Goal: Task Accomplishment & Management: Manage account settings

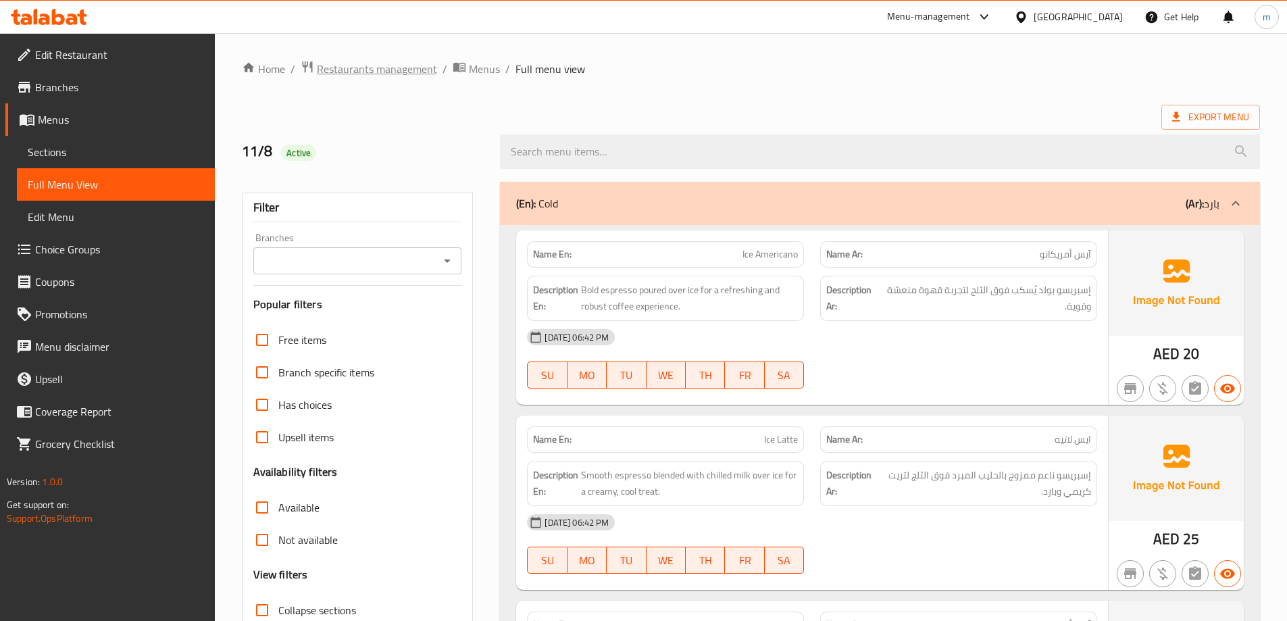
click at [403, 63] on span "Restaurants management" at bounding box center [377, 69] width 120 height 16
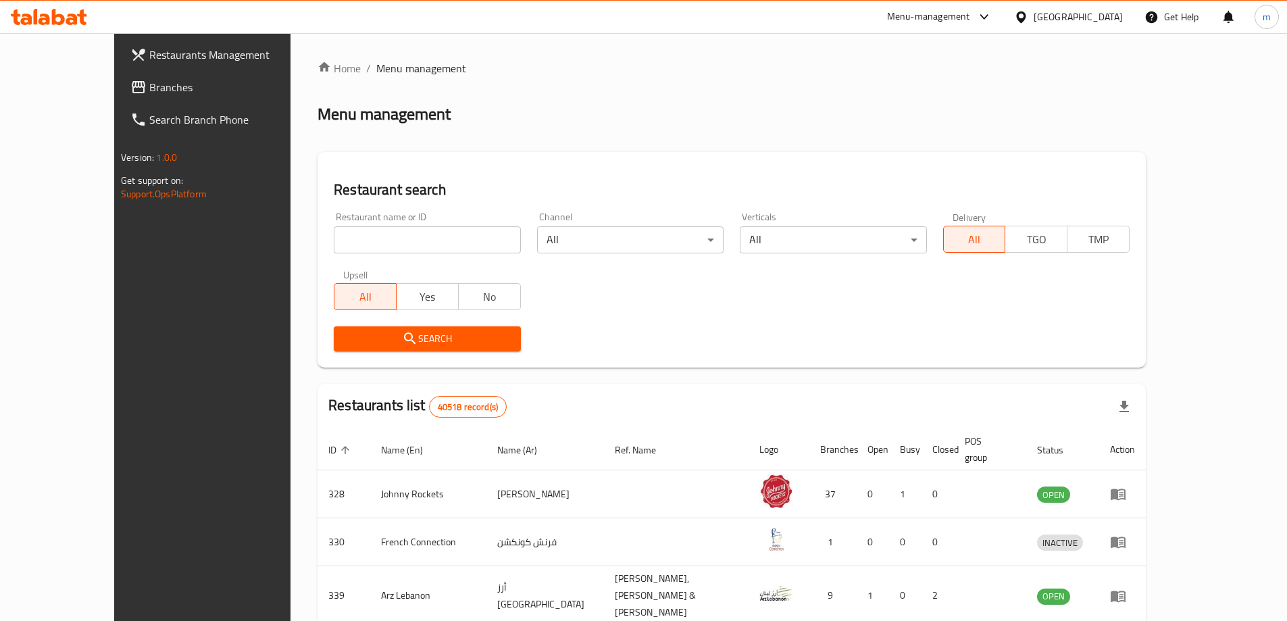
click at [334, 251] on input "search" at bounding box center [427, 239] width 186 height 27
paste input "773715"
type input "773715"
click at [149, 80] on span "Branches" at bounding box center [233, 87] width 169 height 16
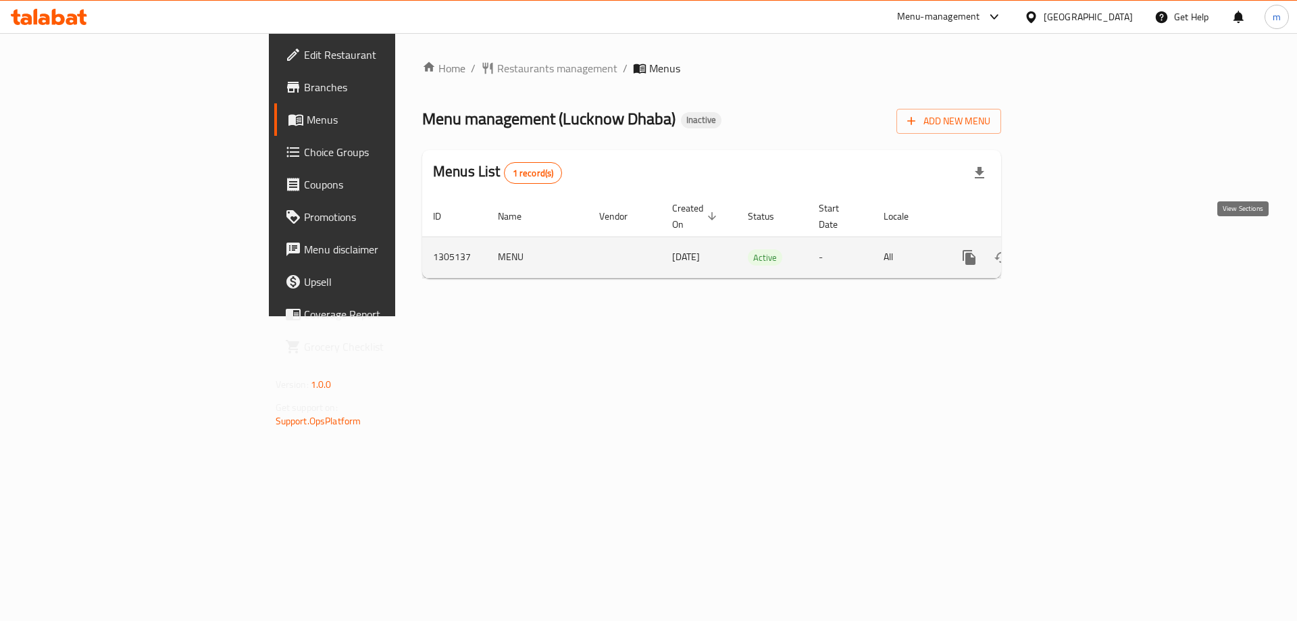
click at [1073, 251] on icon "enhanced table" at bounding box center [1067, 257] width 12 height 12
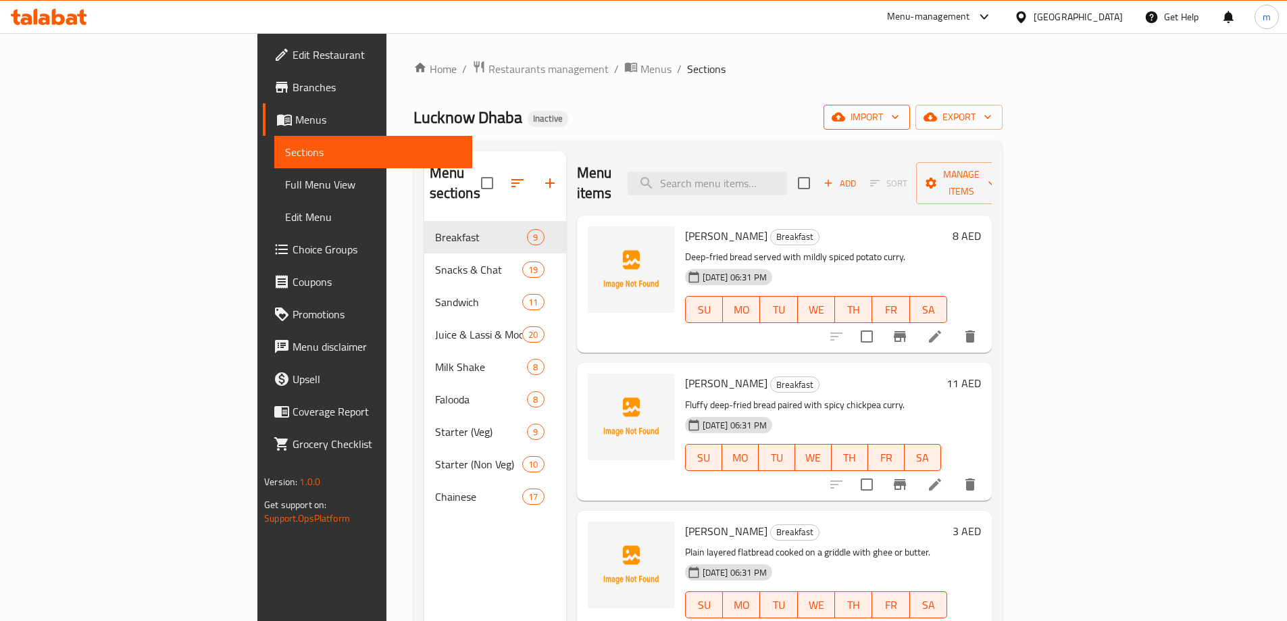
click at [899, 122] on span "import" at bounding box center [866, 117] width 65 height 17
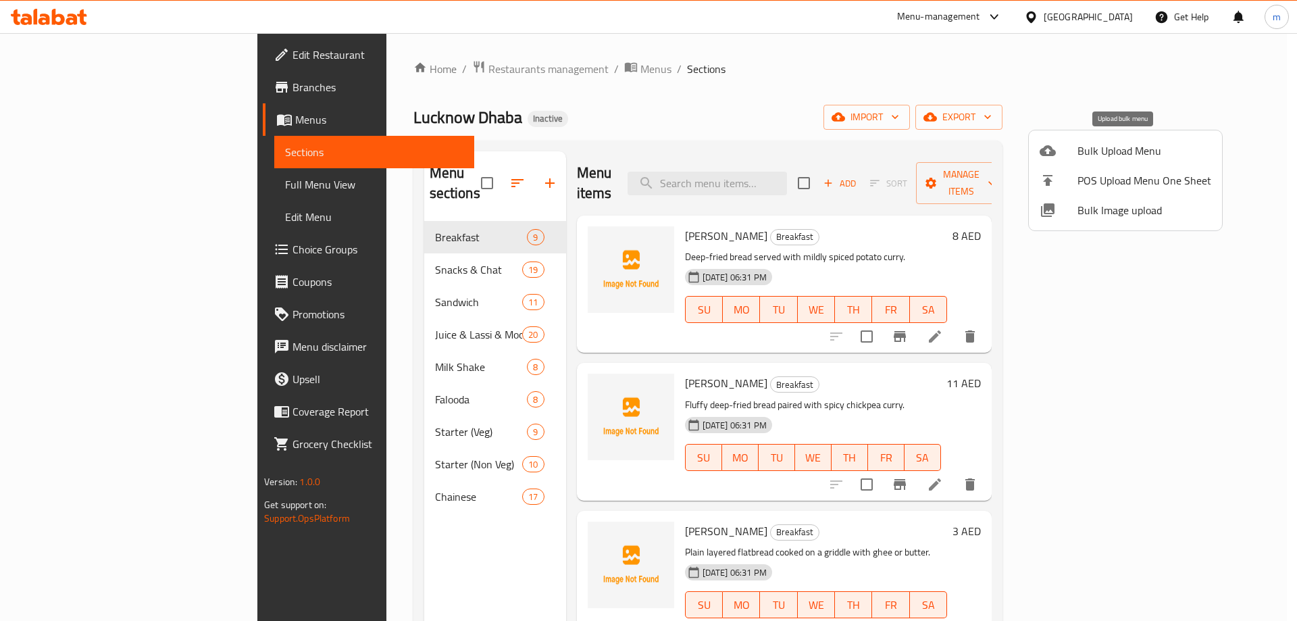
click at [1100, 145] on span "Bulk Upload Menu" at bounding box center [1145, 151] width 134 height 16
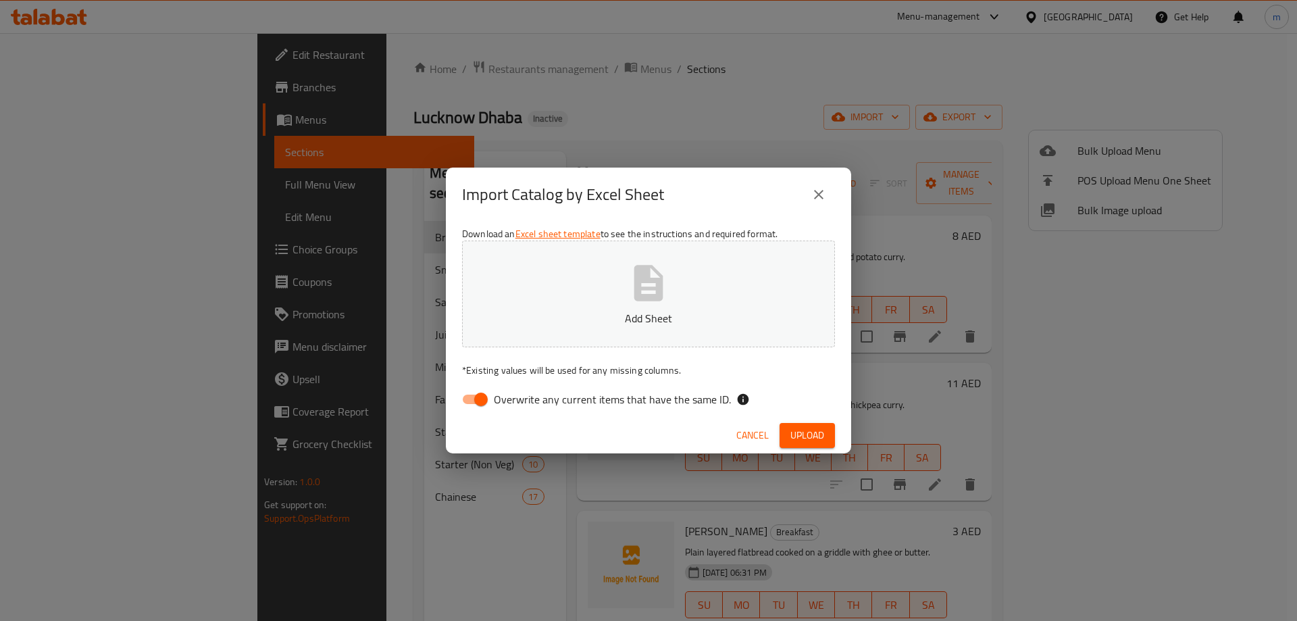
click at [460, 399] on input "Overwrite any current items that have the same ID." at bounding box center [481, 399] width 77 height 26
checkbox input "false"
click at [815, 434] on span "Upload" at bounding box center [807, 435] width 34 height 17
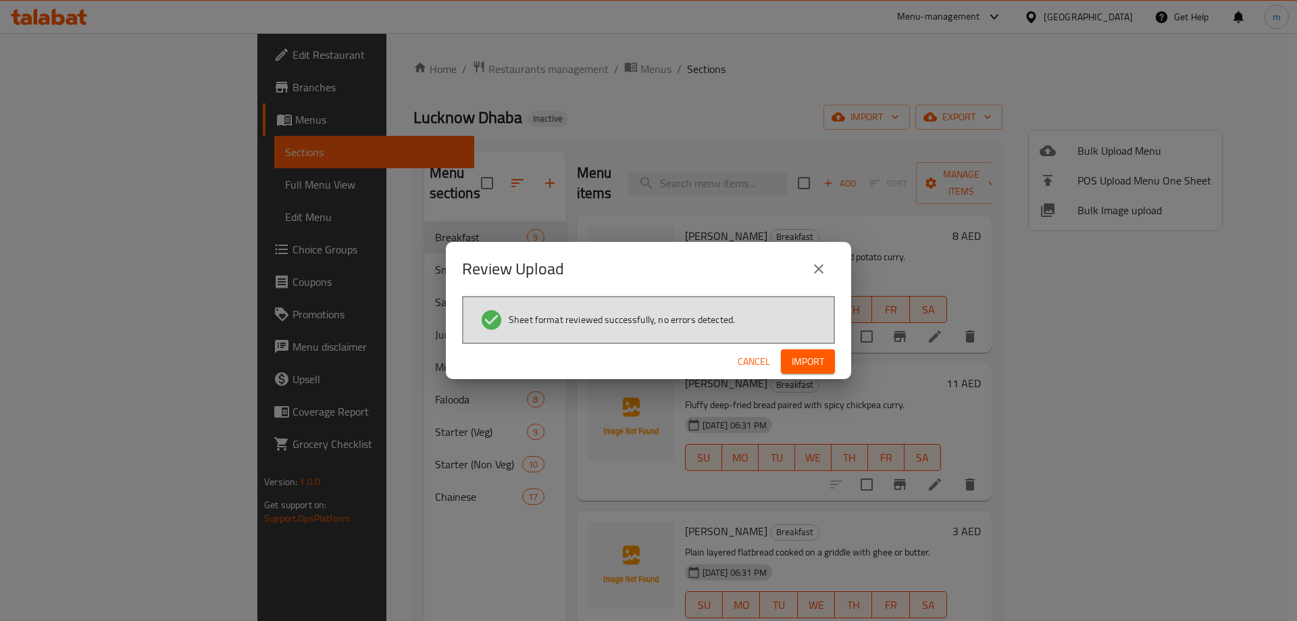
click at [817, 363] on span "Import" at bounding box center [808, 361] width 32 height 17
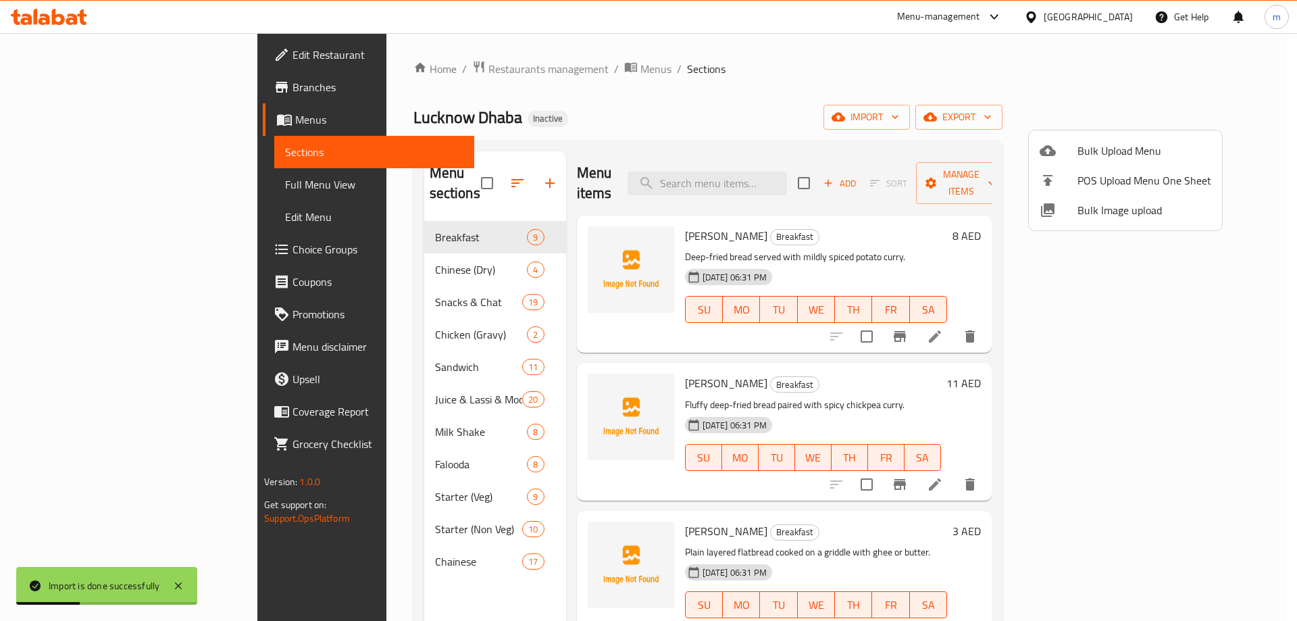
click at [67, 182] on div at bounding box center [648, 310] width 1297 height 621
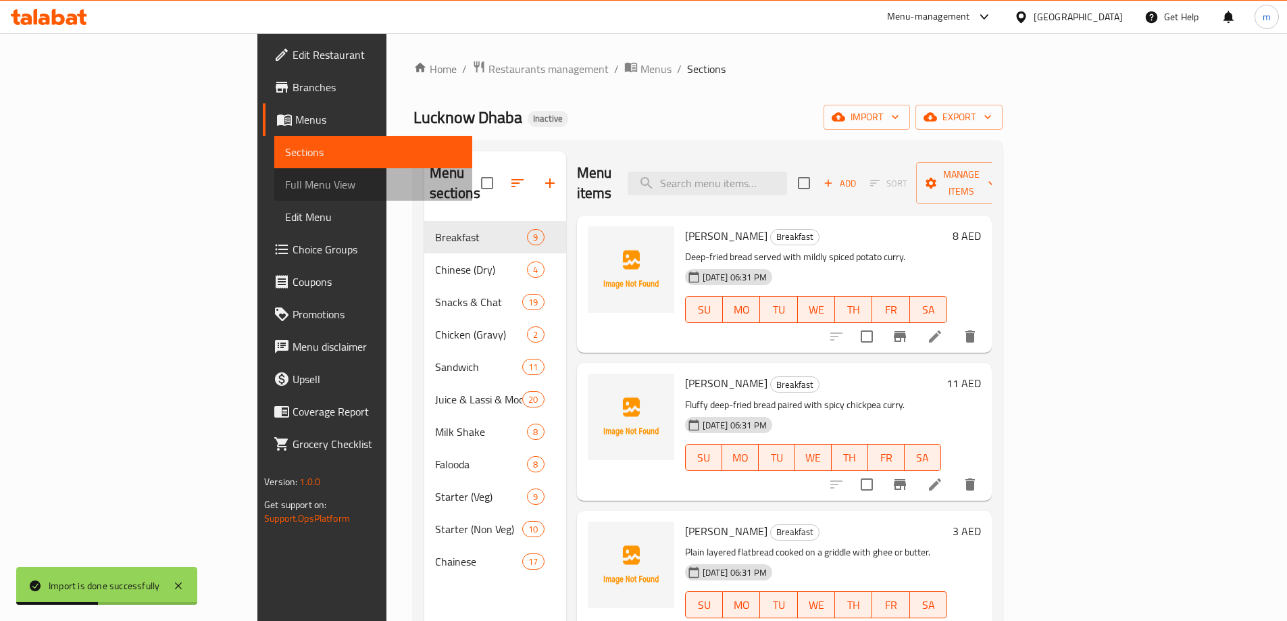
click at [285, 182] on span "Full Menu View" at bounding box center [373, 184] width 176 height 16
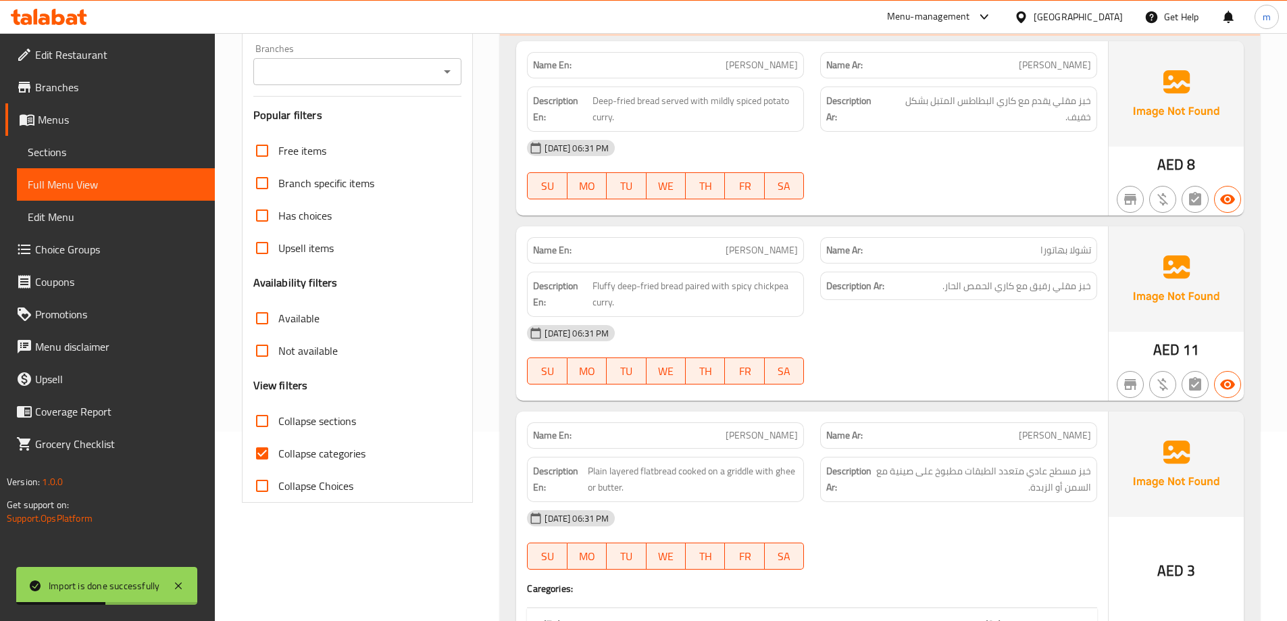
scroll to position [392, 0]
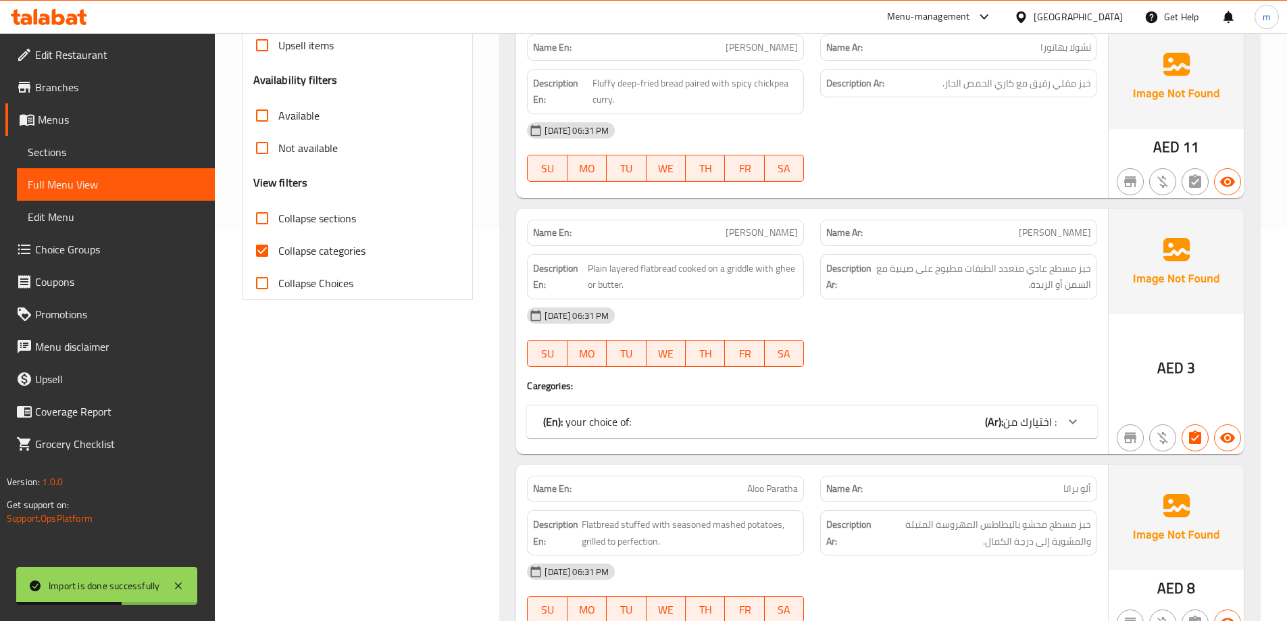
click at [298, 243] on span "Collapse categories" at bounding box center [321, 251] width 87 height 16
click at [278, 241] on input "Collapse categories" at bounding box center [262, 250] width 32 height 32
checkbox input "false"
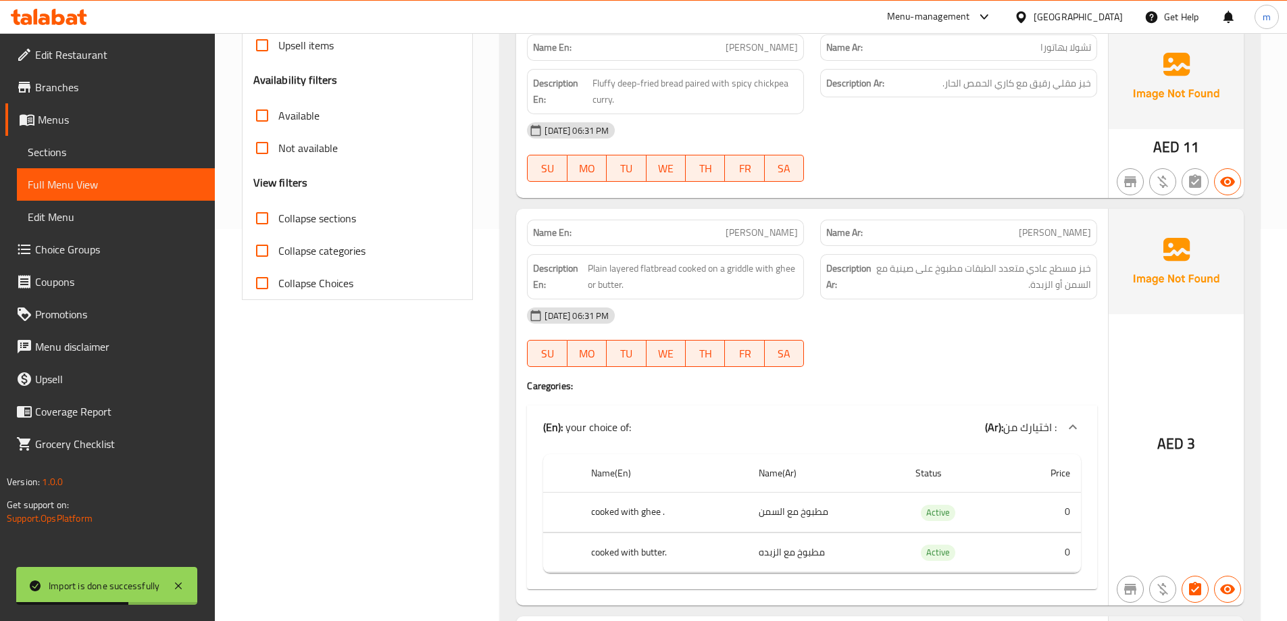
click at [298, 220] on span "Collapse sections" at bounding box center [317, 218] width 78 height 16
click at [278, 220] on input "Collapse sections" at bounding box center [262, 218] width 32 height 32
checkbox input "true"
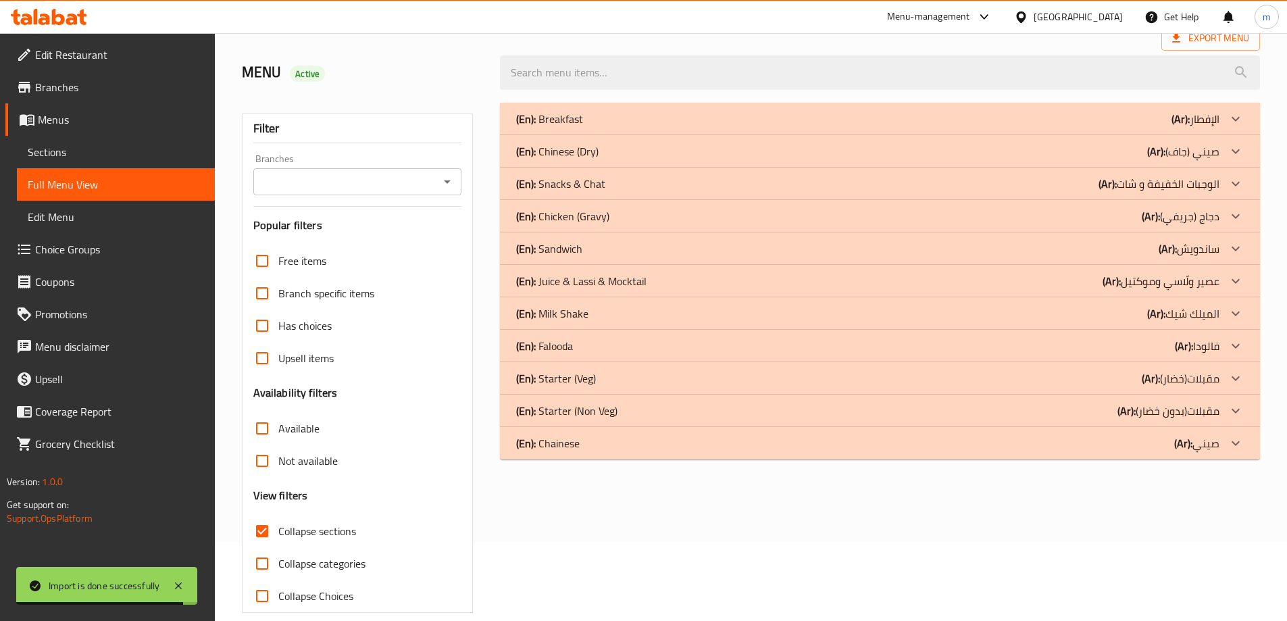
scroll to position [98, 0]
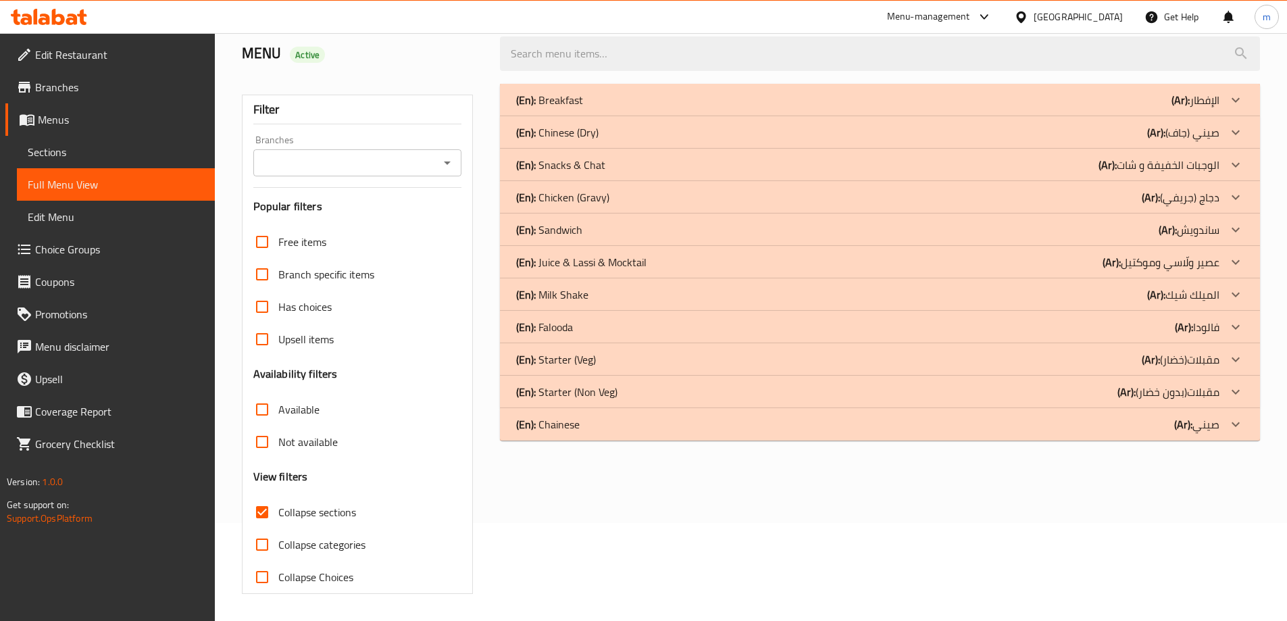
click at [1204, 108] on p "(Ar): [PERSON_NAME] (جاف)" at bounding box center [1196, 100] width 48 height 16
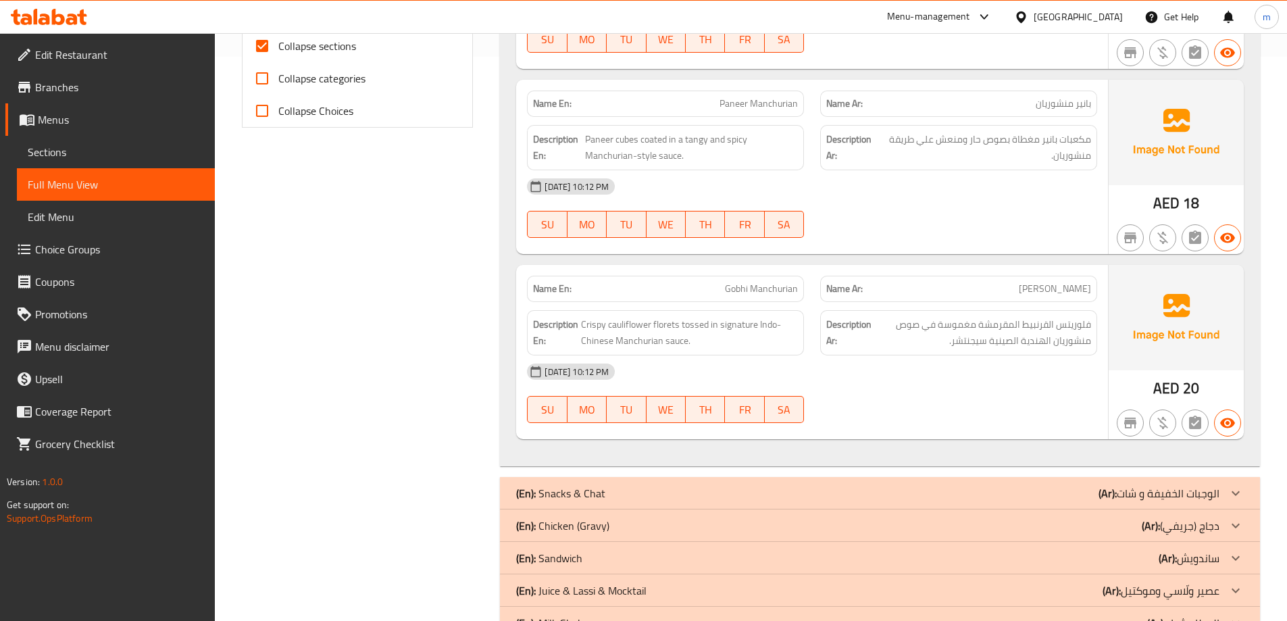
scroll to position [739, 0]
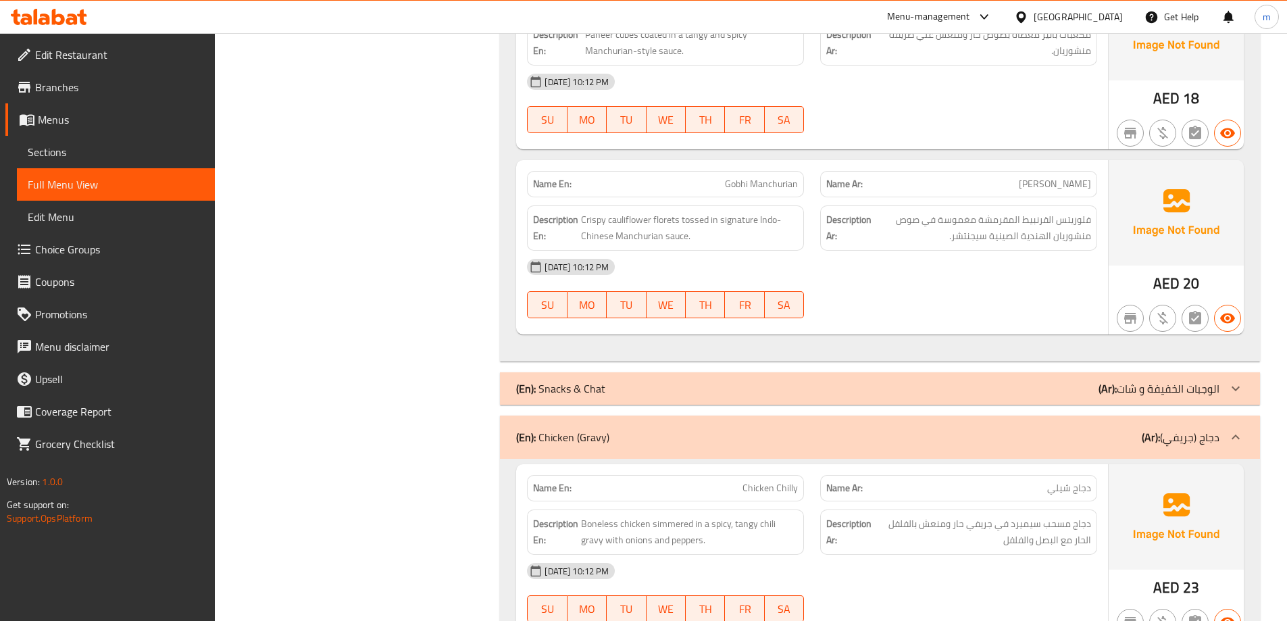
scroll to position [672, 0]
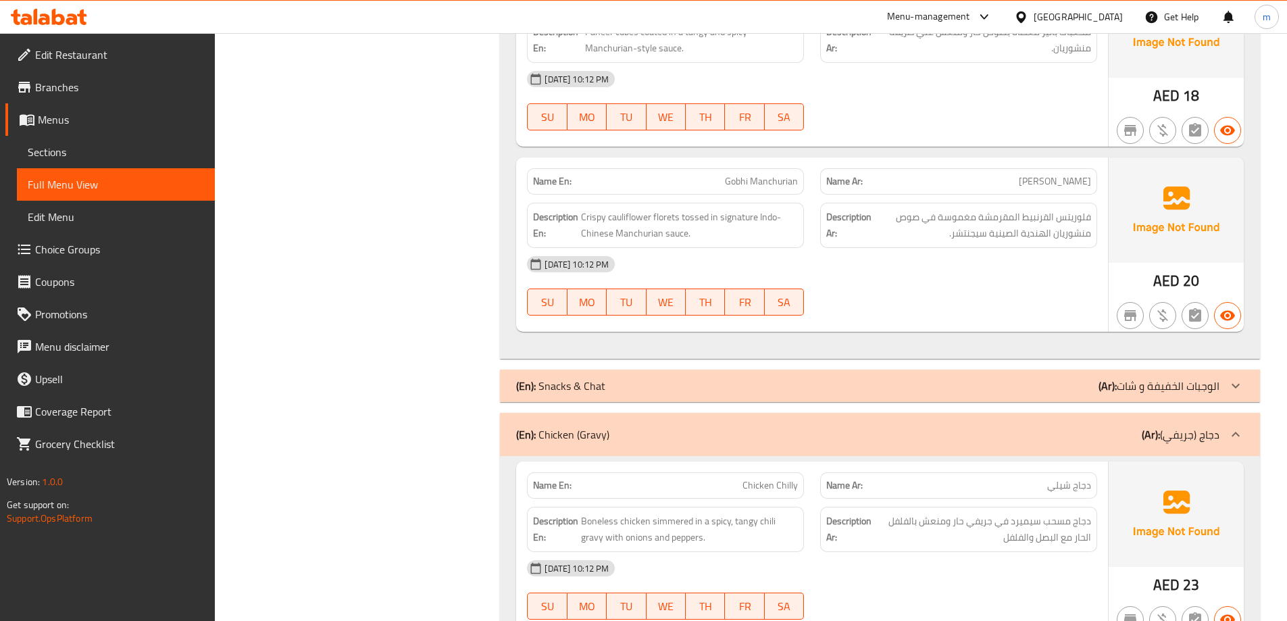
click at [68, 151] on span "Sections" at bounding box center [116, 152] width 176 height 16
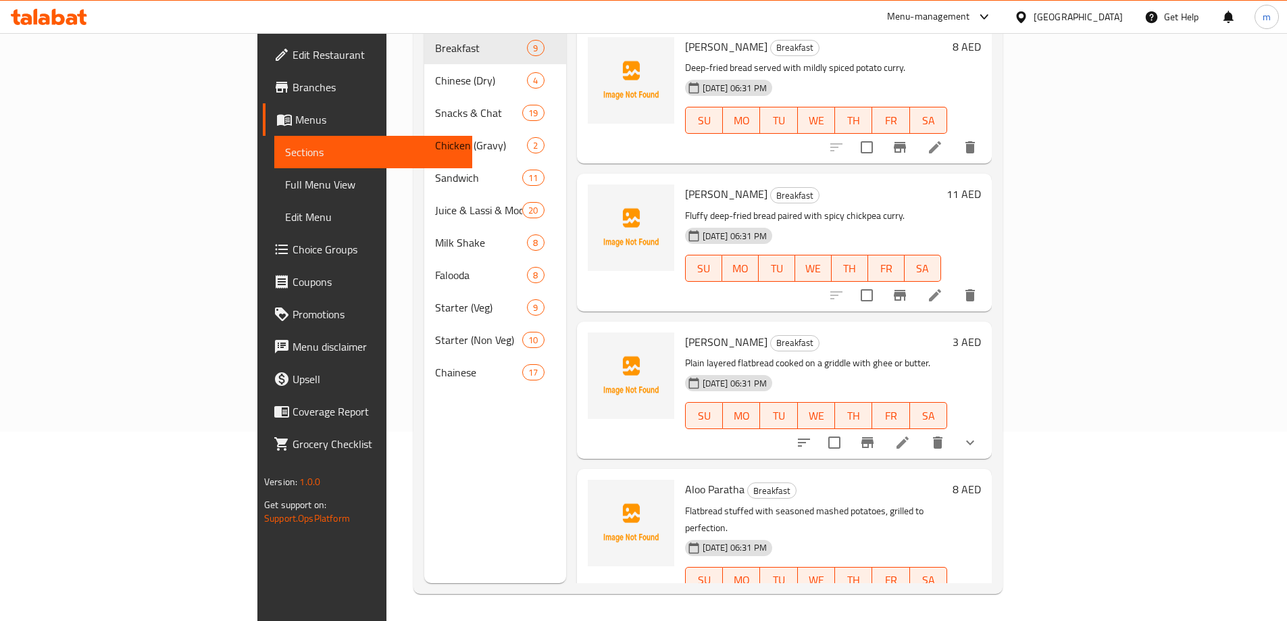
scroll to position [189, 0]
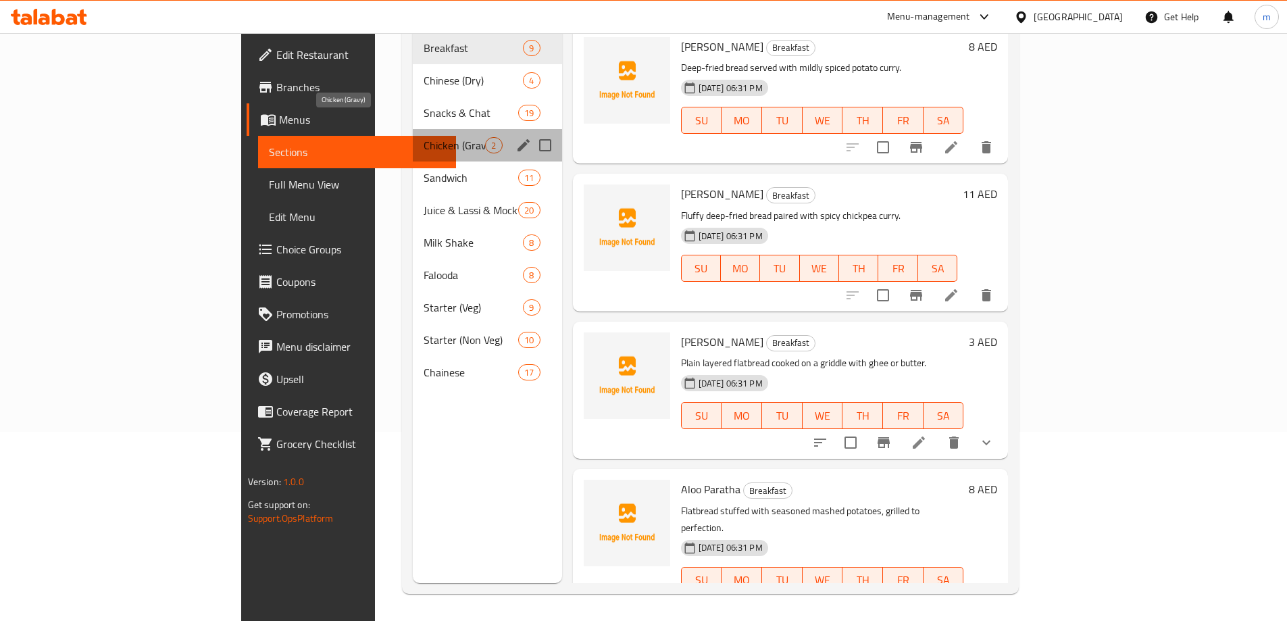
click at [424, 137] on span "Chicken (Gravy)" at bounding box center [454, 145] width 61 height 16
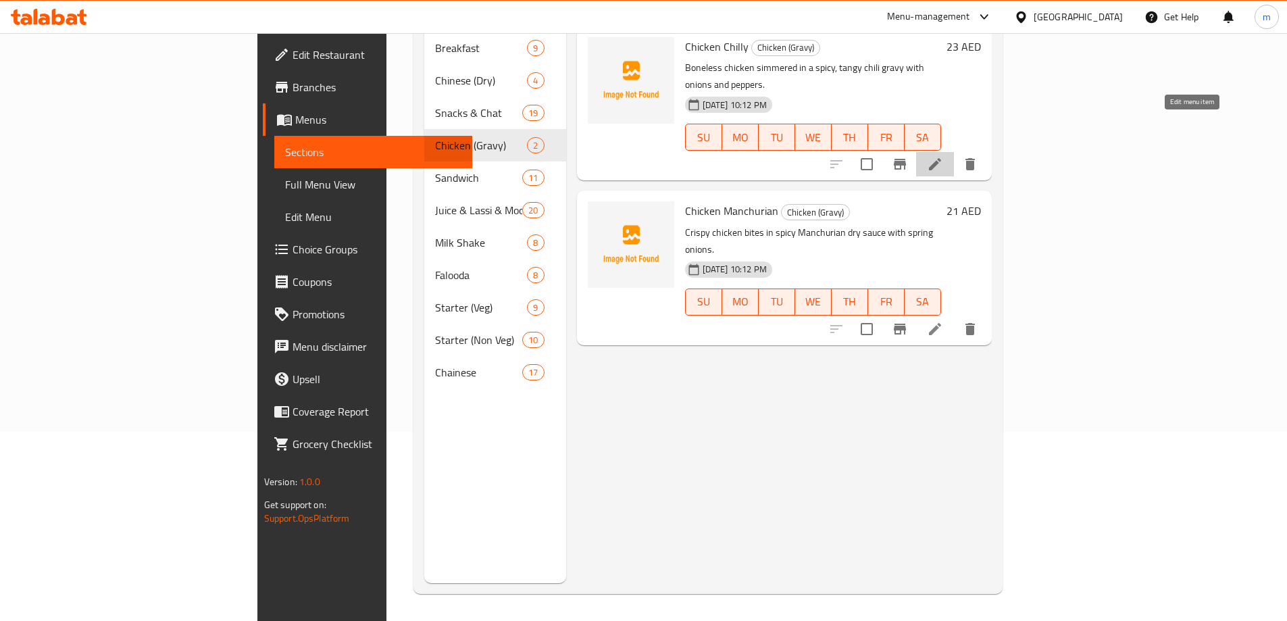
click at [943, 156] on icon at bounding box center [935, 164] width 16 height 16
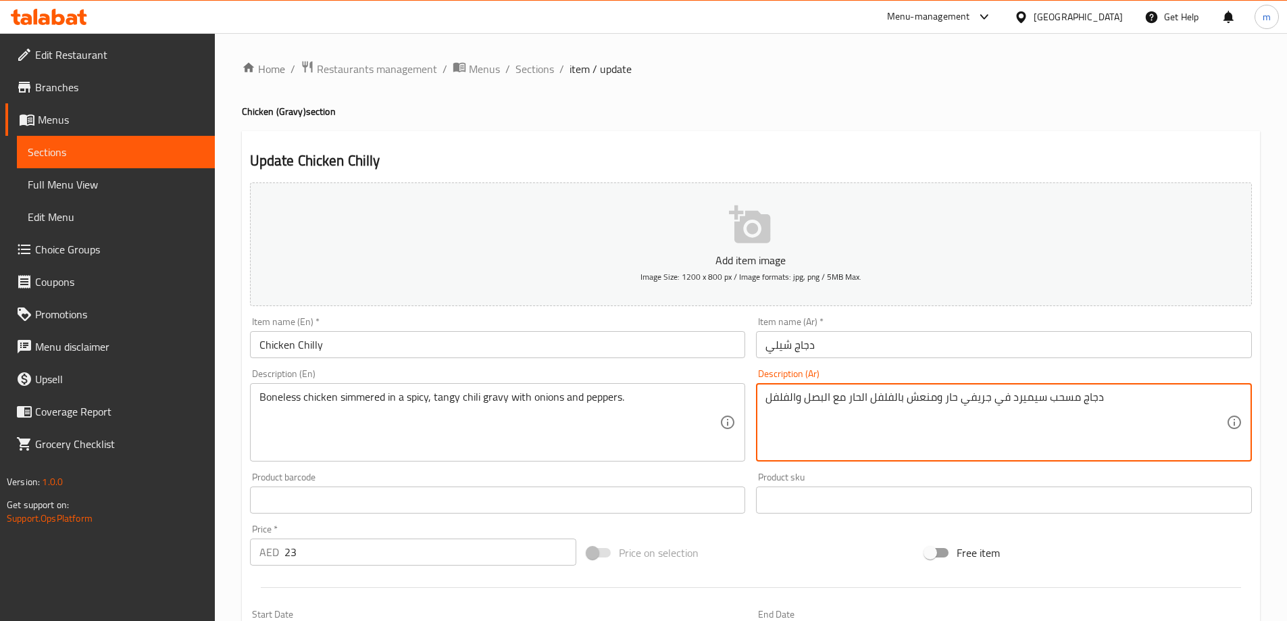
click at [1023, 403] on textarea "دجاج مسحب سيميرد في جريفي حار ومنعش بالفلفل الحار مع البصل والفلفل" at bounding box center [995, 423] width 461 height 64
click at [1072, 402] on textarea "دجاج مسحب سيميرد في جريفي حار ومنعش بالفلفل الحار مع البصل والفلفل" at bounding box center [995, 423] width 461 height 64
click at [794, 347] on input "دجاج شيلي" at bounding box center [1004, 344] width 496 height 27
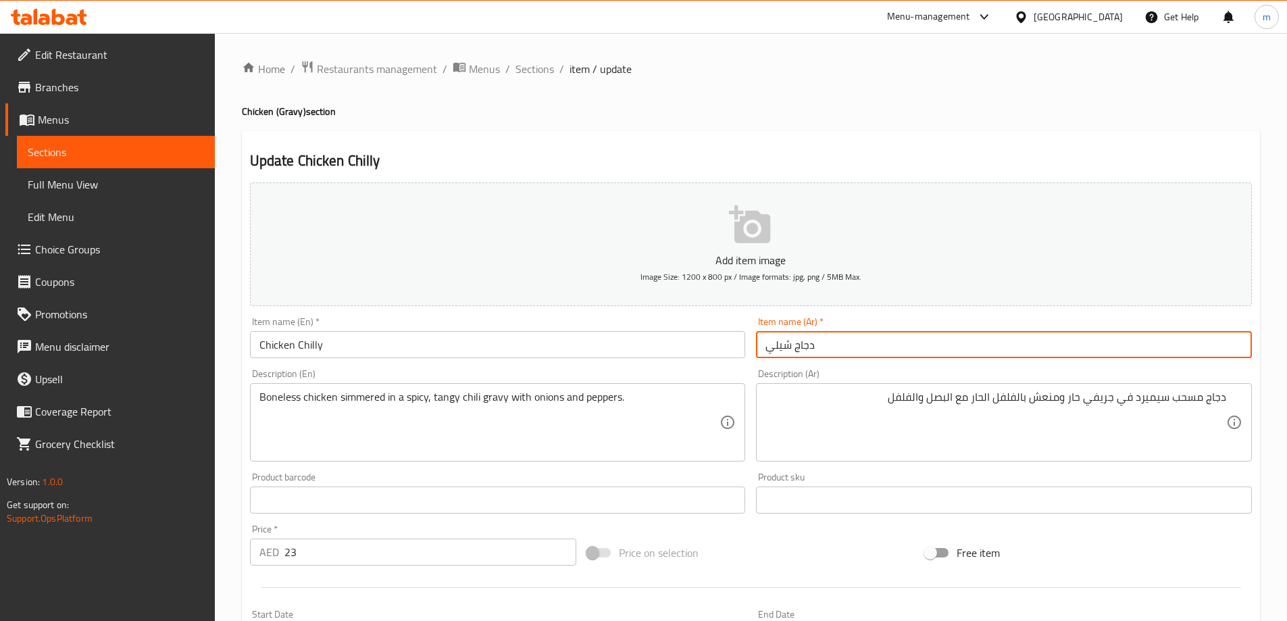
click at [791, 347] on input "دجاج شيلي" at bounding box center [1004, 344] width 496 height 27
click at [792, 349] on input "دجاج شيلي" at bounding box center [1004, 344] width 496 height 27
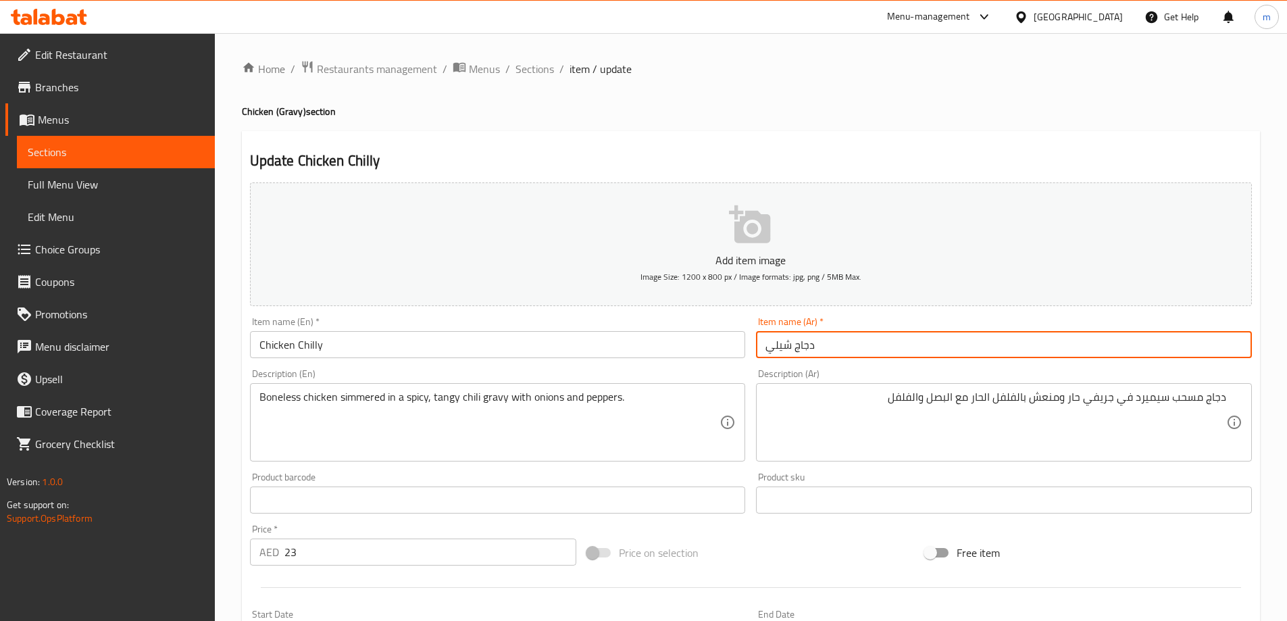
click at [792, 349] on input "دجاج شيلي" at bounding box center [1004, 344] width 496 height 27
click at [1221, 342] on input "دجاج شيلي" at bounding box center [1004, 344] width 496 height 27
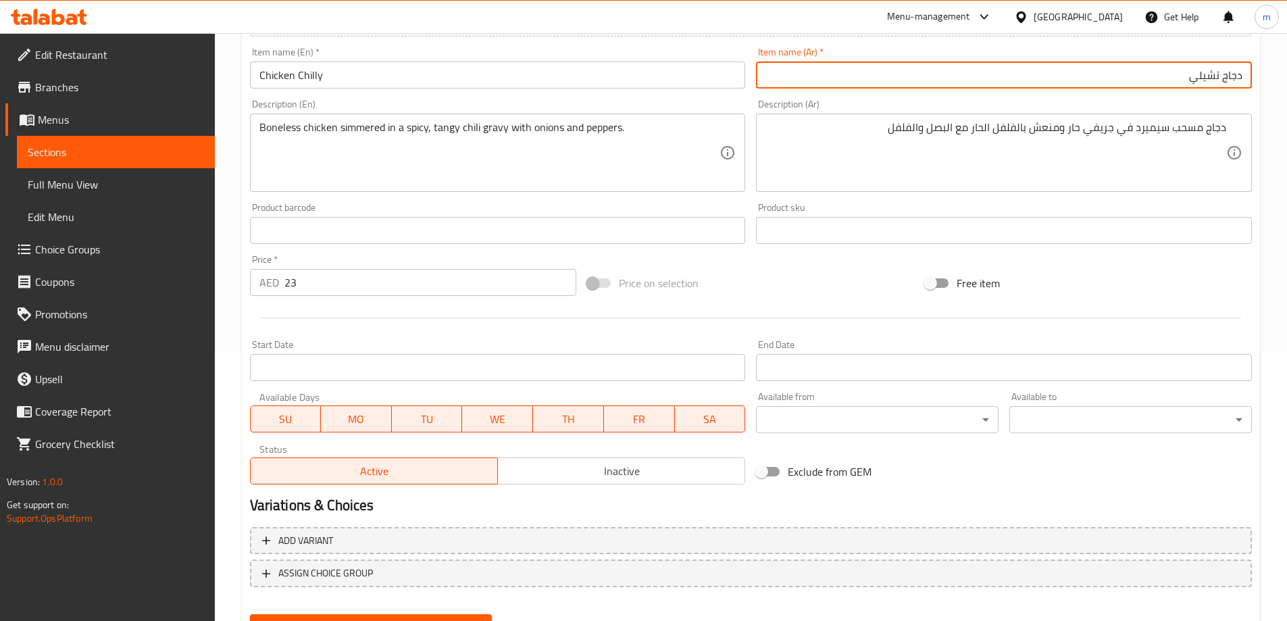
scroll to position [334, 0]
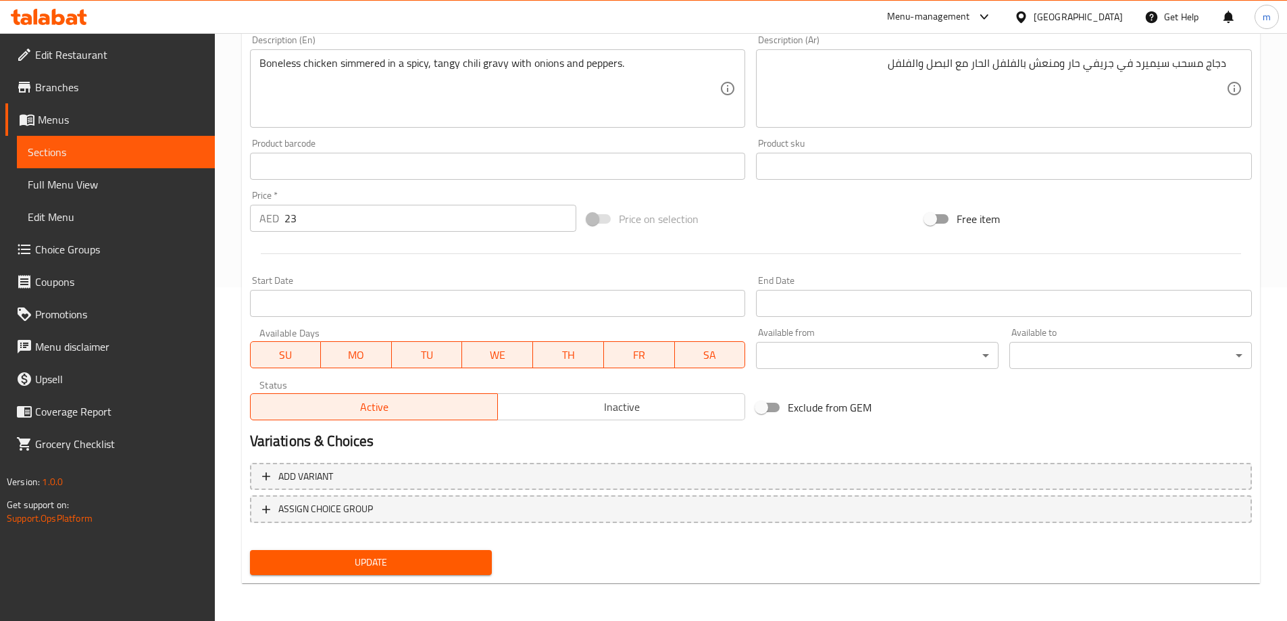
type input "دجاج تشيلي"
click at [466, 555] on span "Update" at bounding box center [371, 562] width 221 height 17
click at [111, 177] on span "Full Menu View" at bounding box center [116, 184] width 176 height 16
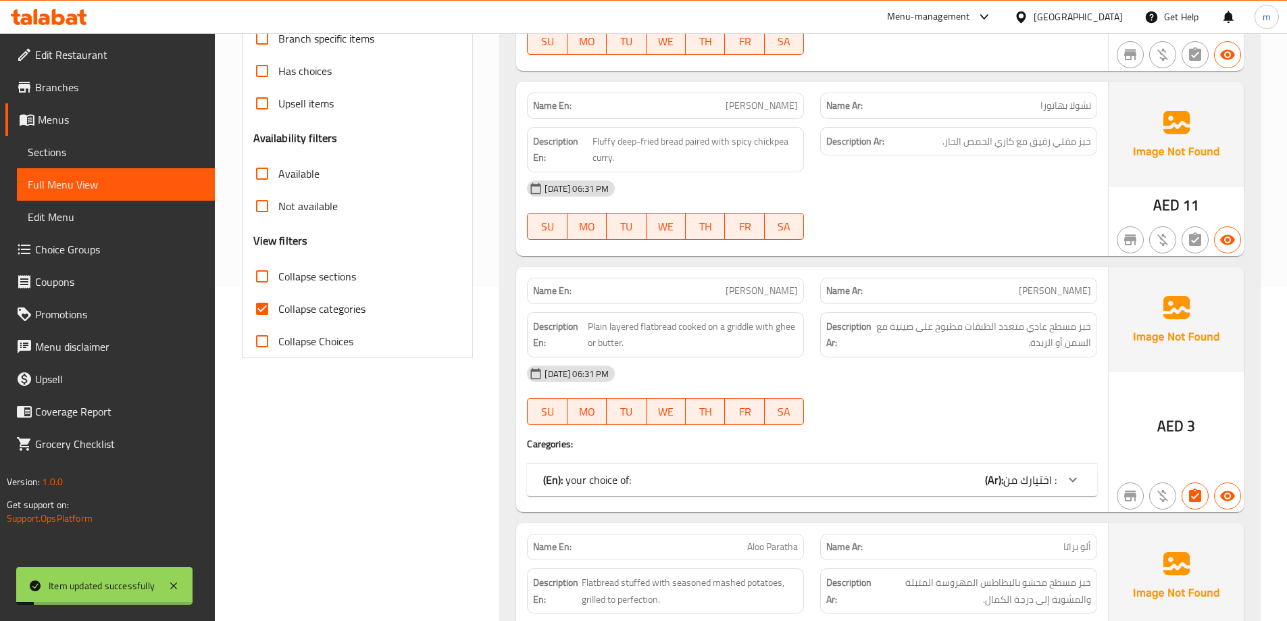
drag, startPoint x: 306, startPoint y: 276, endPoint x: 312, endPoint y: 307, distance: 32.3
click at [306, 276] on span "Collapse sections" at bounding box center [317, 276] width 78 height 16
click at [278, 276] on input "Collapse sections" at bounding box center [262, 276] width 32 height 32
checkbox input "true"
click at [309, 307] on span "Collapse categories" at bounding box center [321, 309] width 87 height 16
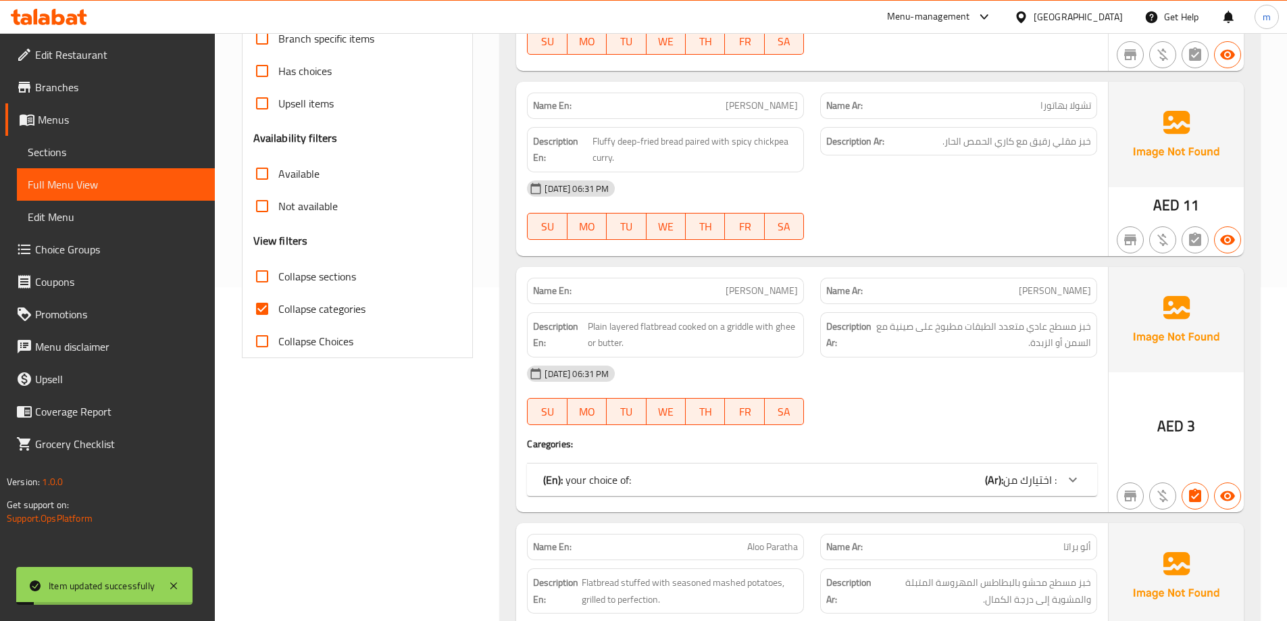
click at [278, 307] on input "Collapse categories" at bounding box center [262, 309] width 32 height 32
checkbox input "false"
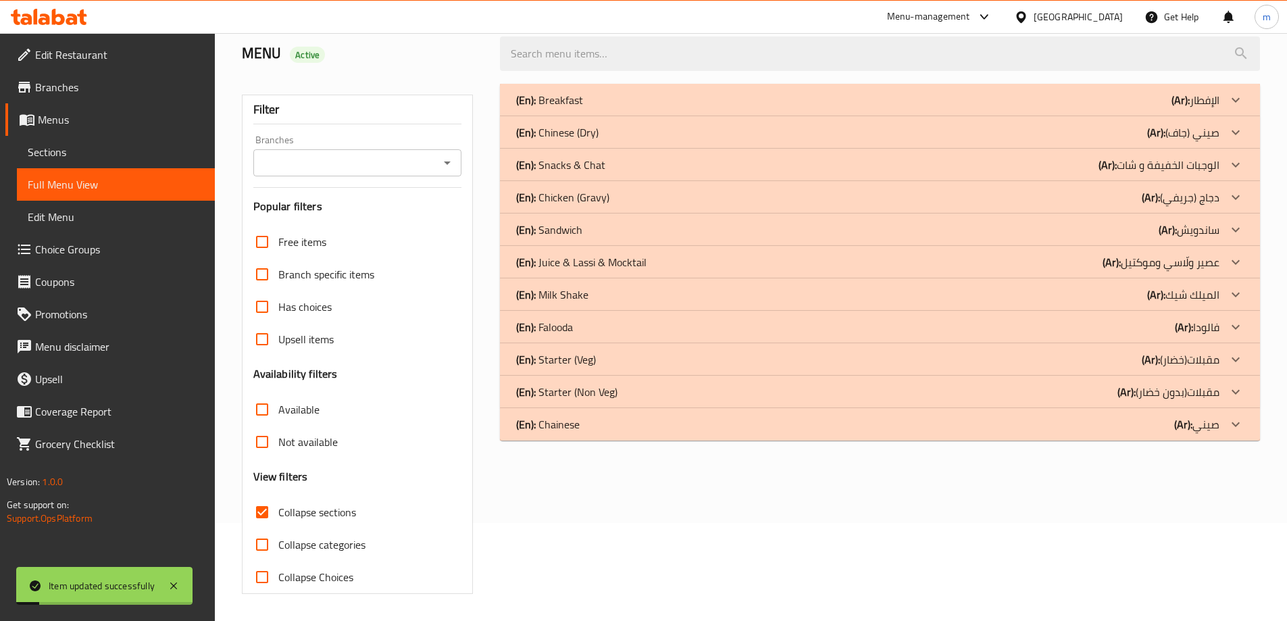
scroll to position [98, 0]
click at [1209, 108] on p "(Ar): دجاج (جريفي)" at bounding box center [1196, 100] width 48 height 16
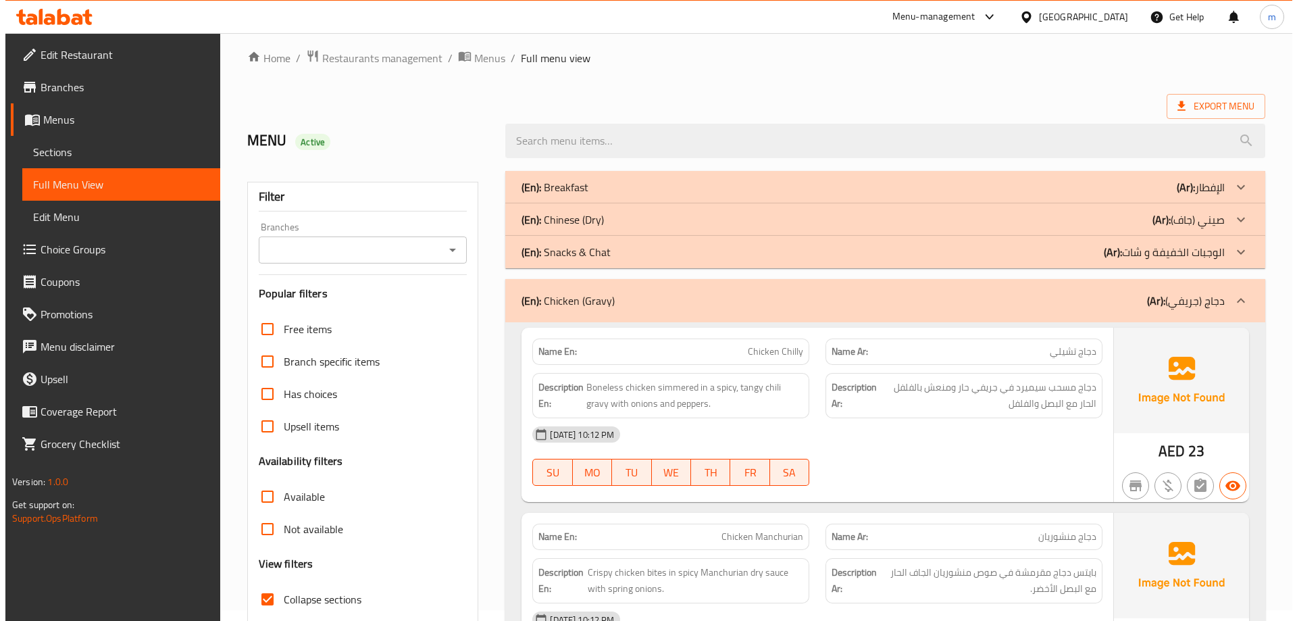
scroll to position [0, 0]
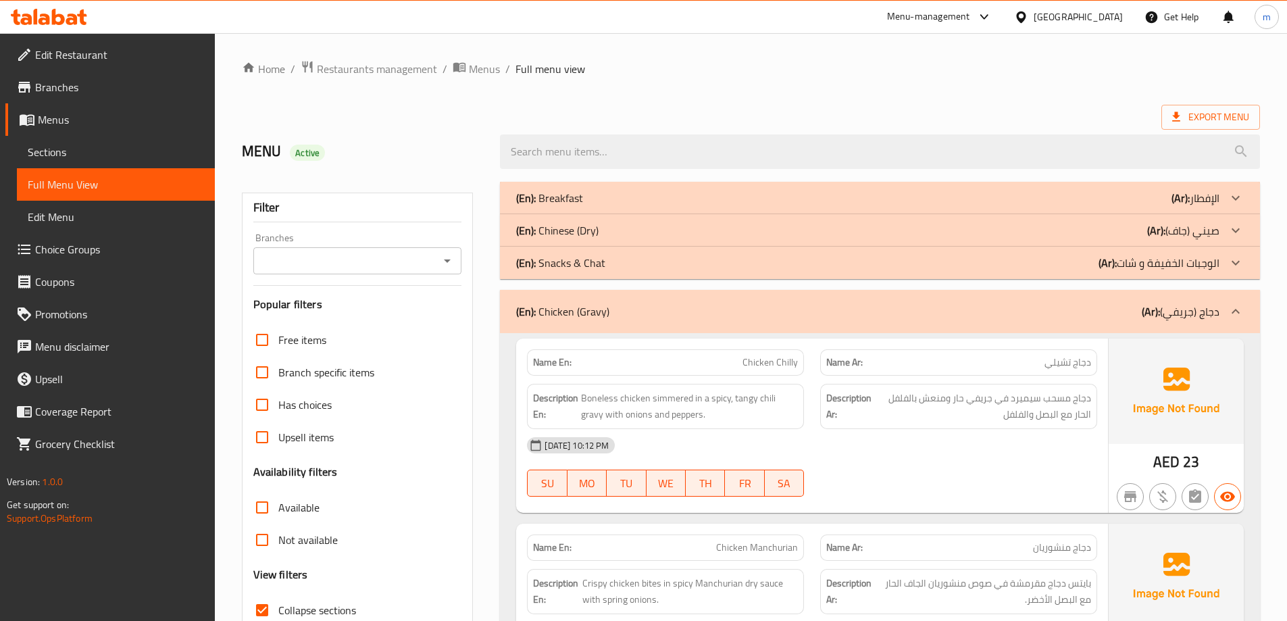
click at [1217, 214] on div "(En): Chinese (Dry) (Ar): صيني (جاف)" at bounding box center [880, 198] width 760 height 32
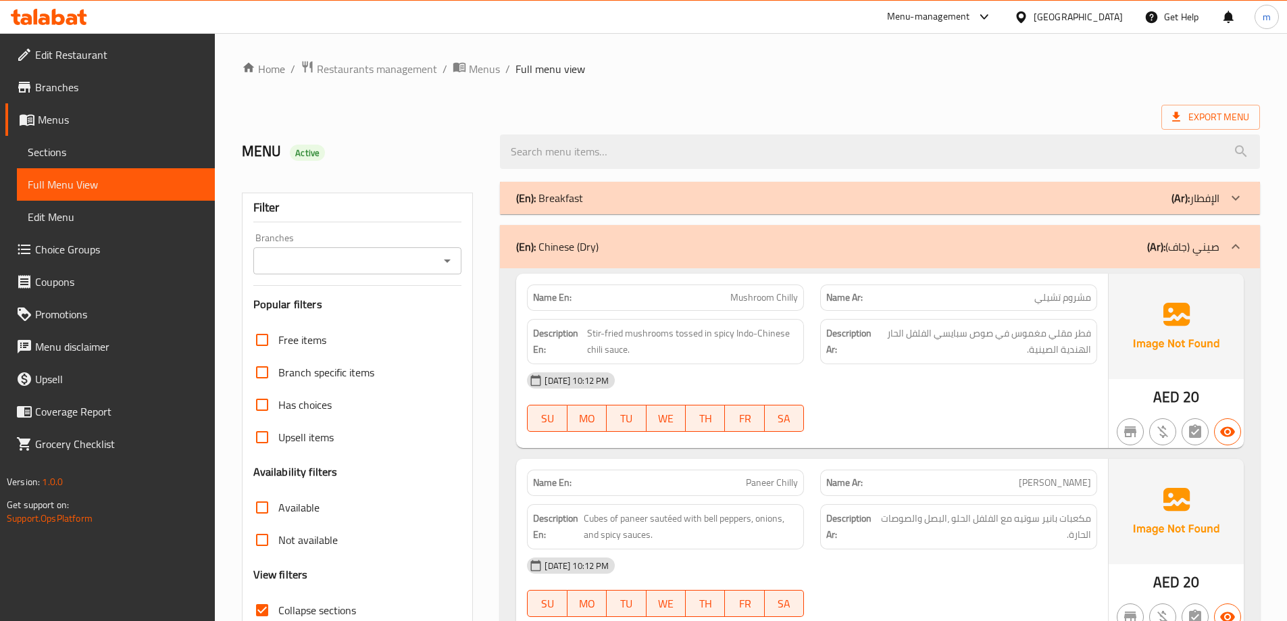
click at [134, 144] on span "Sections" at bounding box center [116, 152] width 176 height 16
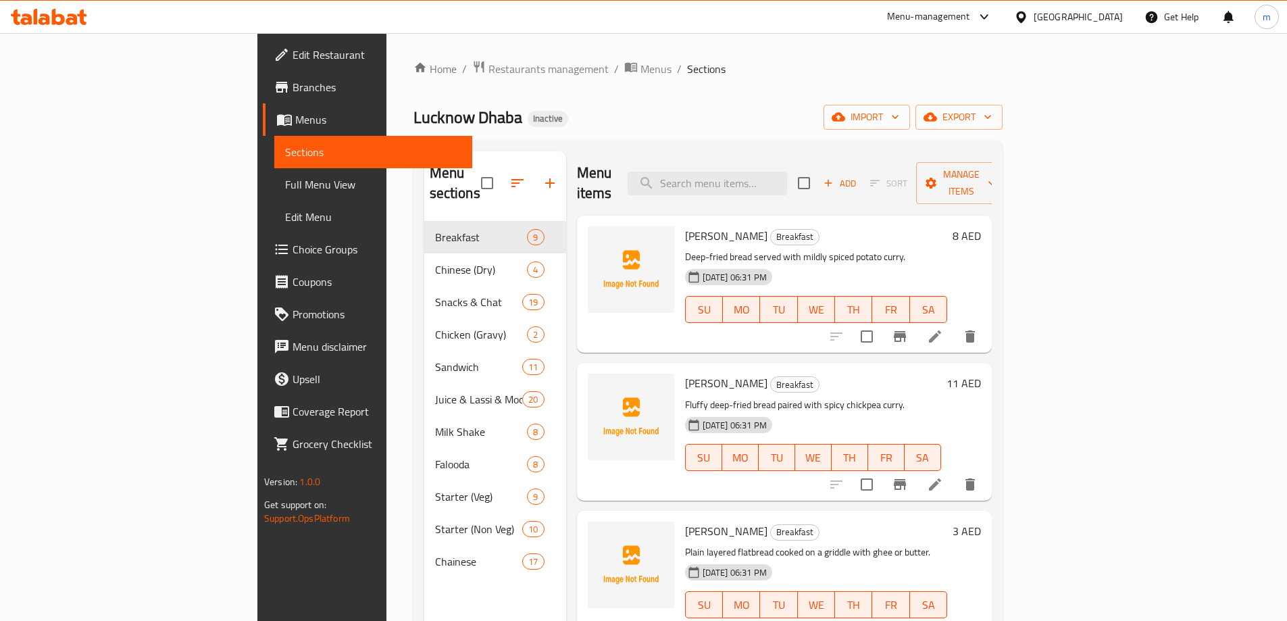
click at [858, 176] on span "Add" at bounding box center [840, 184] width 36 height 16
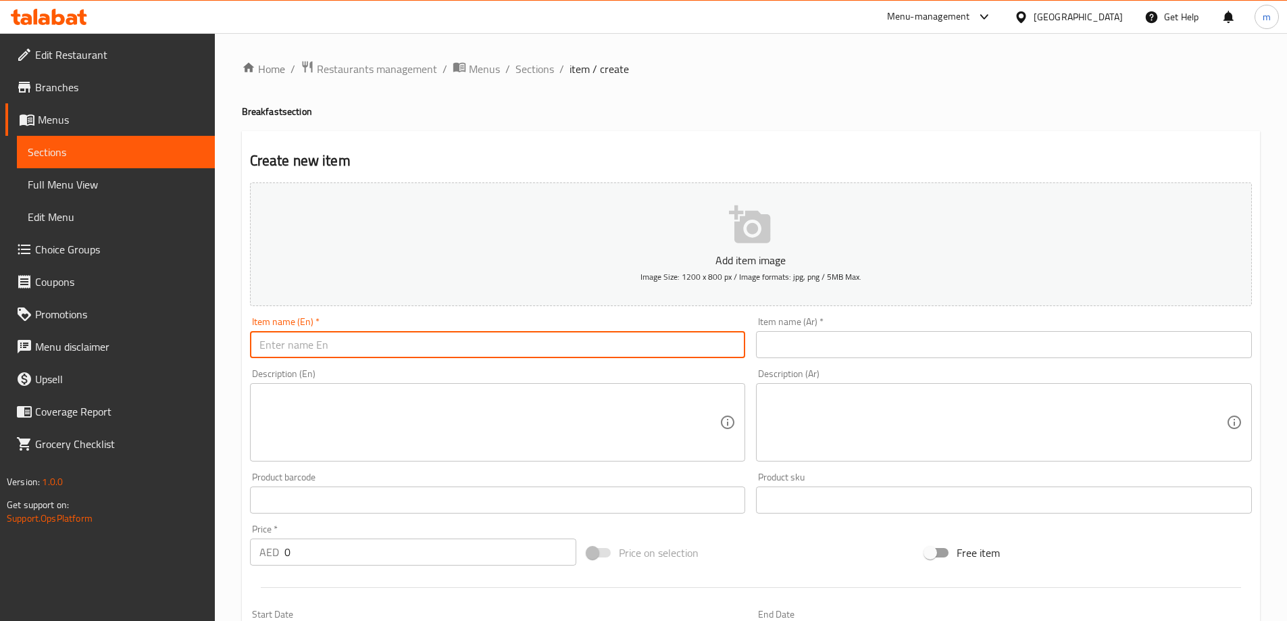
click at [302, 348] on input "text" at bounding box center [498, 344] width 496 height 27
paste input "Veg Manchurian"
type input "Veg Manchurian"
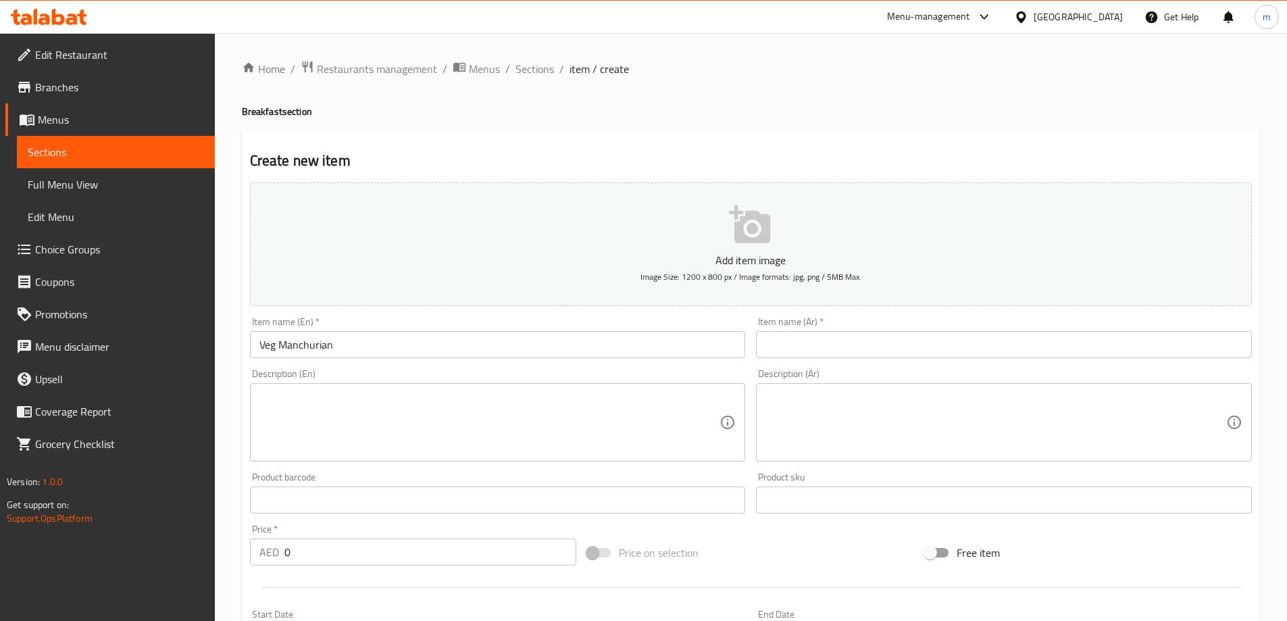
click at [861, 353] on input "text" at bounding box center [1004, 344] width 496 height 27
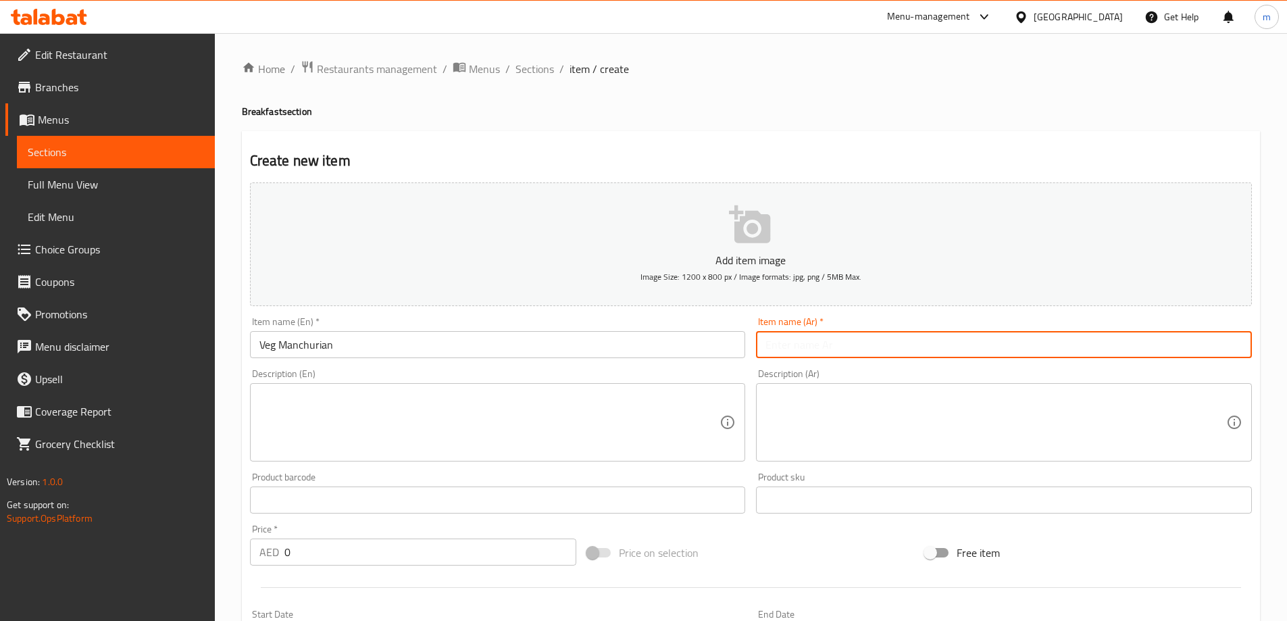
paste input "منشوريان"
type input "منشوريان نباتي"
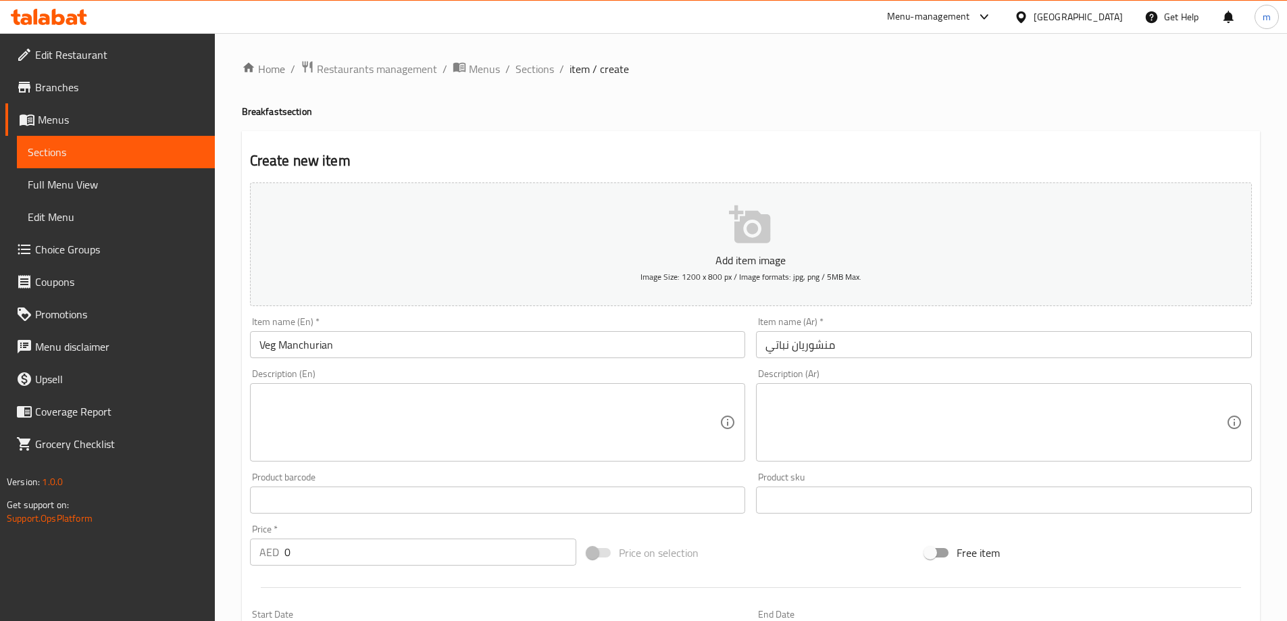
click at [440, 403] on textarea at bounding box center [489, 423] width 461 height 64
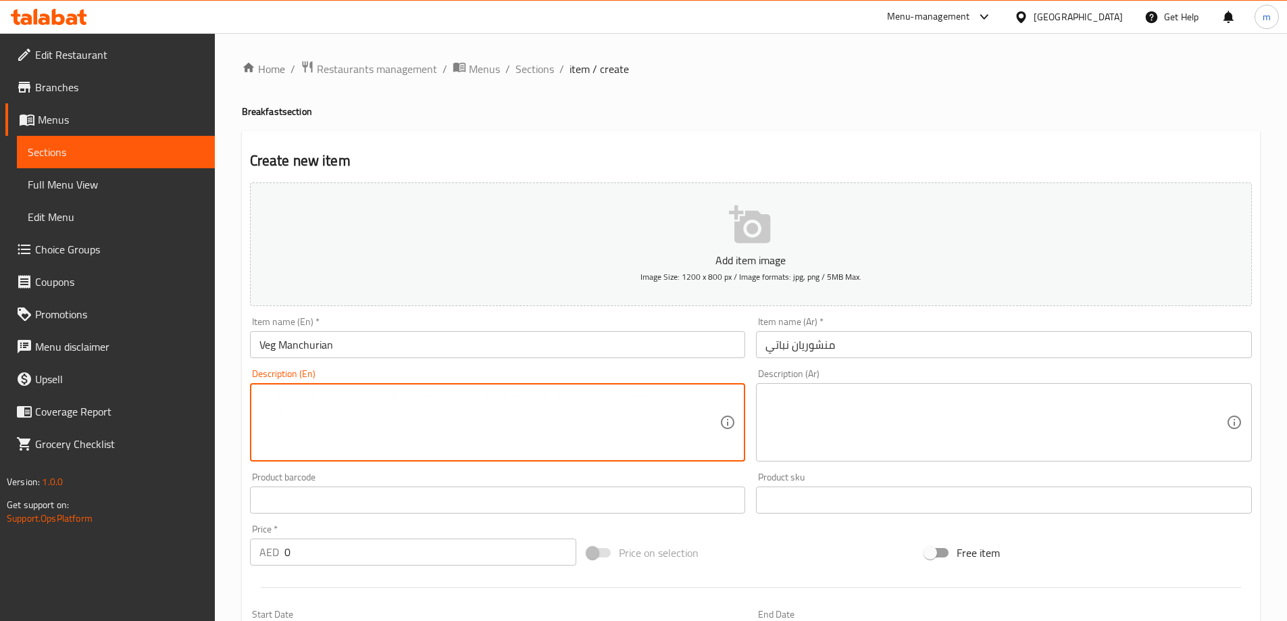
paste textarea "Deep-fried vegetable balls tossed in Manchurian sauce."
click at [440, 403] on textarea "Deep-fried vegetable balls tossed in Manchurian sauce." at bounding box center [489, 423] width 461 height 64
type textarea "Deep-fried vegetable balls tossed in Manchurian sauce."
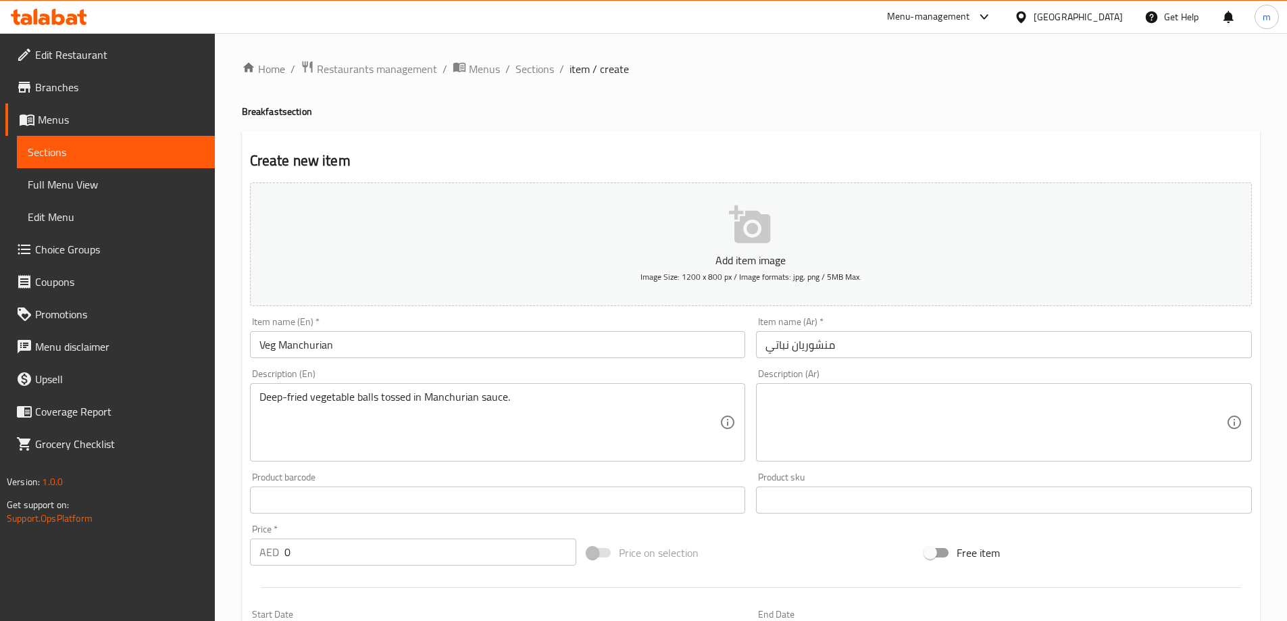
click at [770, 409] on textarea at bounding box center [995, 423] width 461 height 64
paste textarea "كرات الخضار المقلية الملقاة في صلصة منشوريا."
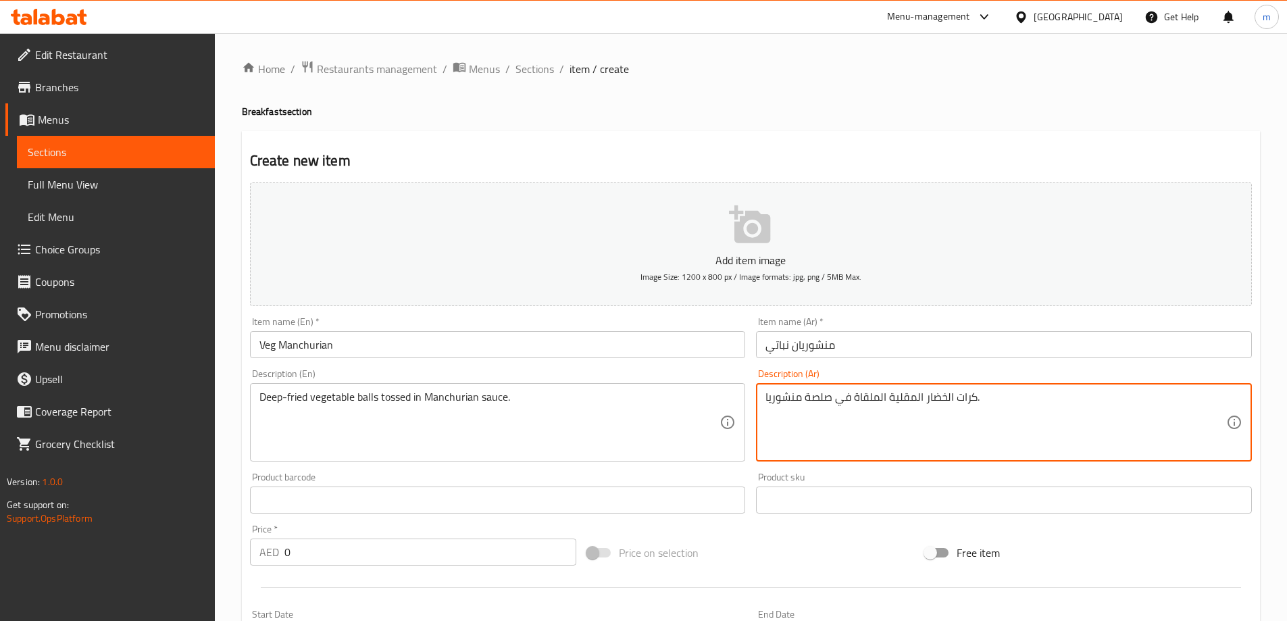
click at [770, 409] on textarea "كرات الخضار المقلية الملقاة في صلصة منشوريا." at bounding box center [995, 423] width 461 height 64
click at [974, 420] on textarea "كرات الخضار المقلية الملقاة في صلصة منشوريا." at bounding box center [995, 423] width 461 height 64
click at [1013, 393] on textarea "كرات الخضار المقلية الملقاة في صلصة منشوريا." at bounding box center [995, 423] width 461 height 64
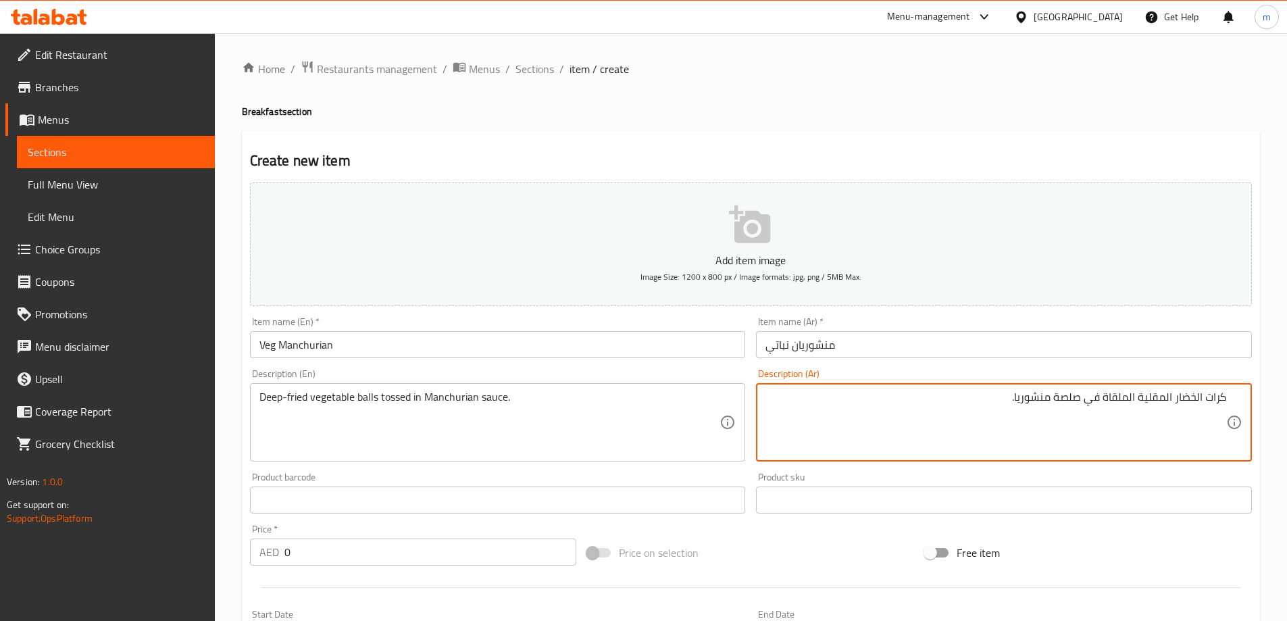
click at [1020, 399] on textarea "كرات الخضار المقلية الملقاة في صلصة منشوريا." at bounding box center [995, 423] width 461 height 64
drag, startPoint x: 1054, startPoint y: 397, endPoint x: 1074, endPoint y: 401, distance: 20.0
click at [1074, 401] on textarea "كرات الخضار المقلية الملقاة في صلصة منشوريا." at bounding box center [995, 423] width 461 height 64
drag, startPoint x: 1103, startPoint y: 397, endPoint x: 1130, endPoint y: 406, distance: 28.0
click at [1130, 406] on textarea "كرات الخضار المقلية الملقاة في صوص منشوريان." at bounding box center [995, 423] width 461 height 64
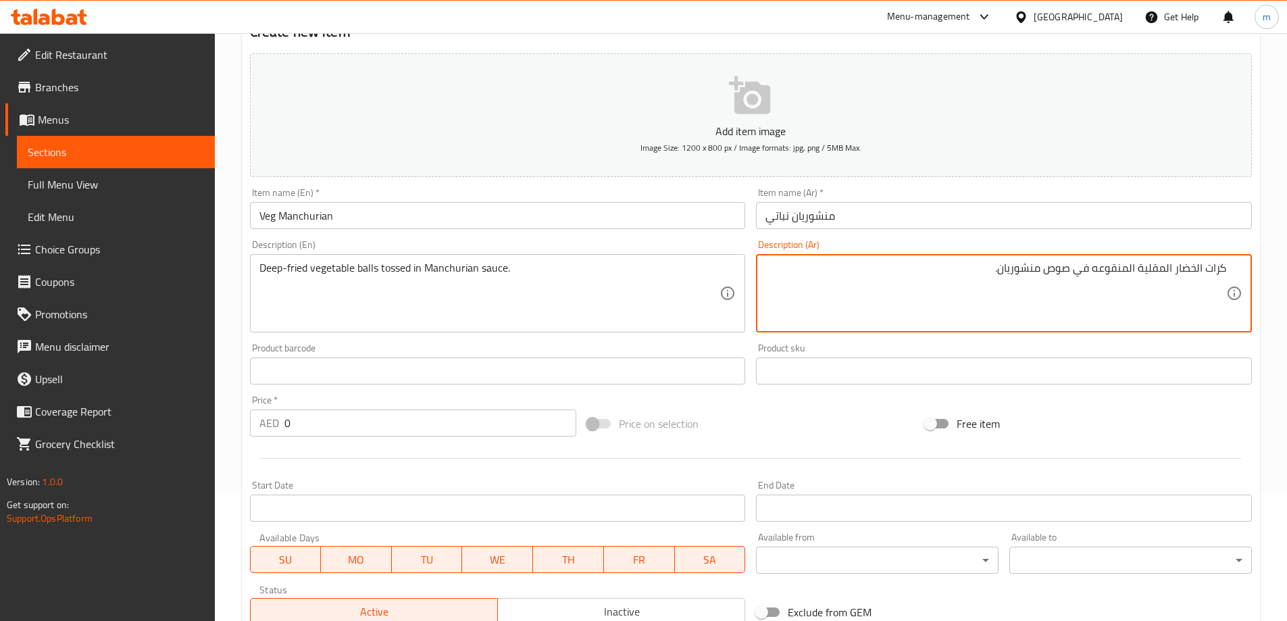
scroll to position [135, 0]
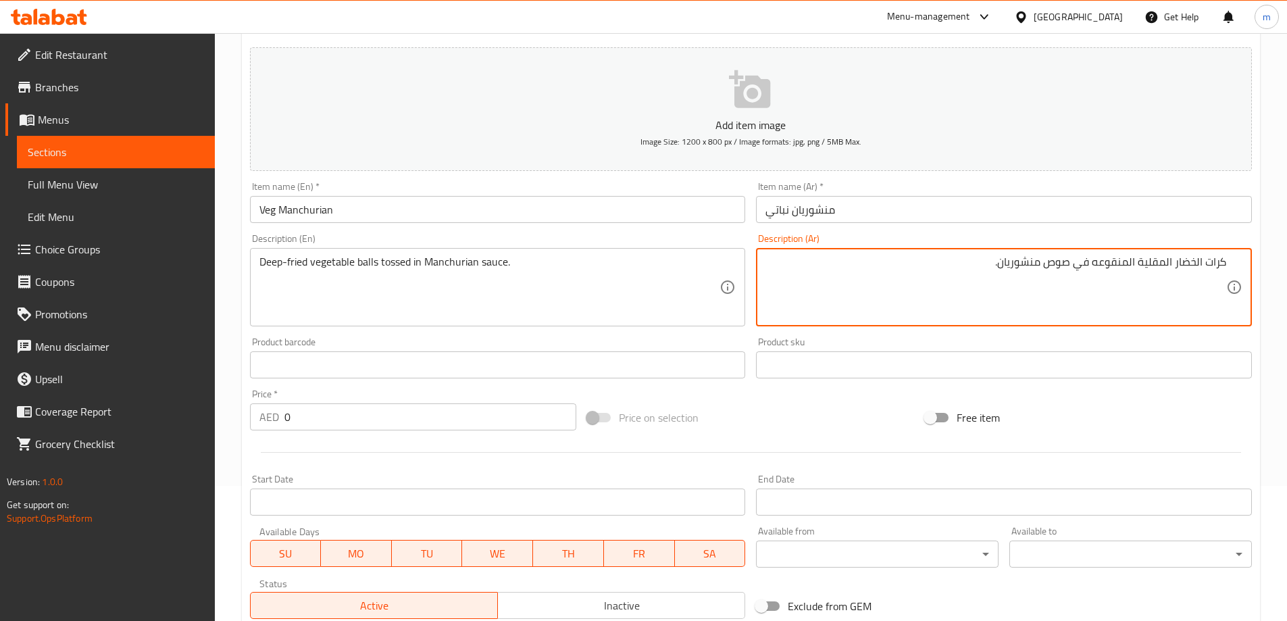
type textarea "كرات الخضار المقلية المنقوعه في صوص منشوريان."
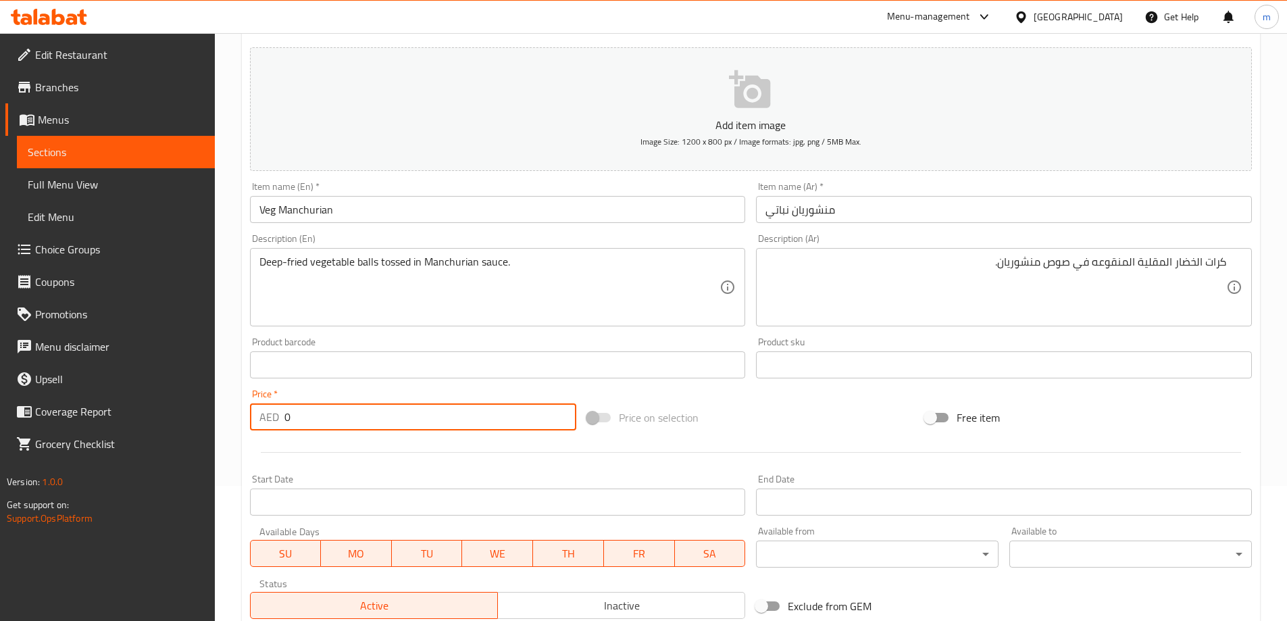
drag, startPoint x: 282, startPoint y: 424, endPoint x: 303, endPoint y: 420, distance: 21.3
click at [300, 419] on div "AED 0 Price *" at bounding box center [413, 416] width 327 height 27
type input "18"
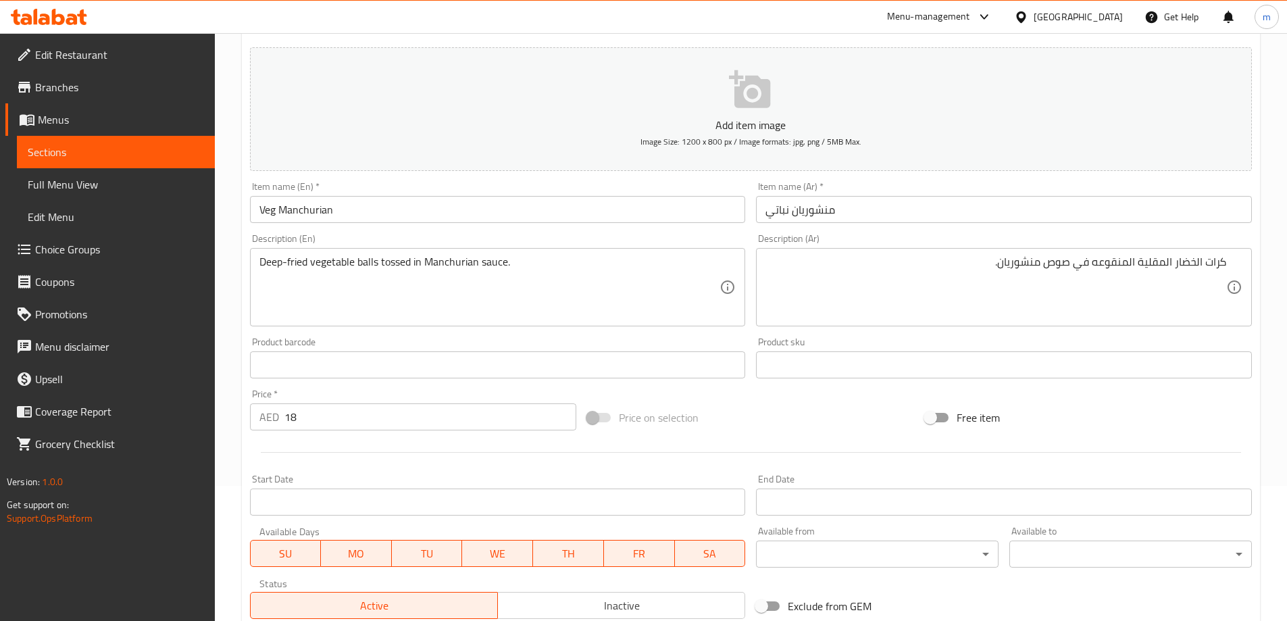
click at [357, 452] on hr at bounding box center [751, 452] width 980 height 1
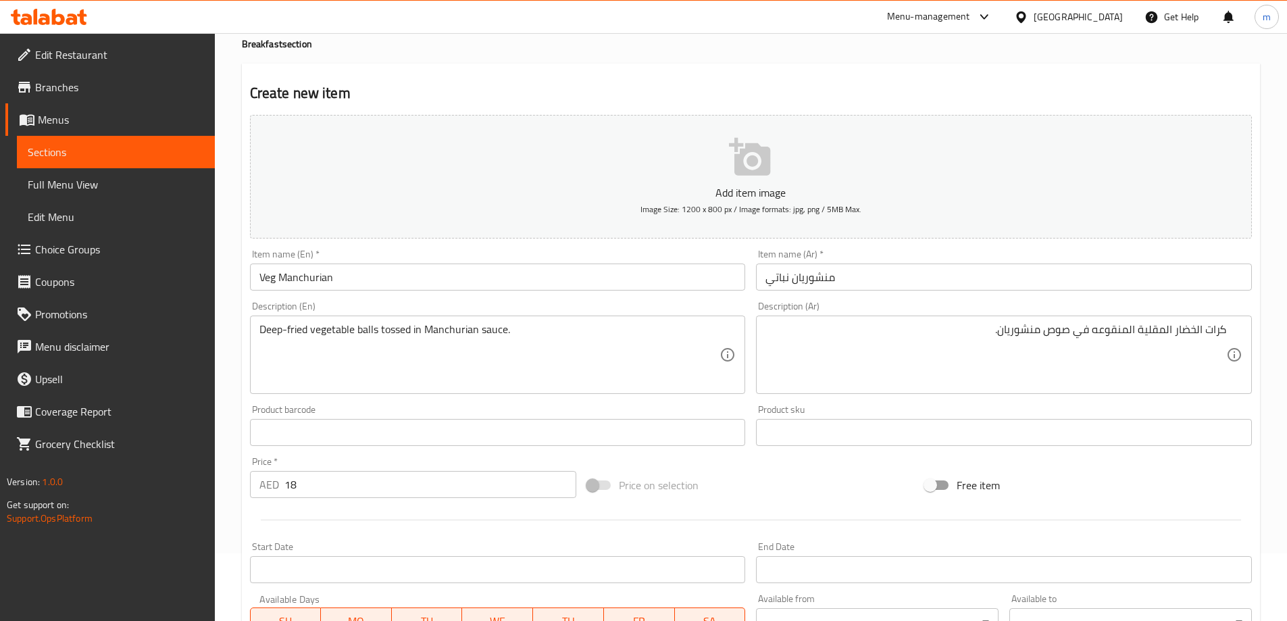
click at [461, 281] on input "Veg Manchurian" at bounding box center [498, 276] width 496 height 27
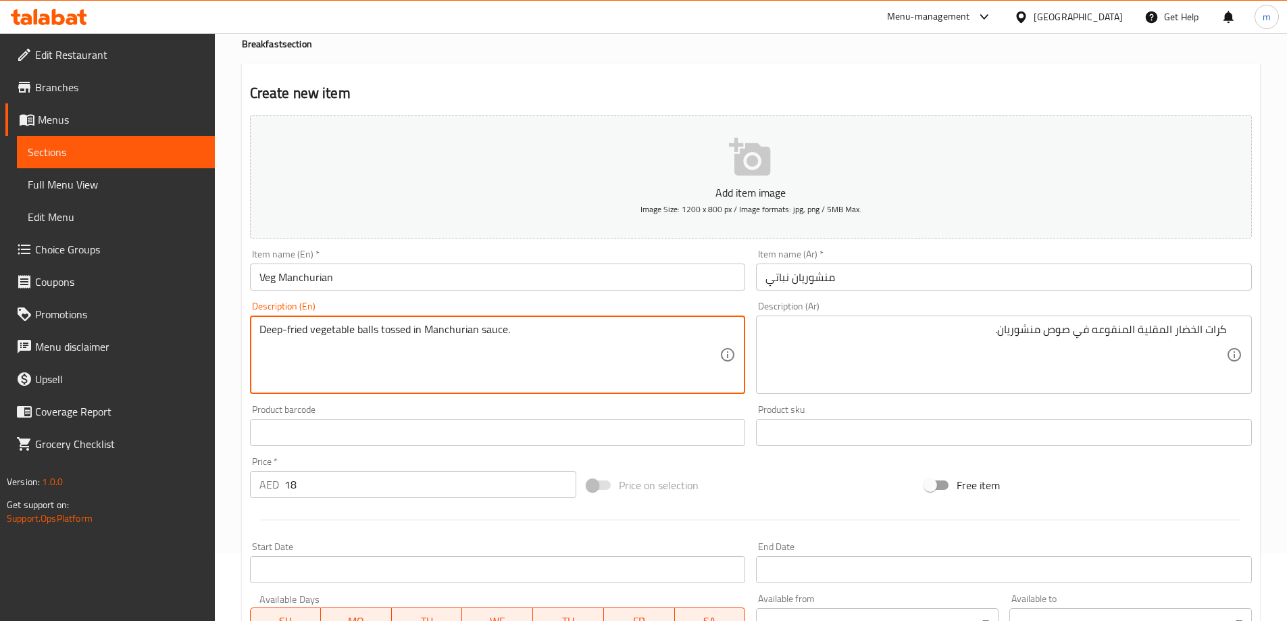
click at [288, 330] on textarea "Deep-fried vegetable balls tossed in Manchurian sauce." at bounding box center [489, 355] width 461 height 64
click at [334, 330] on textarea "Deep-fried vegetable balls tossed in Manchurian sauce." at bounding box center [489, 355] width 461 height 64
click at [358, 329] on textarea "Deep-fried vegetable balls tossed in Manchurian sauce." at bounding box center [489, 355] width 461 height 64
click at [341, 276] on input "Veg Manchurian" at bounding box center [498, 276] width 496 height 27
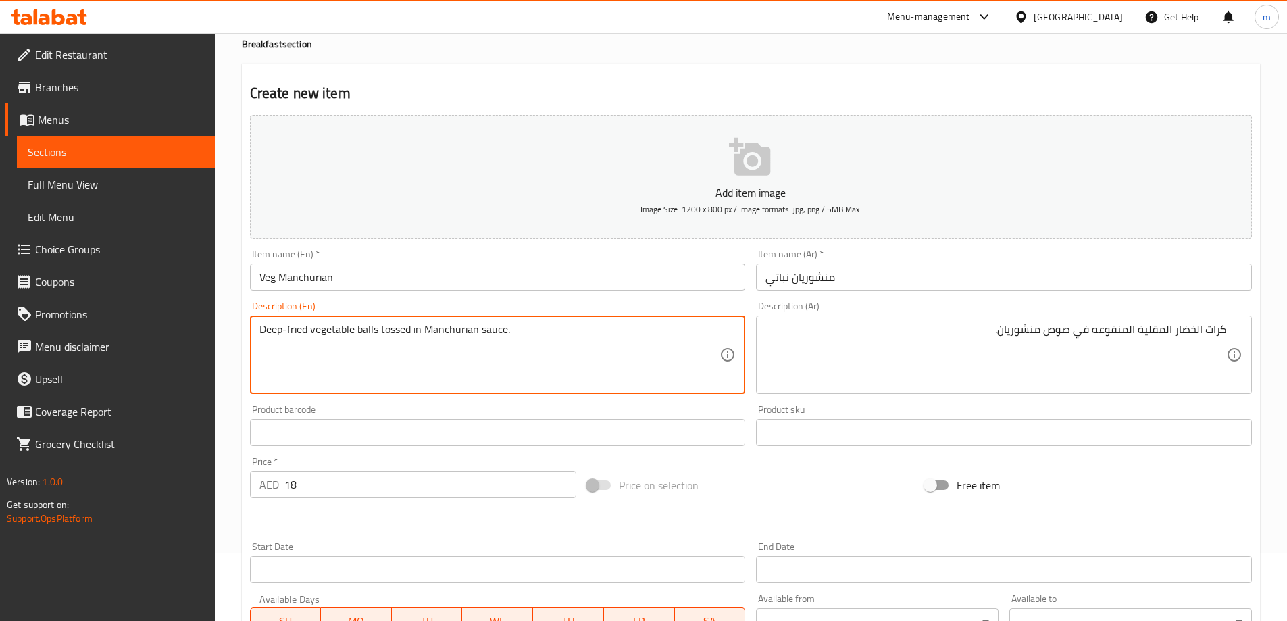
click at [337, 338] on textarea "Deep-fried vegetable balls tossed in Manchurian sauce." at bounding box center [489, 355] width 461 height 64
click at [361, 327] on textarea "Deep-fried vegetable balls tossed in Manchurian sauce." at bounding box center [489, 355] width 461 height 64
click at [370, 280] on input "Veg Manchurian" at bounding box center [498, 276] width 496 height 27
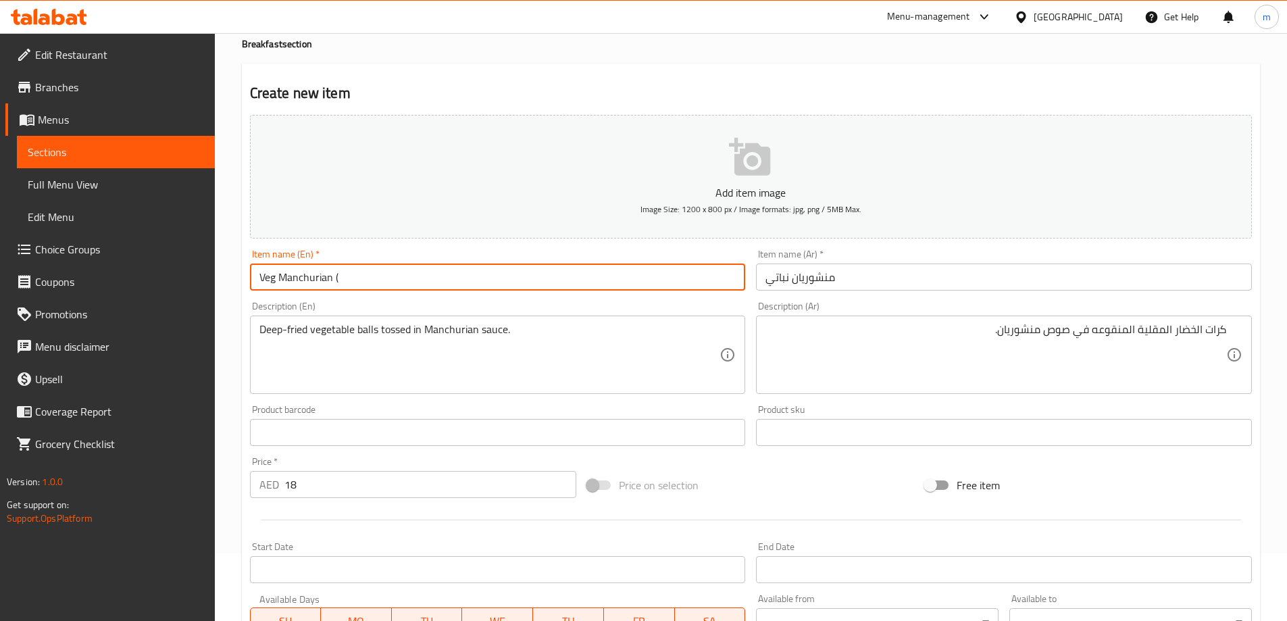
paste input "vegetable balls"
type input "Veg Manchurian (vegetable balls)"
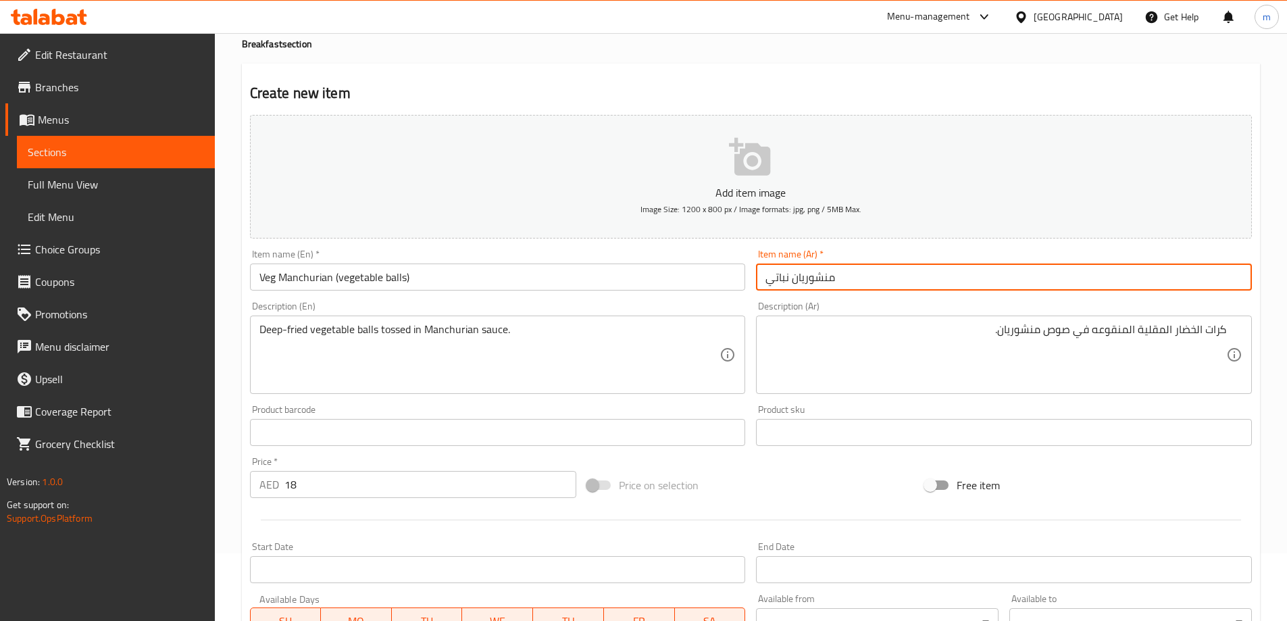
click at [863, 274] on input "منشوريان نباتي" at bounding box center [1004, 276] width 496 height 27
click at [1139, 284] on input "منشوريان نباتي" at bounding box center [1004, 276] width 496 height 27
click at [1190, 330] on textarea "كرات الخضار المقلية المنقوعه في صوص منشوريان." at bounding box center [995, 355] width 461 height 64
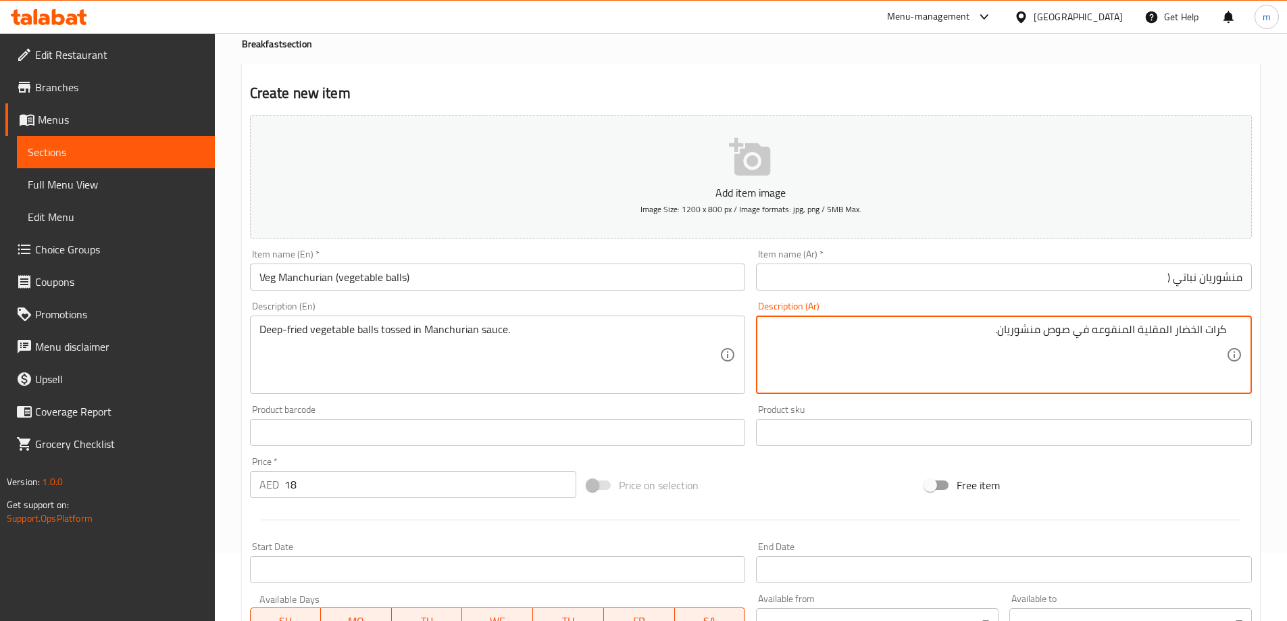
click at [1219, 334] on textarea "كرات الخضار المقلية المنقوعه في صوص منشوريان." at bounding box center [995, 355] width 461 height 64
click at [1142, 278] on input "منشوريان نباتي (" at bounding box center [1004, 276] width 496 height 27
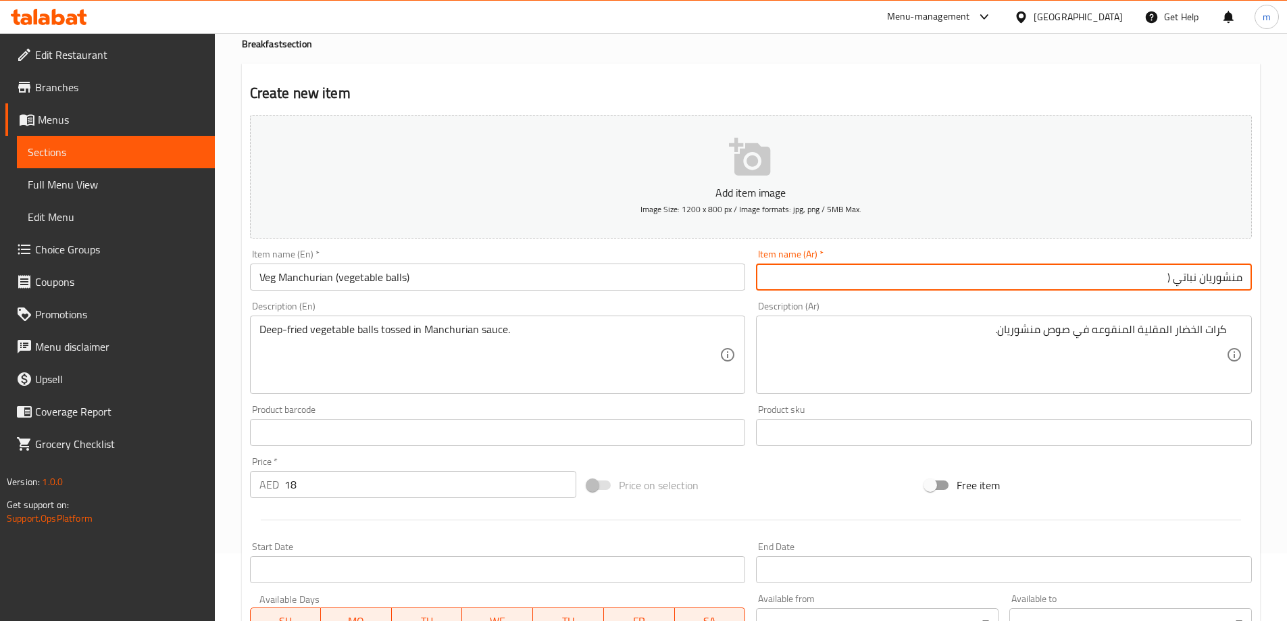
paste input "كرات الخضار"
type input "منشوريان نباتي (كرات الخضار)"
click at [1141, 482] on div "Free item" at bounding box center [1089, 485] width 338 height 36
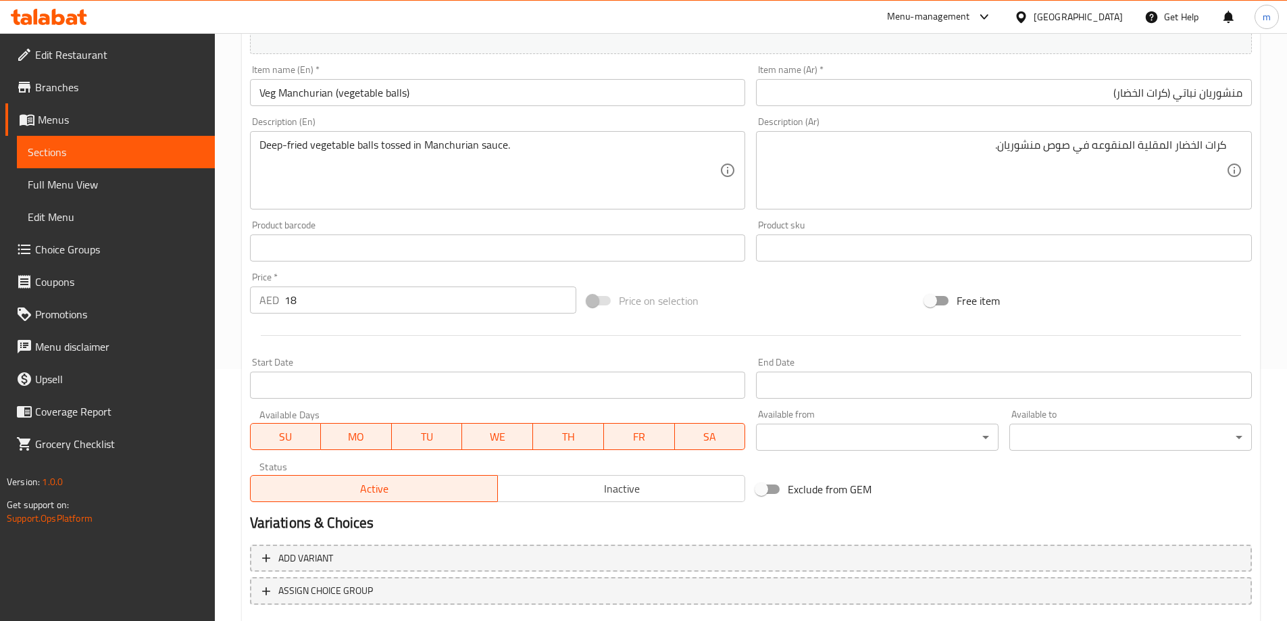
scroll to position [334, 0]
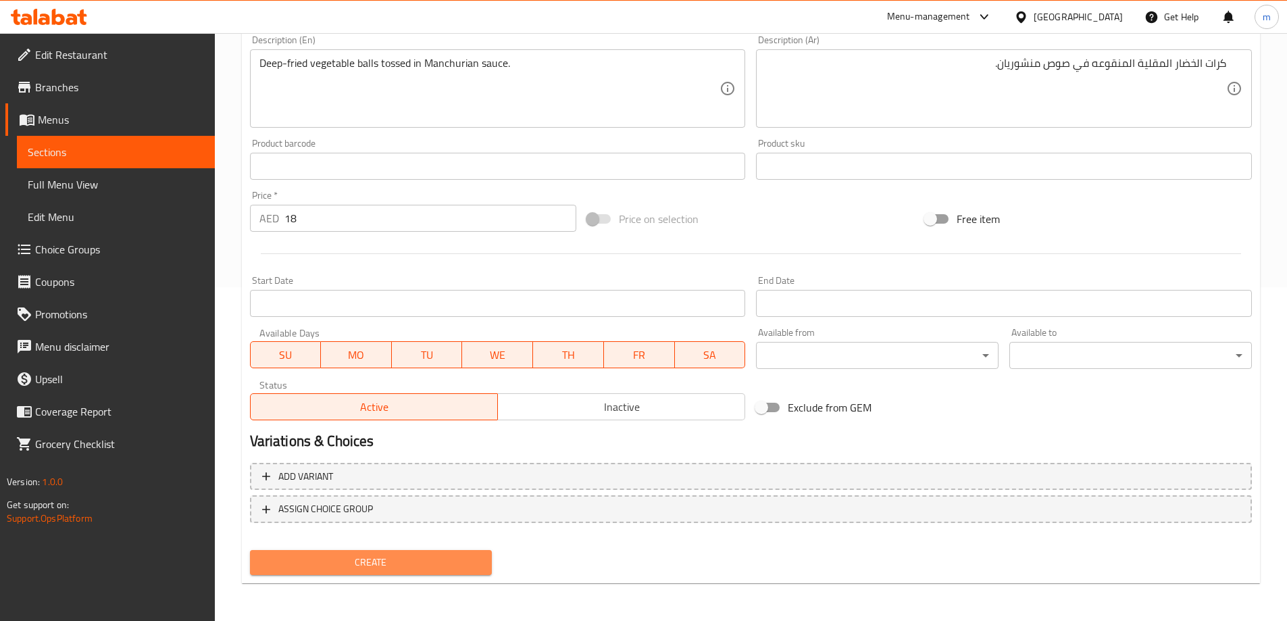
click at [412, 566] on span "Create" at bounding box center [371, 562] width 221 height 17
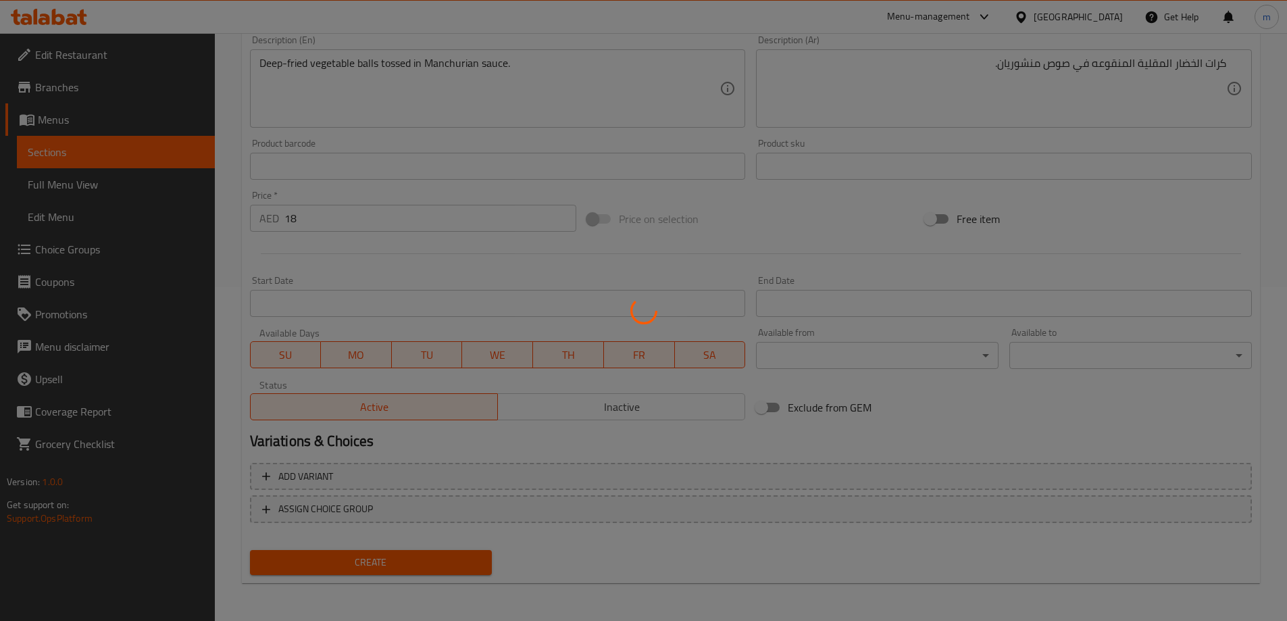
type input "0"
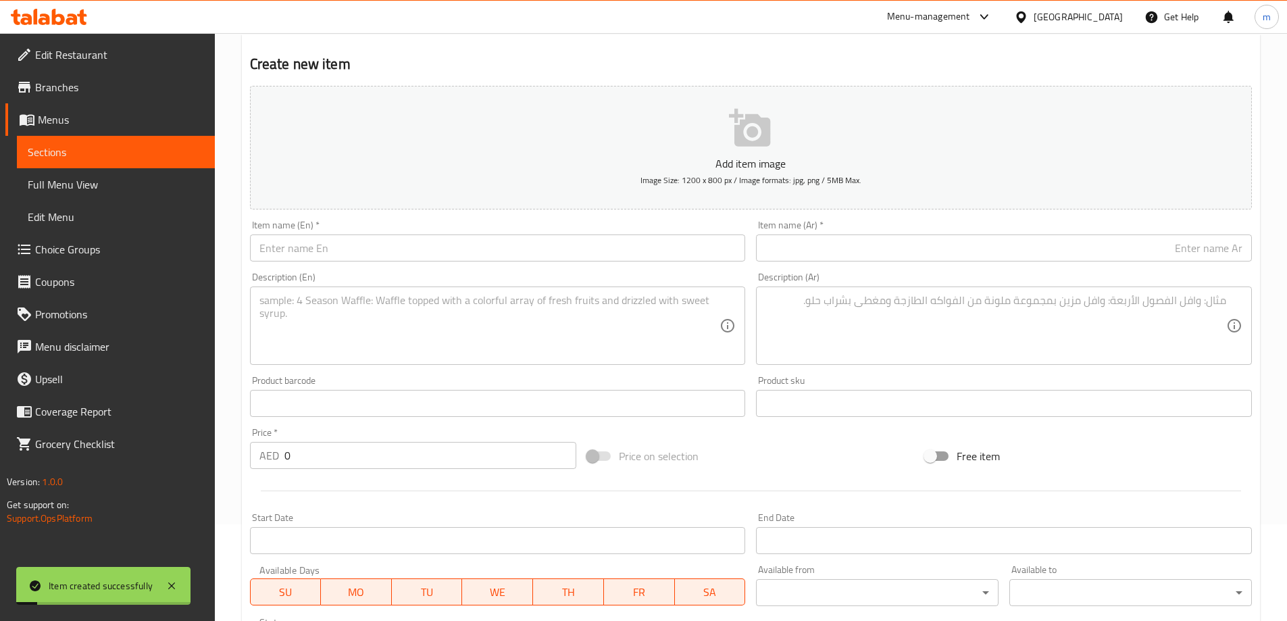
scroll to position [64, 0]
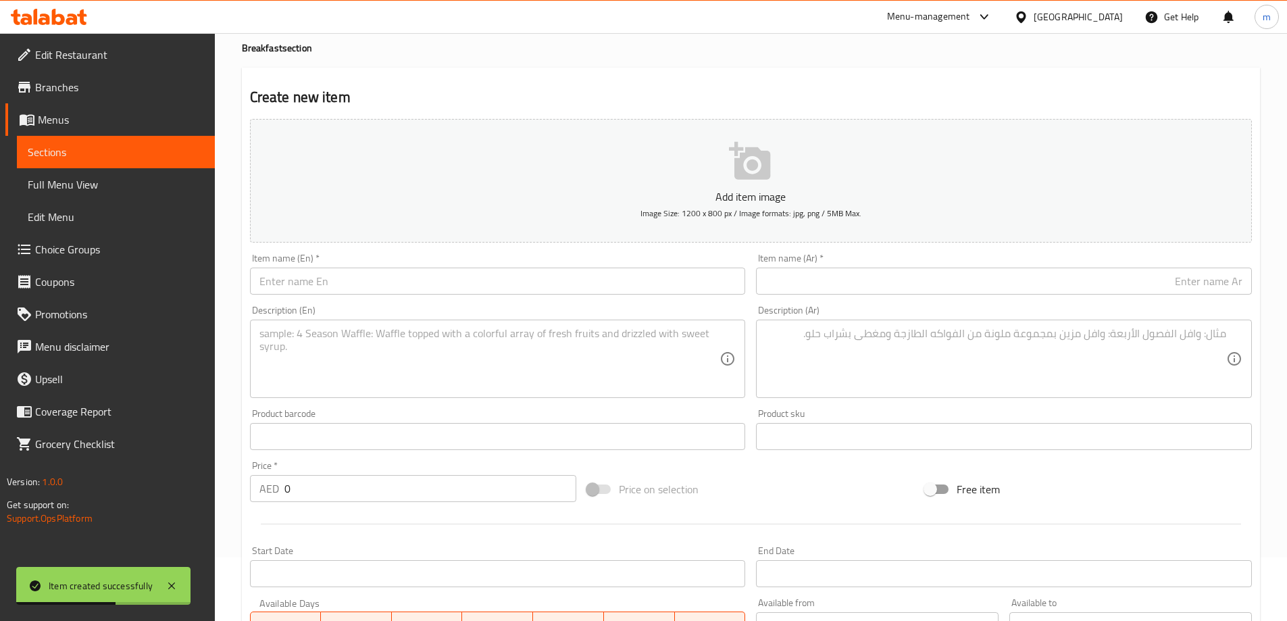
click at [393, 270] on input "text" at bounding box center [498, 281] width 496 height 27
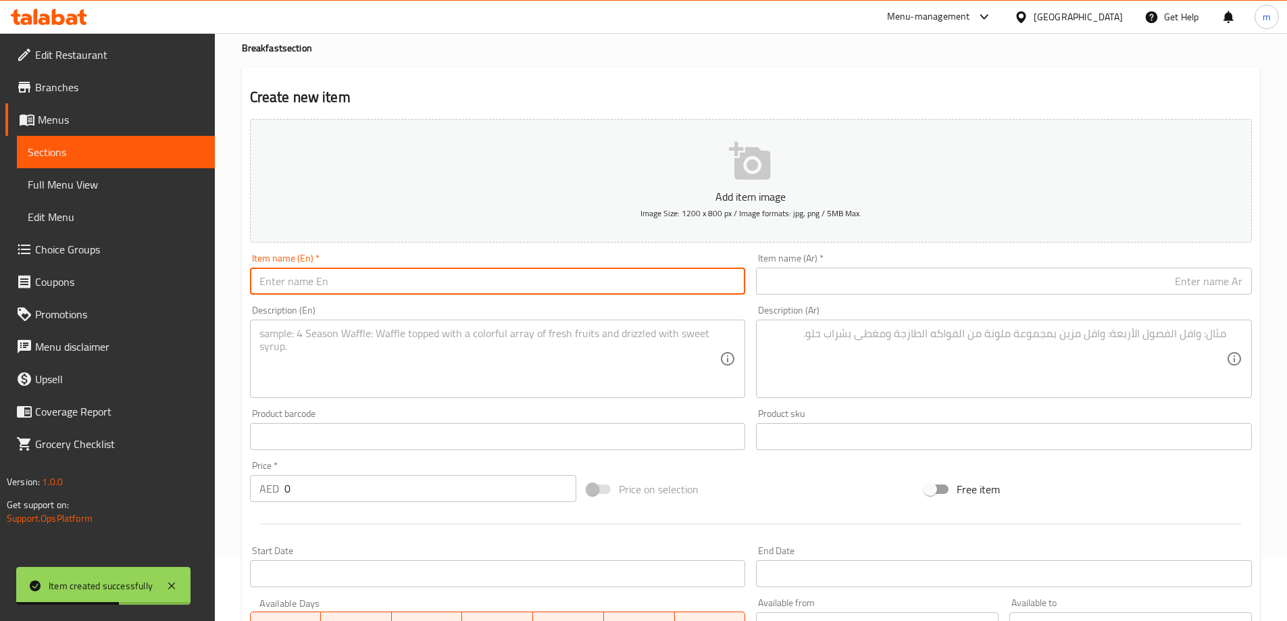
paste input "Veg Manchurian"
type input "Veg Manchurian"
click at [574, 312] on div "Description (En) Description (En)" at bounding box center [498, 351] width 496 height 93
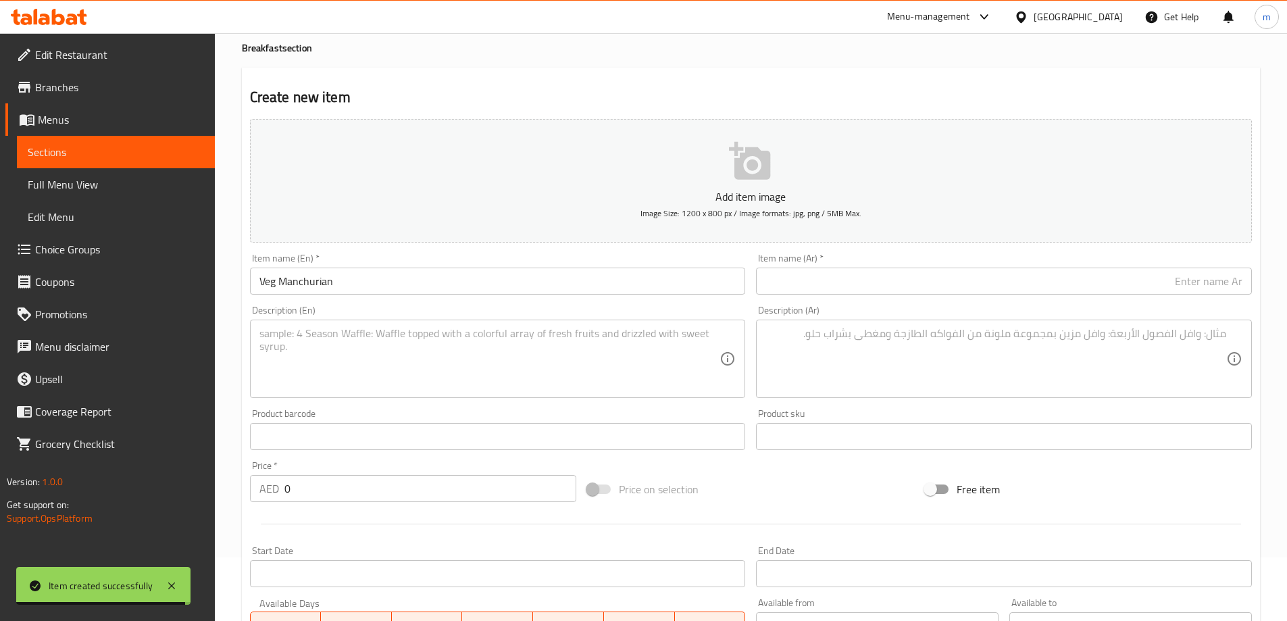
click at [927, 280] on input "text" at bounding box center [1004, 281] width 496 height 27
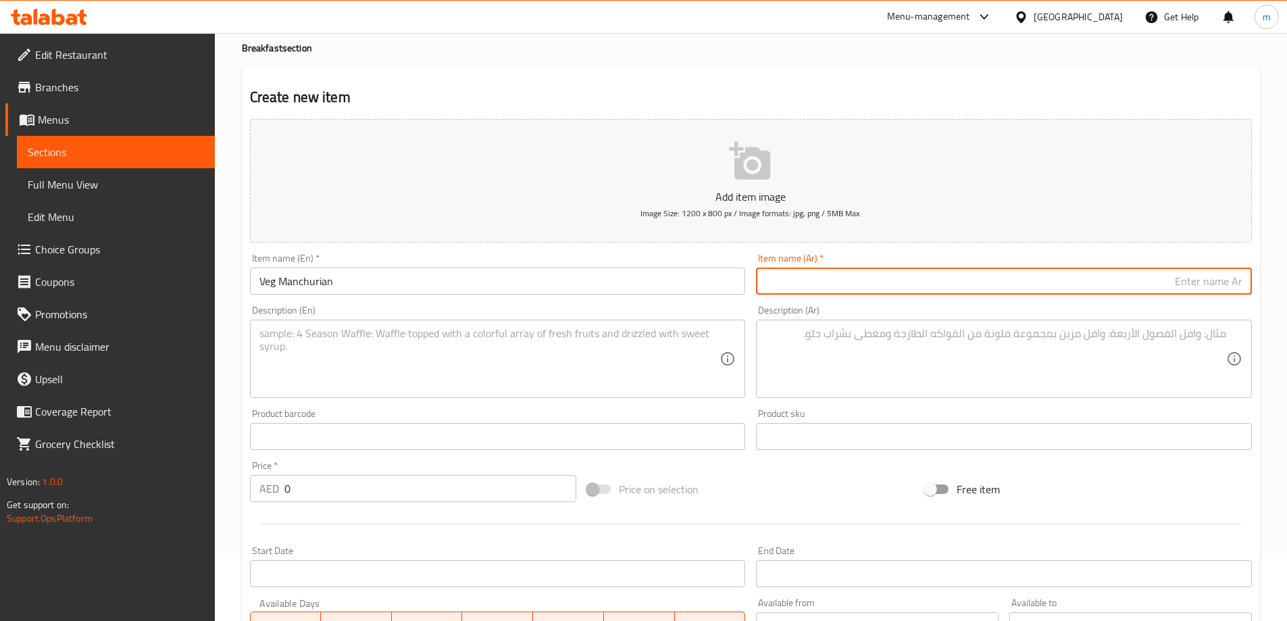
click at [1035, 285] on input "text" at bounding box center [1004, 281] width 496 height 27
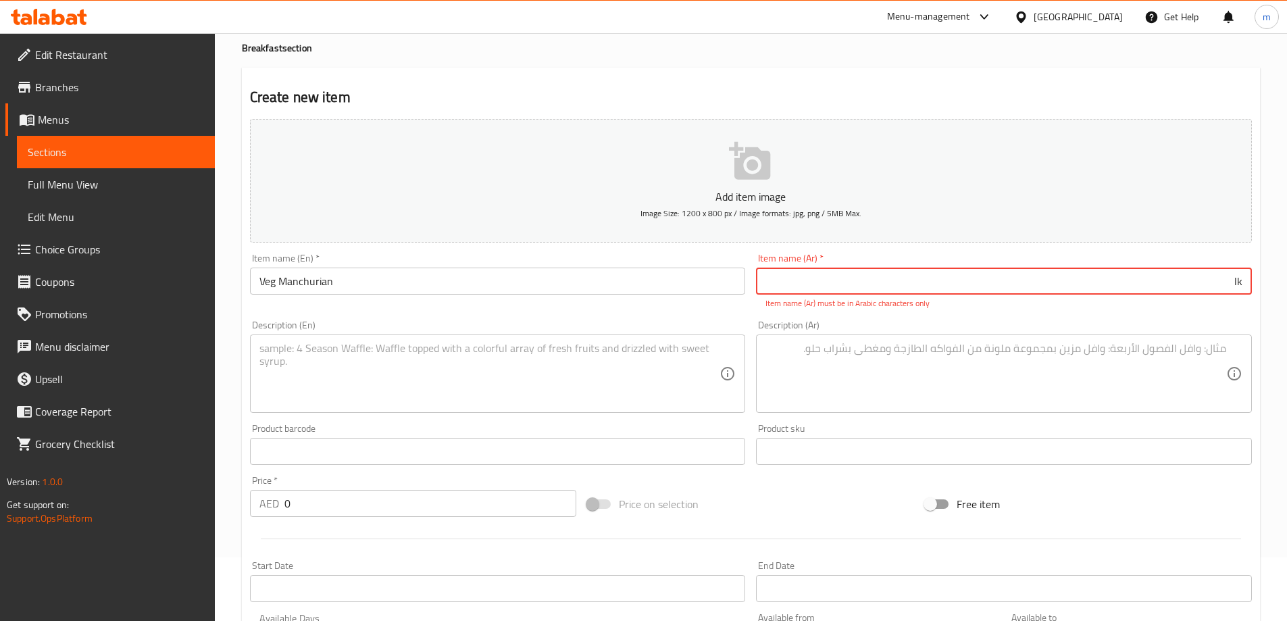
type input "l"
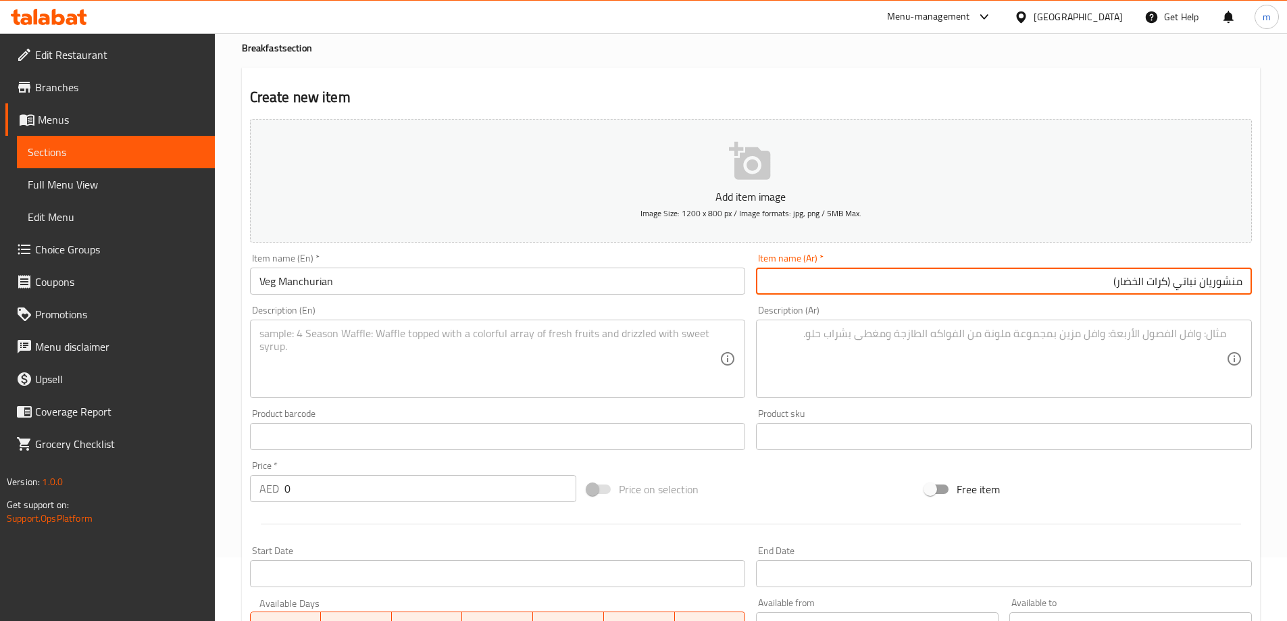
drag, startPoint x: 1106, startPoint y: 284, endPoint x: 1177, endPoint y: 299, distance: 72.5
click at [1177, 299] on div "Item name (Ar)   * منشوريان نباتي (كرات الخضار) Item name (Ar) *" at bounding box center [1004, 274] width 507 height 52
type input "منشوريان نباتي"
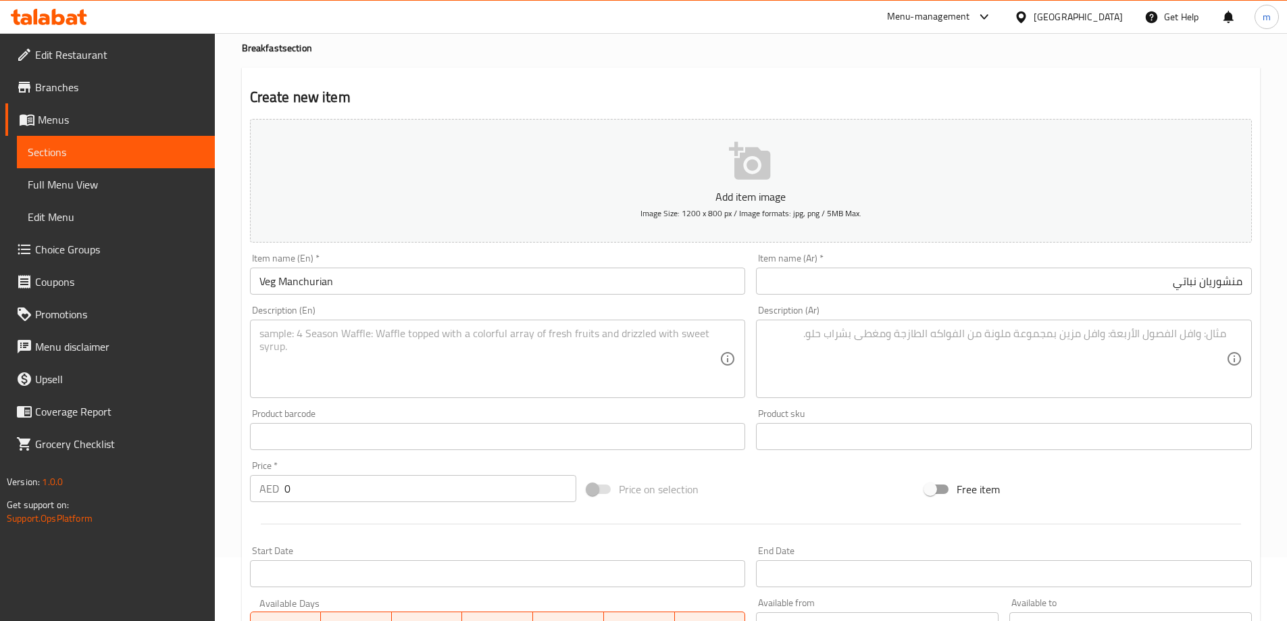
click at [345, 354] on textarea at bounding box center [489, 359] width 461 height 64
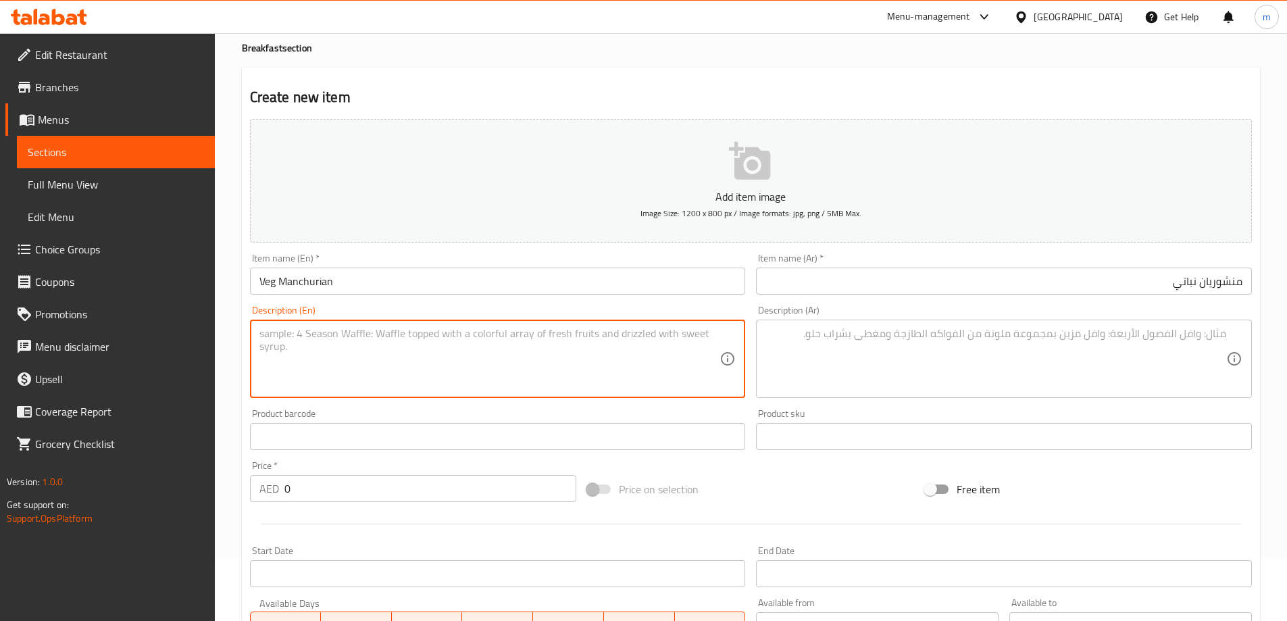
paste textarea "Vegetable dumplings served in a tangy and spicy Manchurian sauce."
type textarea "Vegetable dumplings served in a tangy and spicy Manchurian sauce."
click at [803, 336] on textarea at bounding box center [995, 359] width 461 height 64
click at [448, 342] on textarea "Vegetable dumplings served in a tangy and spicy Manchurian sauce." at bounding box center [489, 359] width 461 height 64
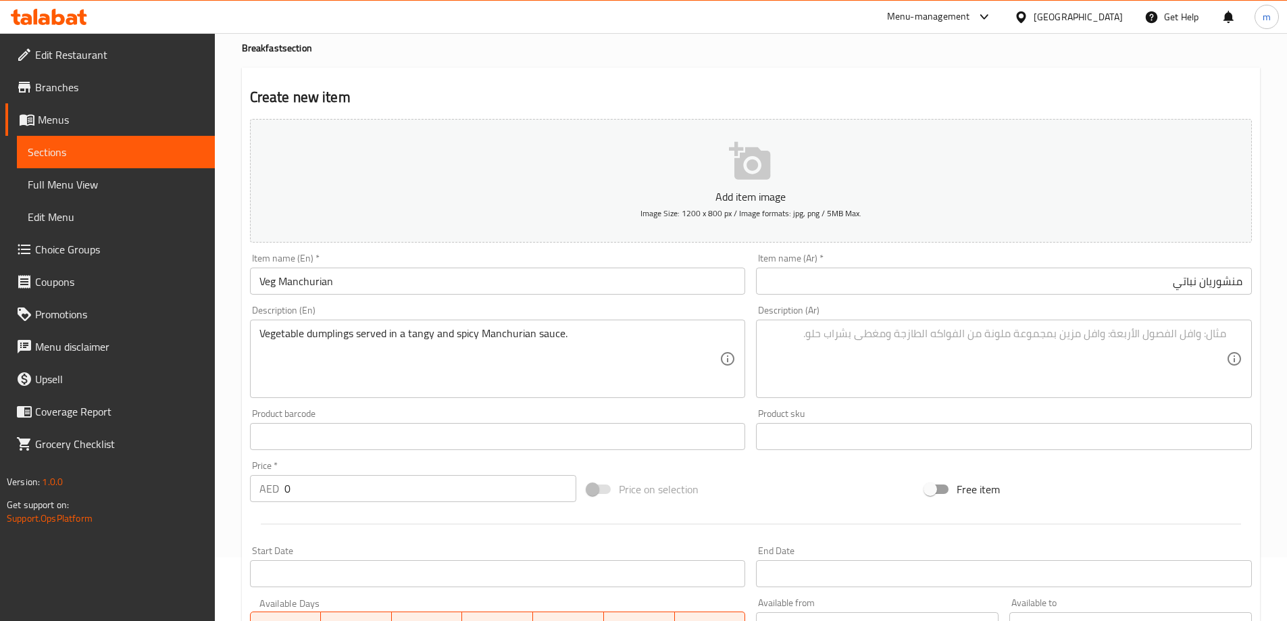
click at [784, 343] on textarea at bounding box center [995, 359] width 461 height 64
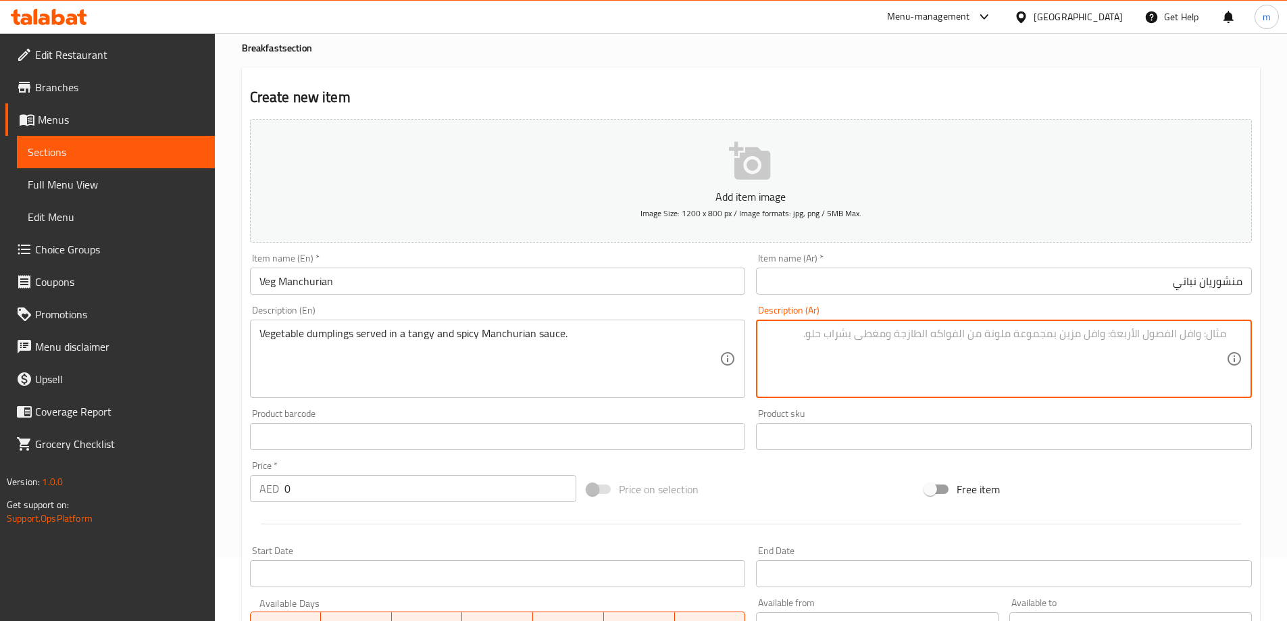
paste textarea "زلابية الخضار تقدم في صلصة منشوريا المنعشة والحارة."
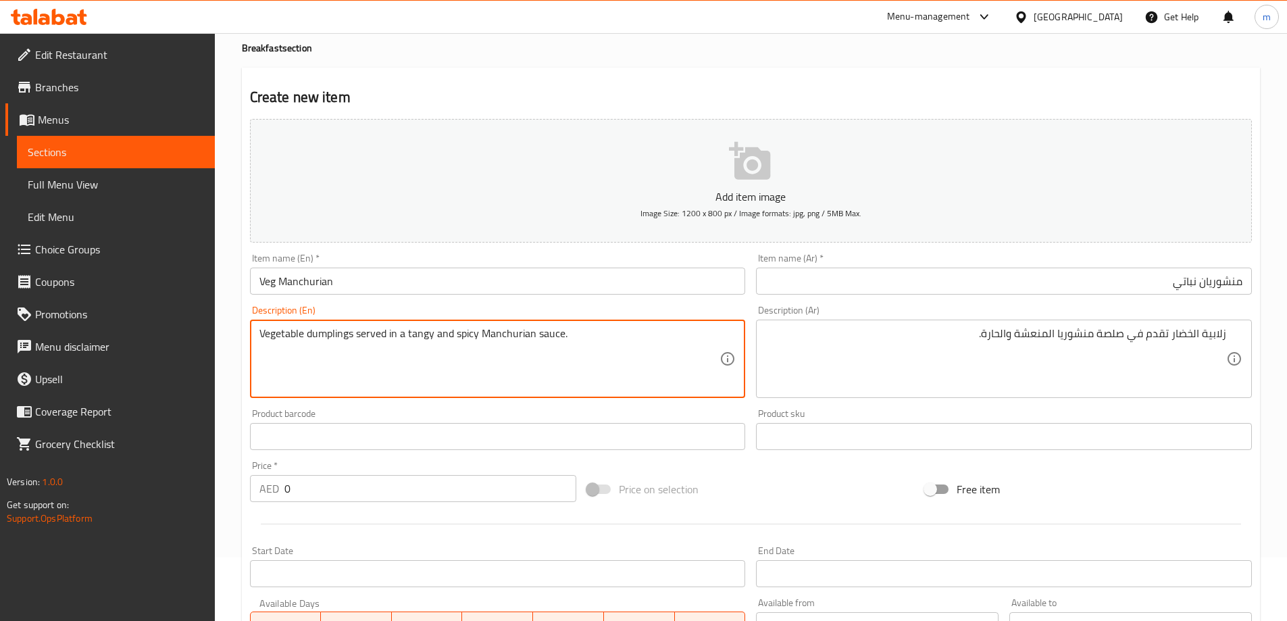
click at [330, 334] on textarea "Vegetable dumplings served in a tangy and spicy Manchurian sauce." at bounding box center [489, 359] width 461 height 64
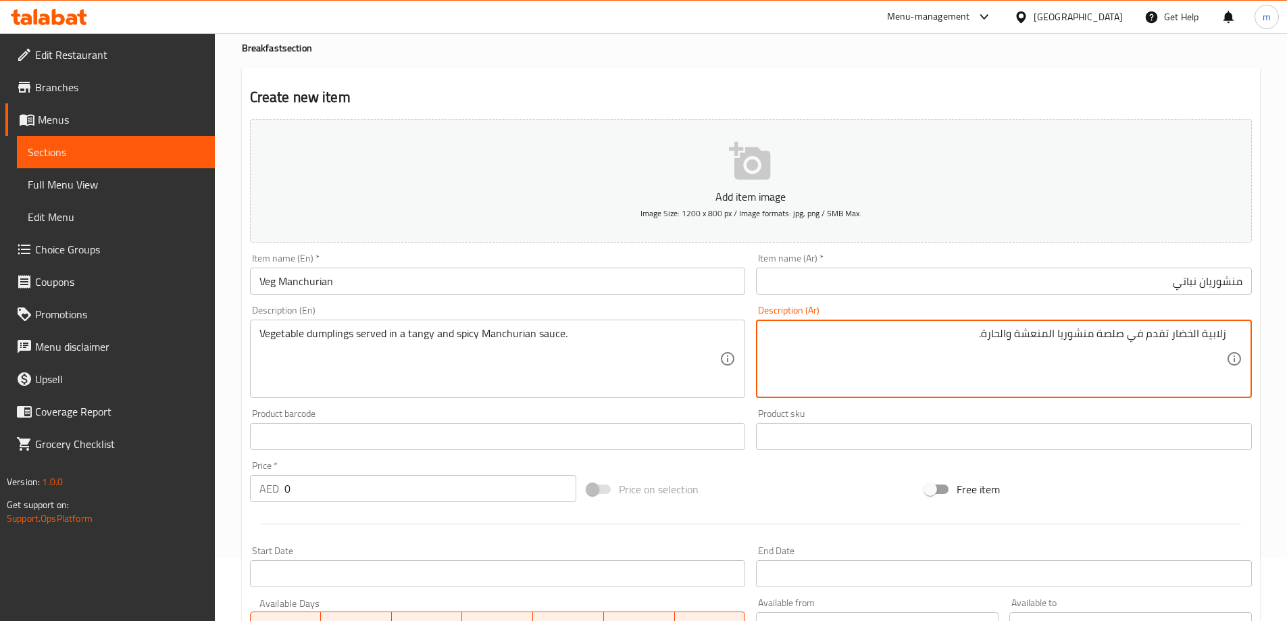
click at [1225, 343] on textarea "زلابية الخضار تقدم في صلصة منشوريا المنعشة والحارة." at bounding box center [995, 359] width 461 height 64
click at [1159, 333] on textarea "دامبلينج الخضار تقدم في صلصة منشوريا المنعشة والحارة." at bounding box center [995, 359] width 461 height 64
click at [1153, 336] on textarea "دامبلينج الخضار تقدم في صلصة منشوريا المنعشة والحارة." at bounding box center [995, 359] width 461 height 64
drag, startPoint x: 1086, startPoint y: 336, endPoint x: 1105, endPoint y: 345, distance: 20.6
click at [1105, 345] on textarea "دامبلينج الخضار يقدم في صلصة منشوريا المنعشة والحارة." at bounding box center [995, 359] width 461 height 64
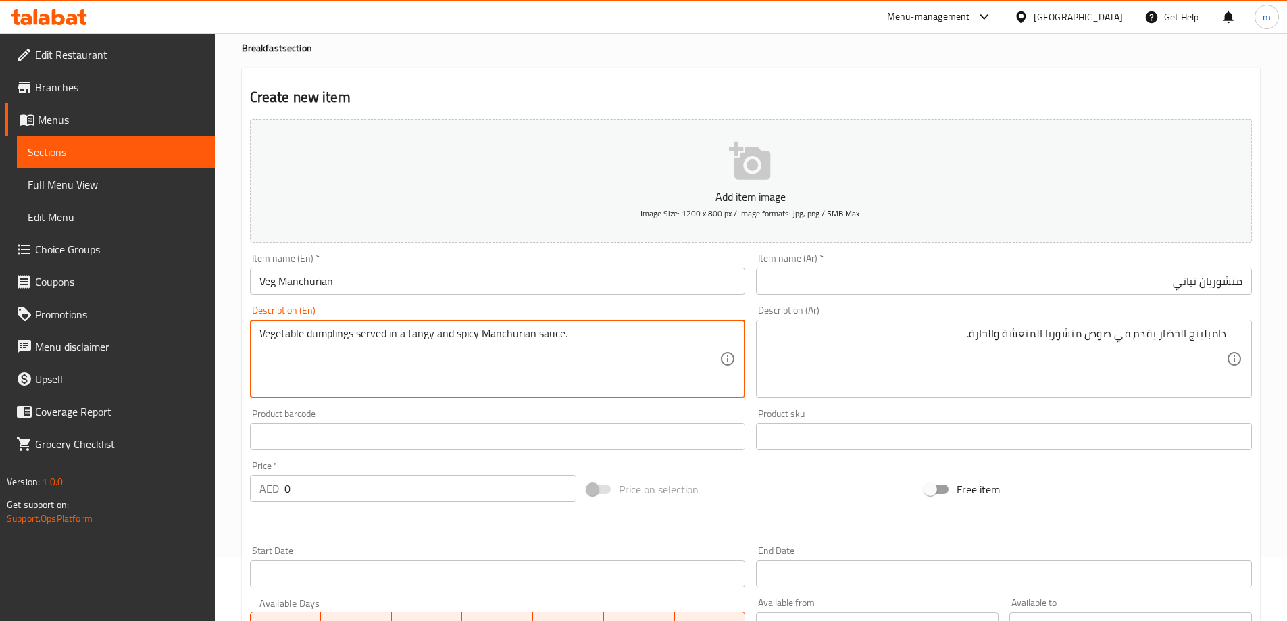
click at [509, 331] on textarea "Vegetable dumplings served in a tangy and spicy Manchurian sauce." at bounding box center [489, 359] width 461 height 64
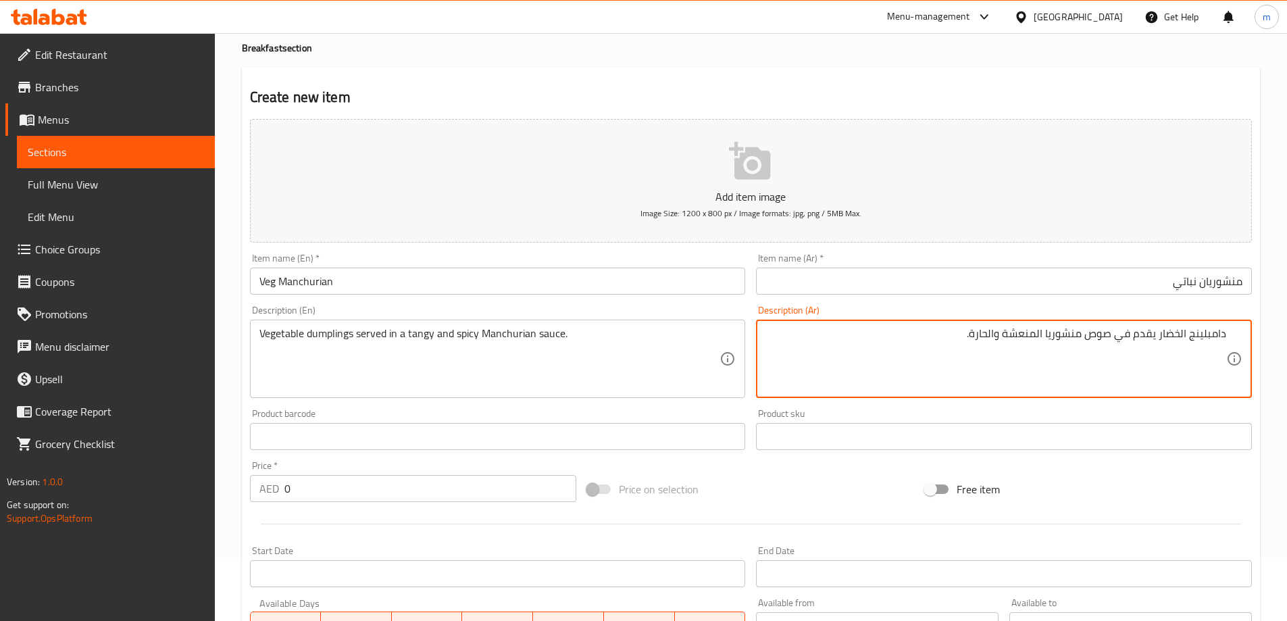
click at [1046, 333] on textarea "دامبلينج الخضار يقدم في صوص منشوريا المنعشة والحارة." at bounding box center [995, 359] width 461 height 64
drag, startPoint x: 999, startPoint y: 334, endPoint x: 1005, endPoint y: 336, distance: 7.1
click at [1005, 336] on textarea "دامبلينج الخضار يقدم في صوص منشوريان المنعشة والحارة." at bounding box center [995, 359] width 461 height 64
drag, startPoint x: 970, startPoint y: 332, endPoint x: 980, endPoint y: 333, distance: 9.5
click at [980, 333] on textarea "دامبلينج الخضار يقدم في صوص منشوريان المنعش والحارة." at bounding box center [995, 359] width 461 height 64
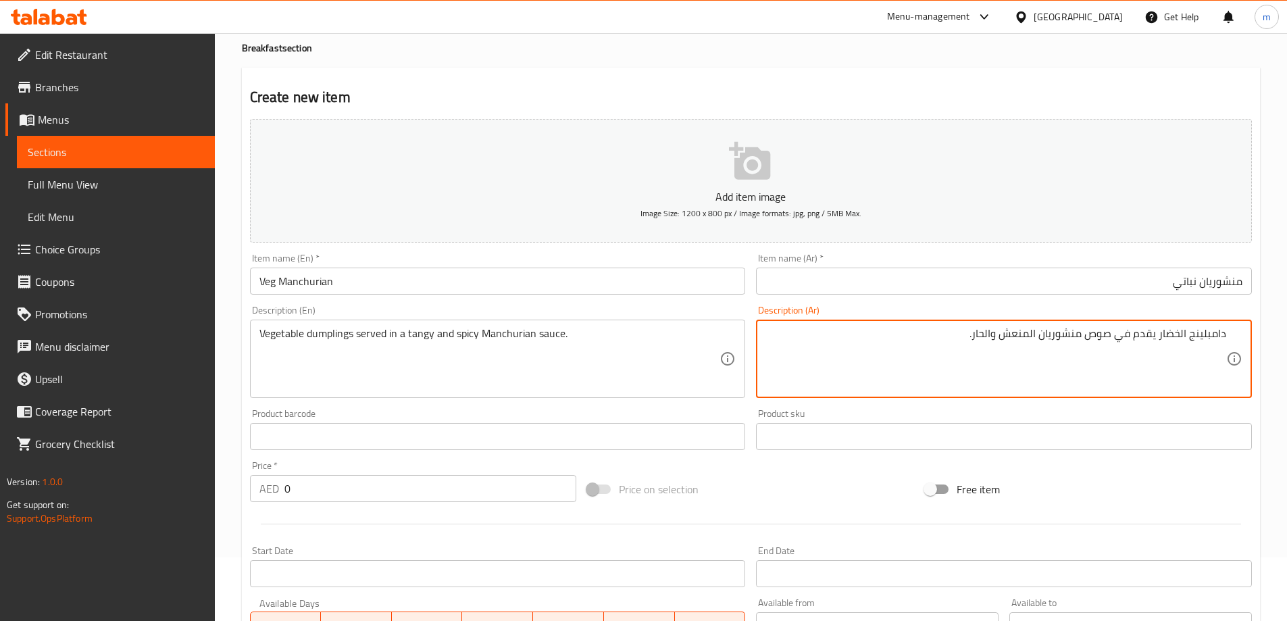
click at [1204, 336] on textarea "دامبلينج الخضار يقدم في صوص منشوريان المنعش والحار." at bounding box center [995, 359] width 461 height 64
type textarea "دامبلينج الخضار يقدم في صوص منشوريان المنعش والحار."
click at [1136, 291] on input "منشوريان نباتي" at bounding box center [1004, 281] width 496 height 27
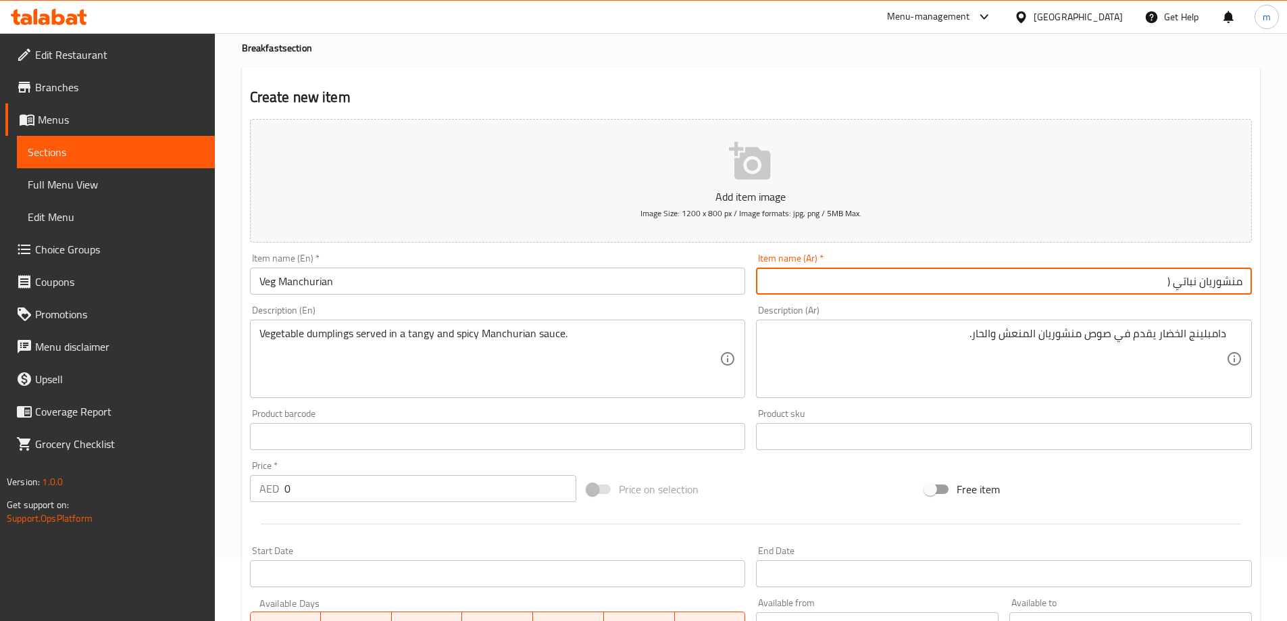
paste input "دامبلينج"
type input "منشوريان نباتي (دامبلينج)"
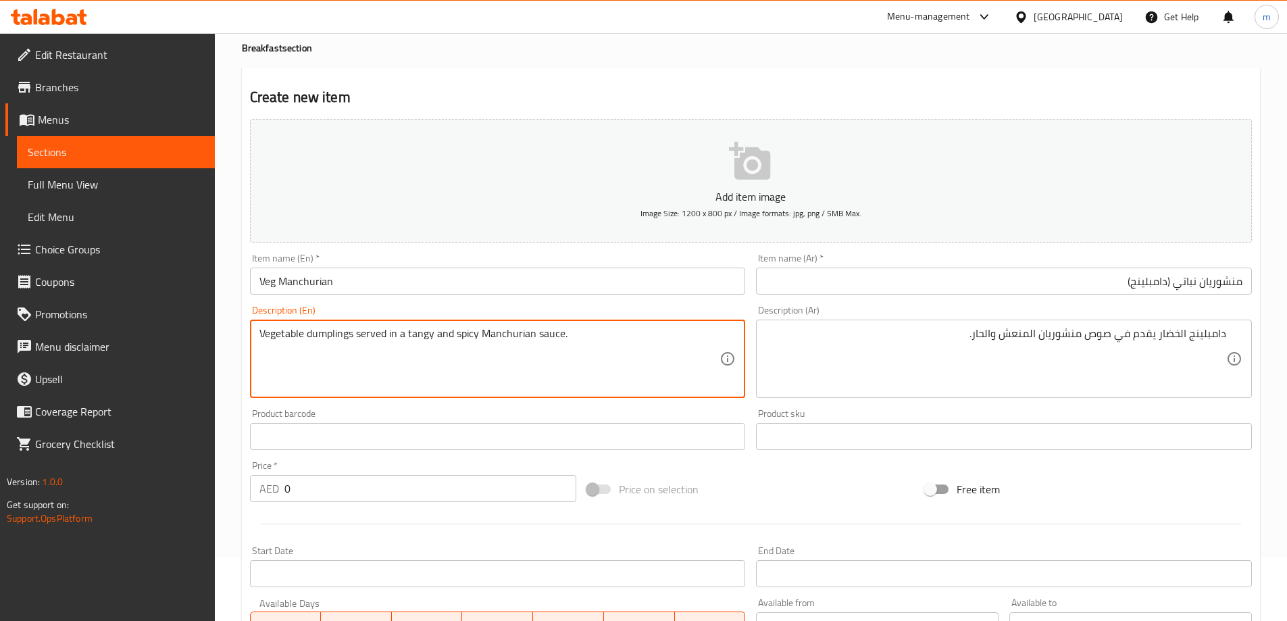
click at [322, 335] on textarea "Vegetable dumplings served in a tangy and spicy Manchurian sauce." at bounding box center [489, 359] width 461 height 64
click at [347, 284] on input "Veg Manchurian" at bounding box center [498, 281] width 496 height 27
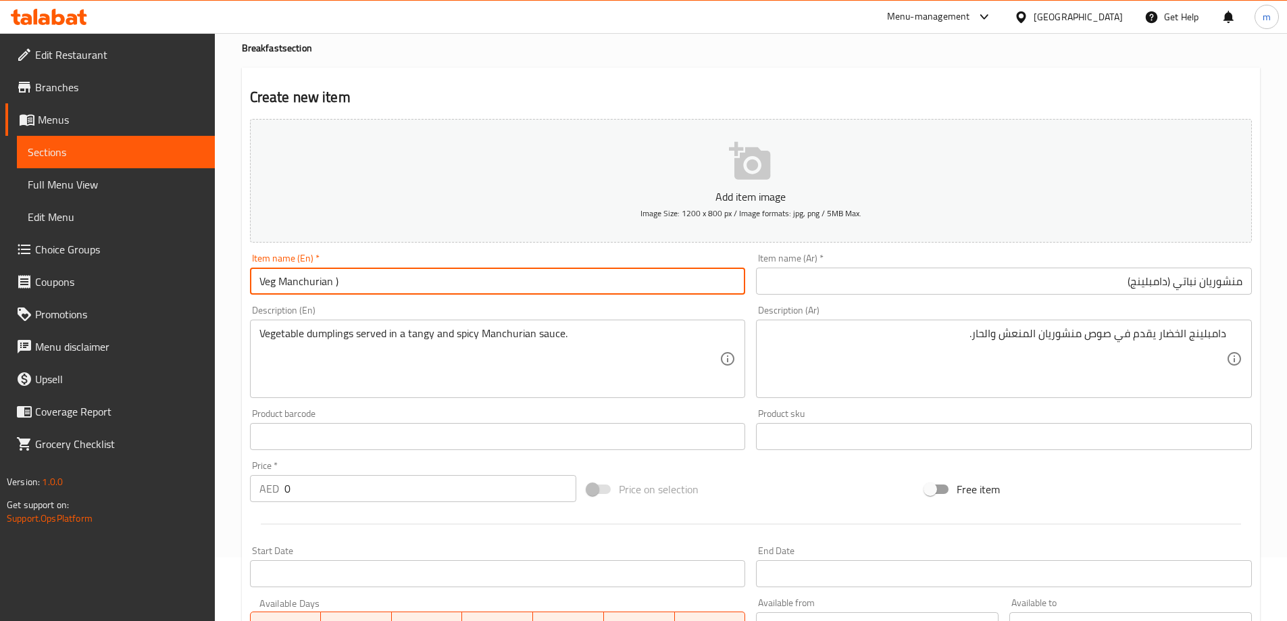
paste input "dumplings"
type input "Veg Manchurian (dumplings)"
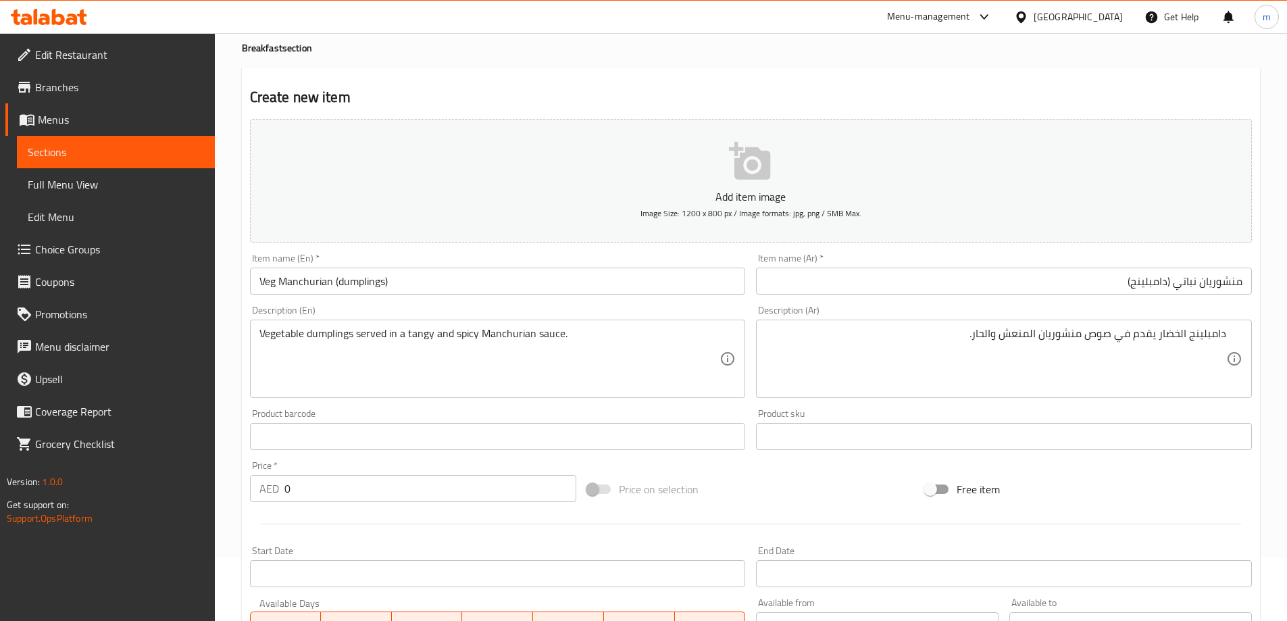
click at [640, 418] on div "Product barcode Product barcode" at bounding box center [498, 429] width 496 height 41
click at [858, 416] on div "Product sku Product sku" at bounding box center [1004, 429] width 496 height 41
click at [1147, 280] on input "منشوريان نباتي (دامبلينج)" at bounding box center [1004, 281] width 496 height 27
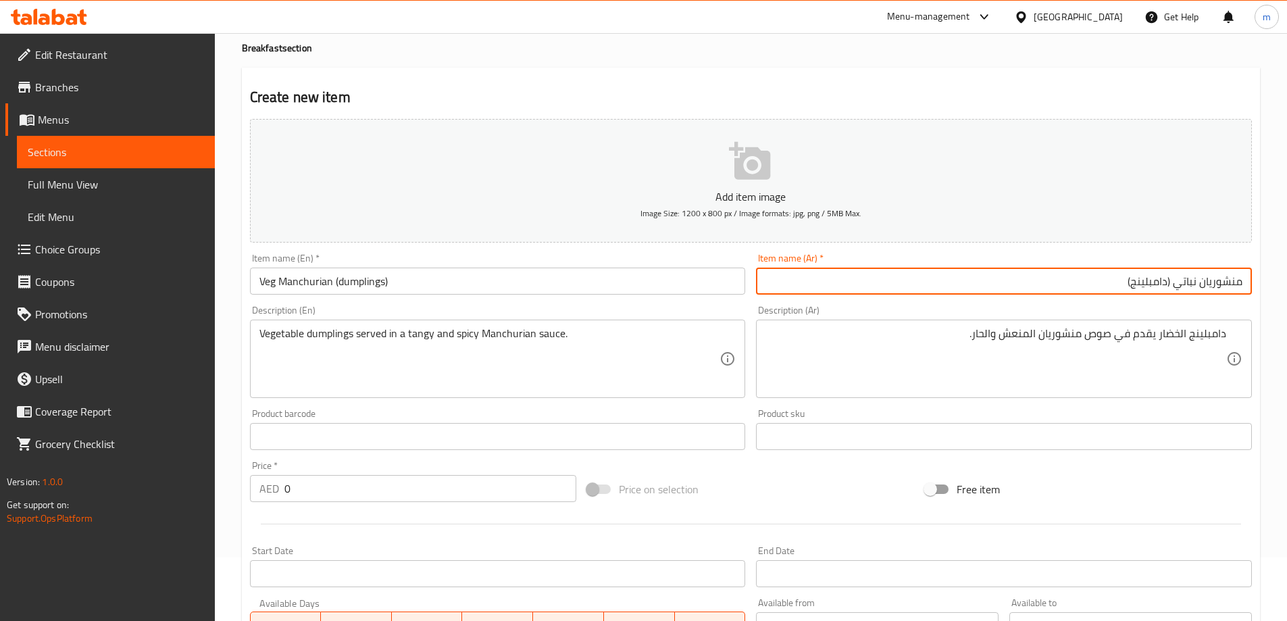
click at [1147, 280] on input "منشوريان نباتي (دامبلينج)" at bounding box center [1004, 281] width 496 height 27
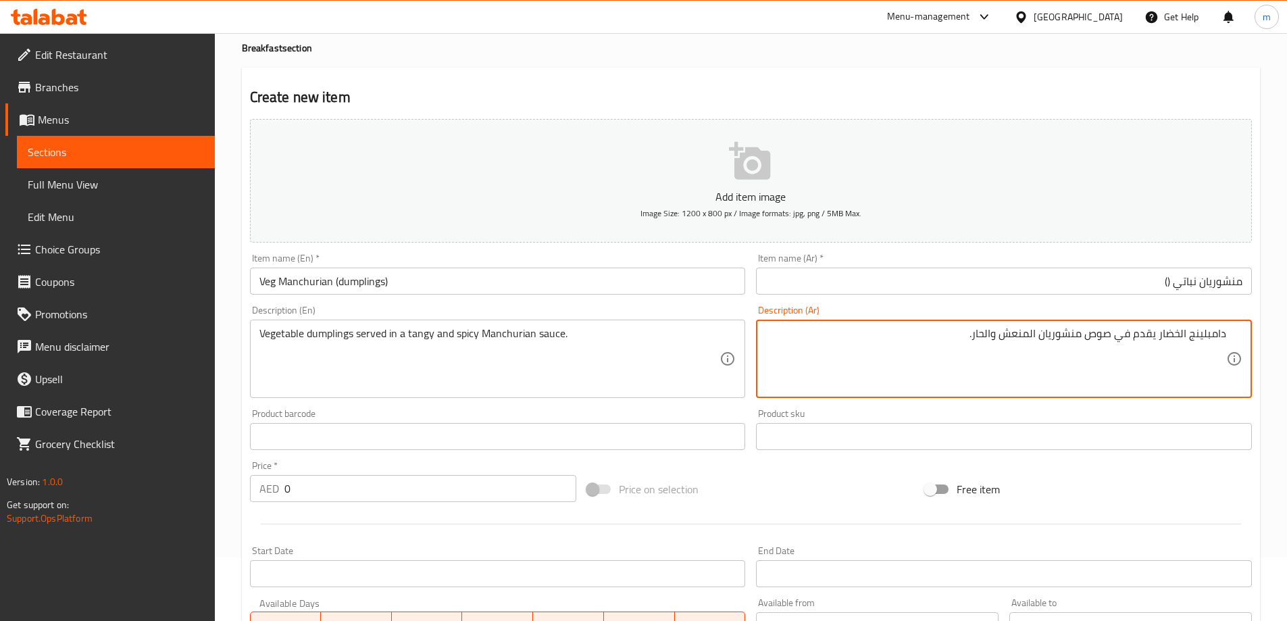
click at [981, 342] on textarea "دامبلينج الخضار يقدم في صوص منشوريان المنعش والحار." at bounding box center [995, 359] width 461 height 64
click at [989, 338] on textarea "دامبلينج الخضار يقدم في صوص منشوريان المنعش والحار." at bounding box center [995, 359] width 461 height 64
drag, startPoint x: 995, startPoint y: 335, endPoint x: 976, endPoint y: 342, distance: 19.5
click at [976, 342] on textarea "دامبلينج الخضار يقدم في صوص منشوريان المنعش والحار." at bounding box center [995, 359] width 461 height 64
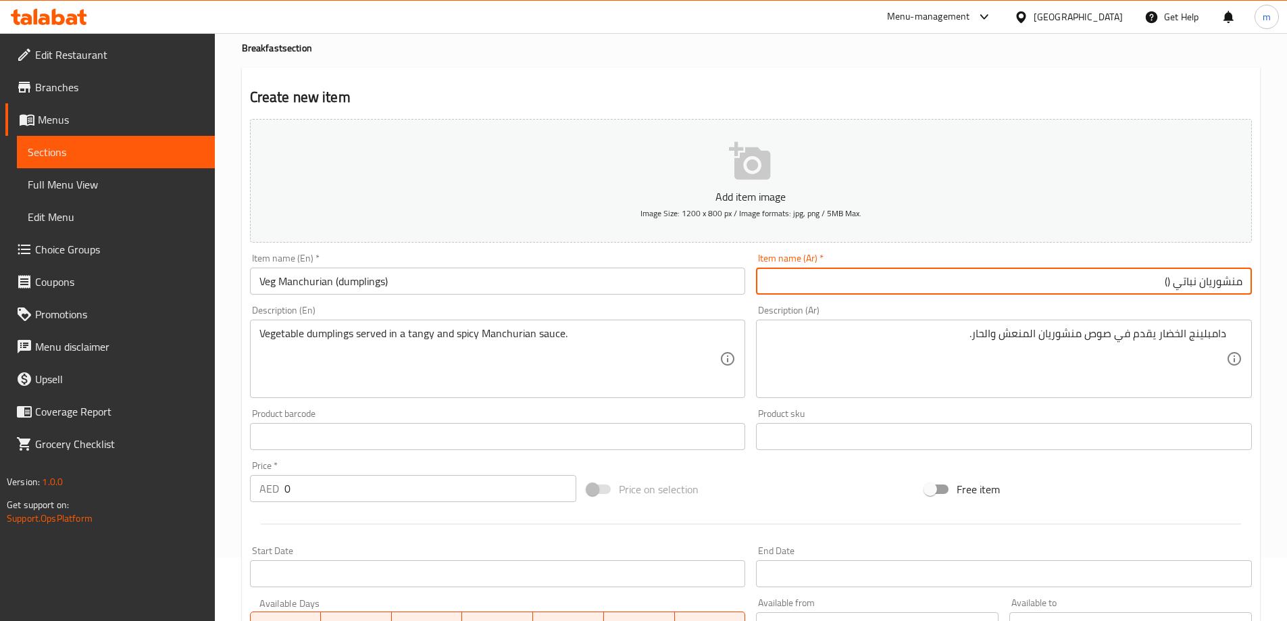
click at [1170, 280] on input "منشوريان نباتي ()" at bounding box center [1004, 281] width 496 height 27
paste input "الحار"
type input "منشوريان نباتي (الحار)"
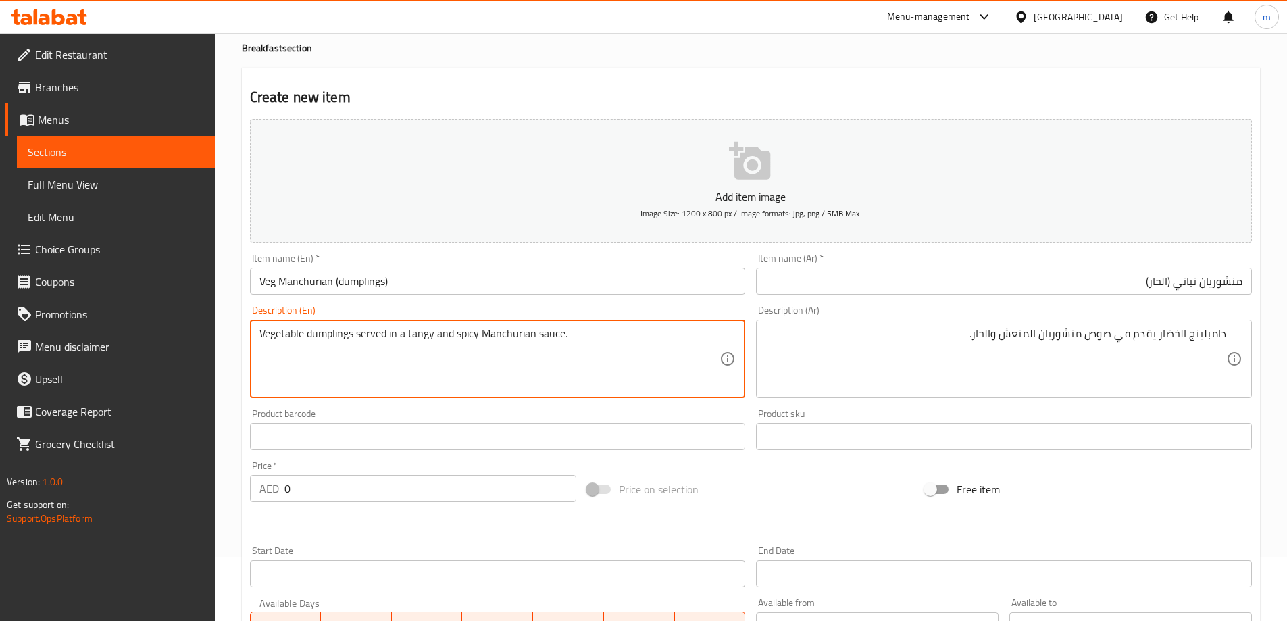
click at [468, 337] on textarea "Vegetable dumplings served in a tangy and spicy Manchurian sauce." at bounding box center [489, 359] width 461 height 64
click at [355, 286] on input "Veg Manchurian (dumplings)" at bounding box center [498, 281] width 496 height 27
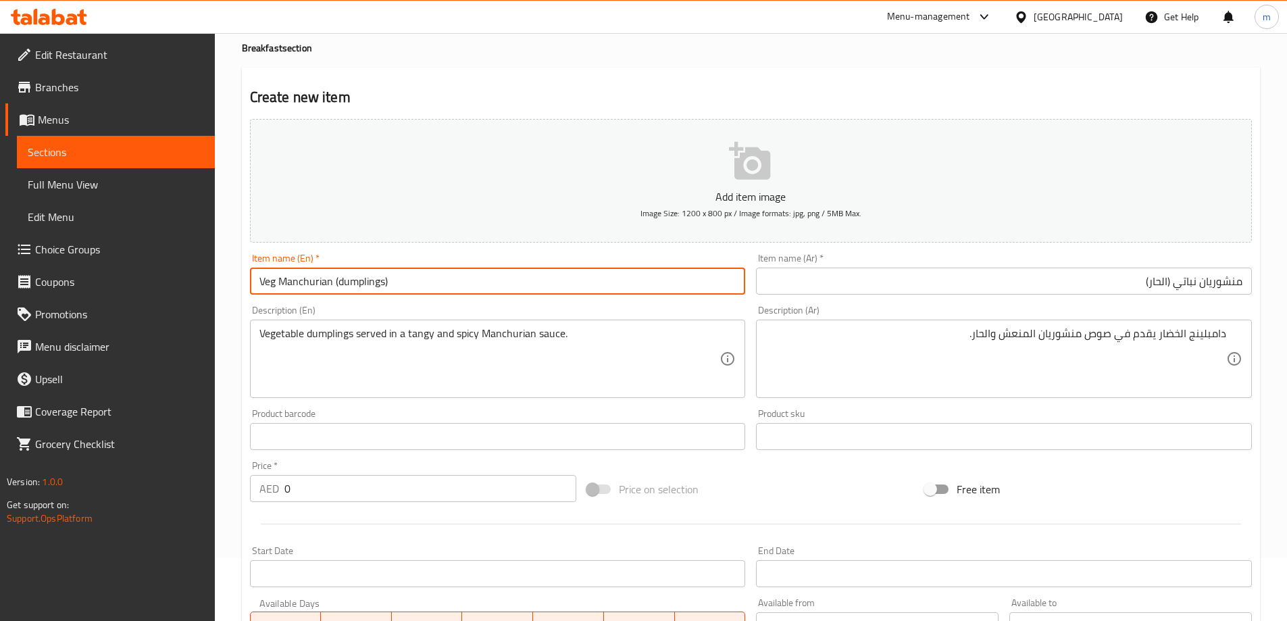
click at [355, 286] on input "Veg Manchurian (dumplings)" at bounding box center [498, 281] width 496 height 27
paste input "spicy"
type input "Veg Manchurian (spicy)"
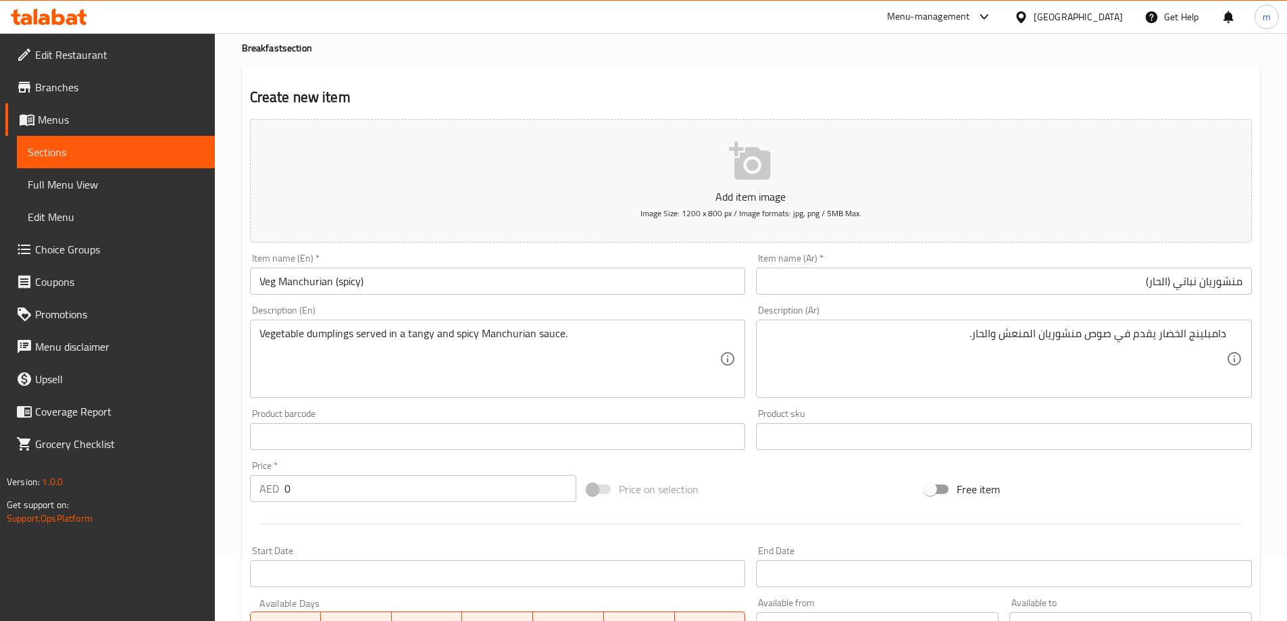
click at [472, 311] on div "Description (En) Vegetable dumplings served in a tangy and spicy Manchurian sau…" at bounding box center [498, 351] width 496 height 93
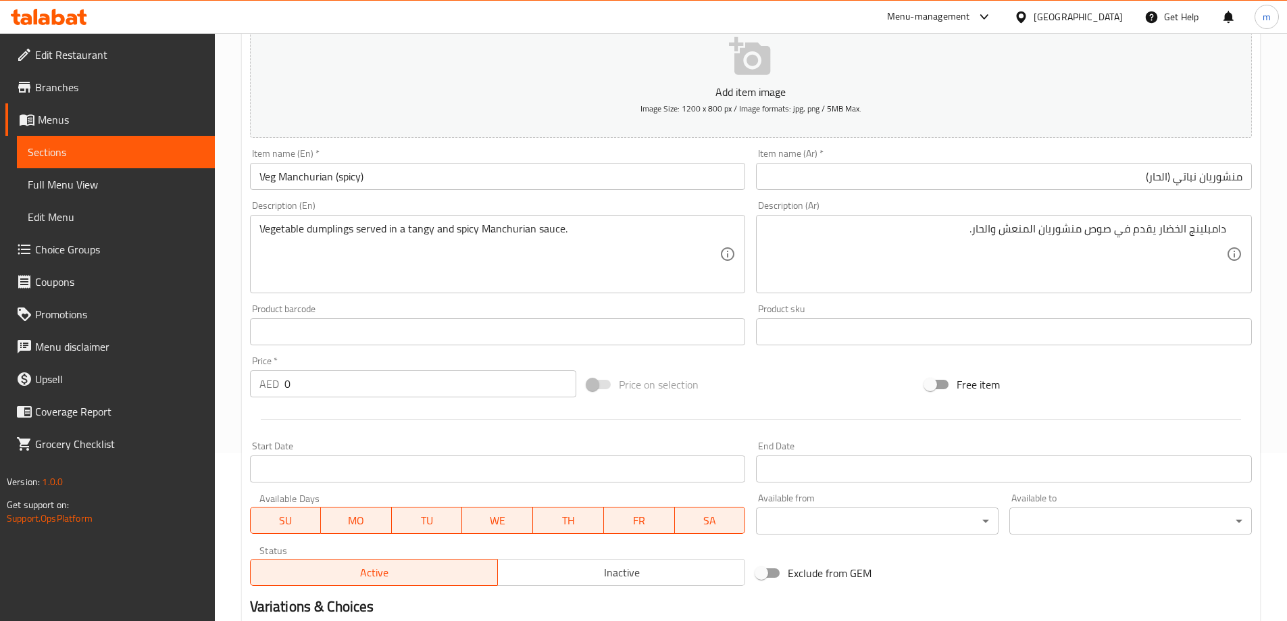
scroll to position [199, 0]
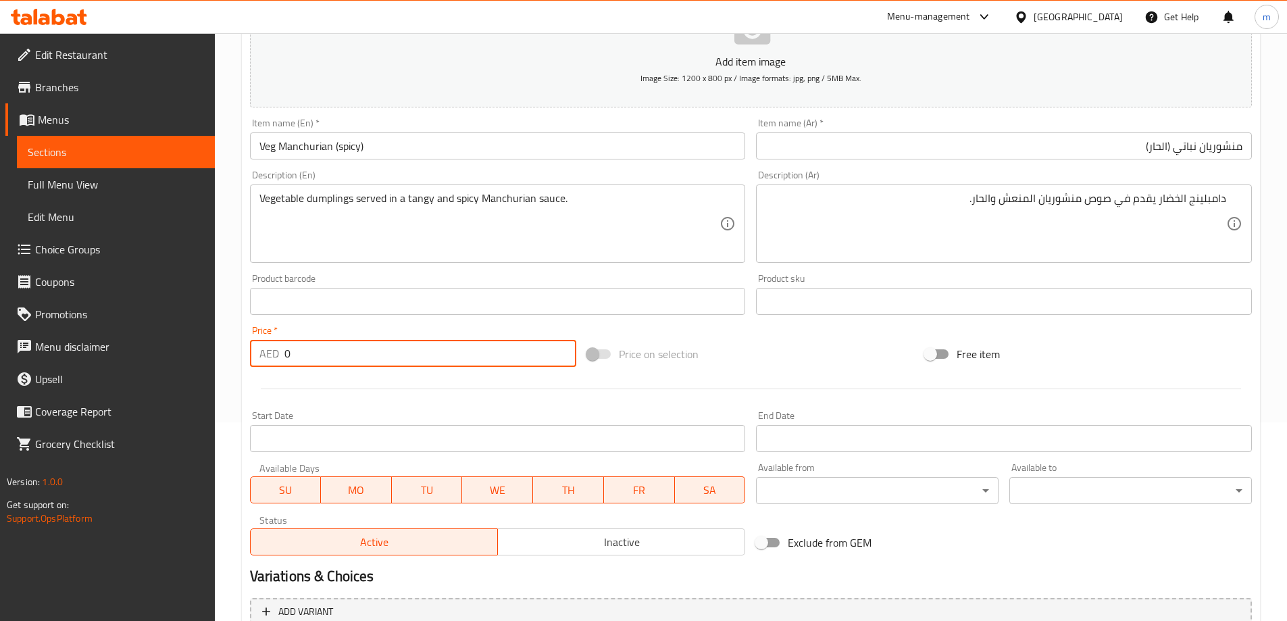
drag, startPoint x: 313, startPoint y: 362, endPoint x: 262, endPoint y: 364, distance: 50.7
click at [262, 364] on div "AED 0 Price *" at bounding box center [413, 353] width 327 height 27
type input "21"
click at [300, 394] on div at bounding box center [751, 388] width 1013 height 33
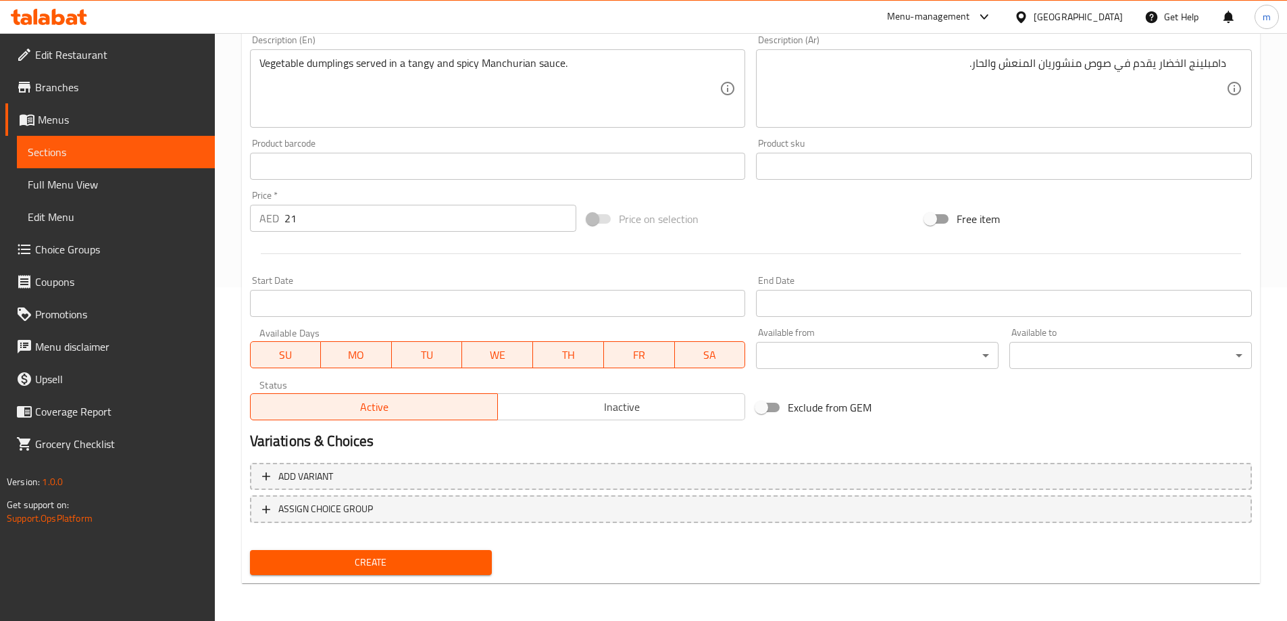
click at [374, 559] on span "Create" at bounding box center [371, 562] width 221 height 17
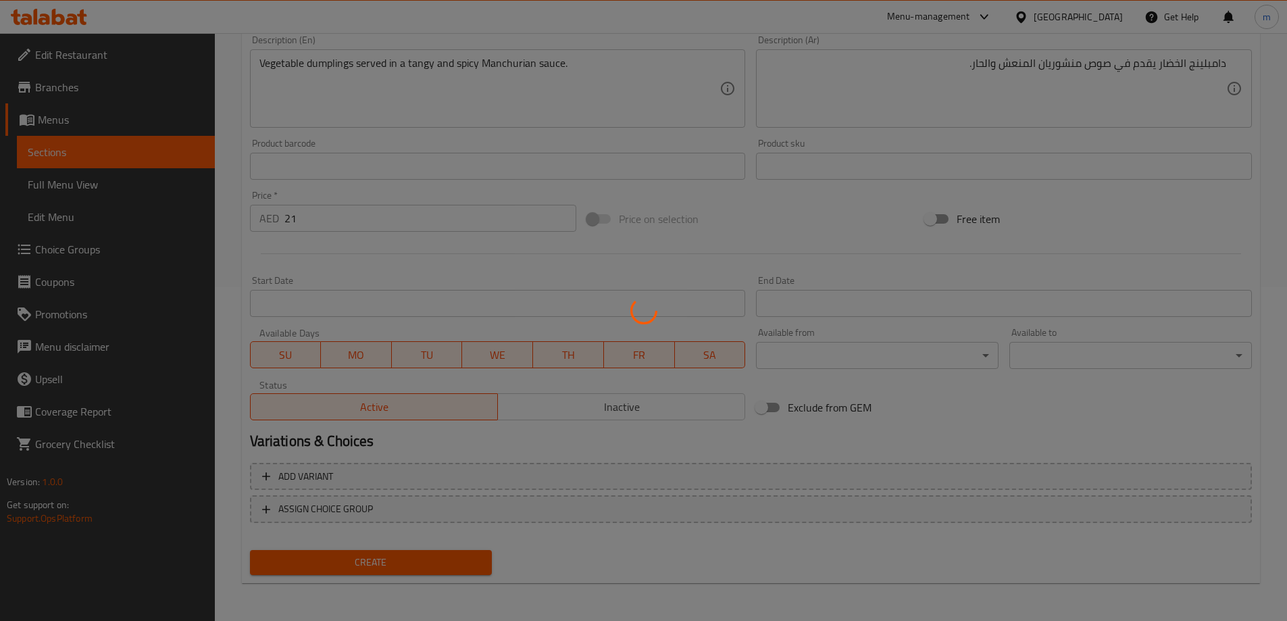
type input "0"
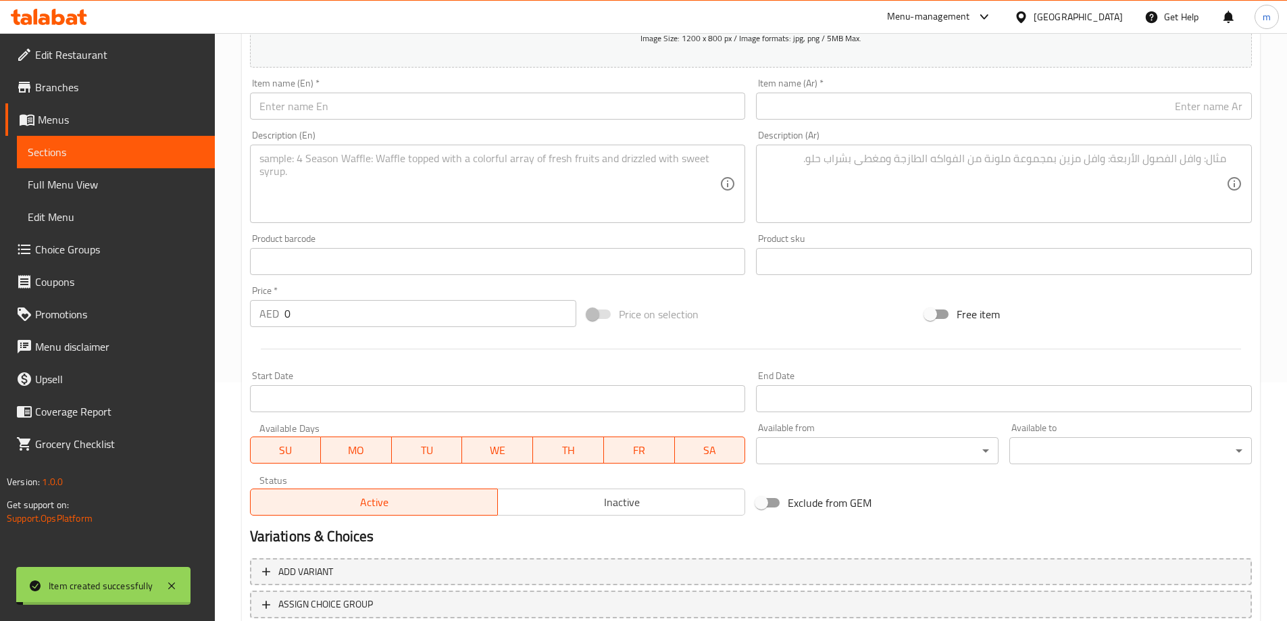
scroll to position [0, 0]
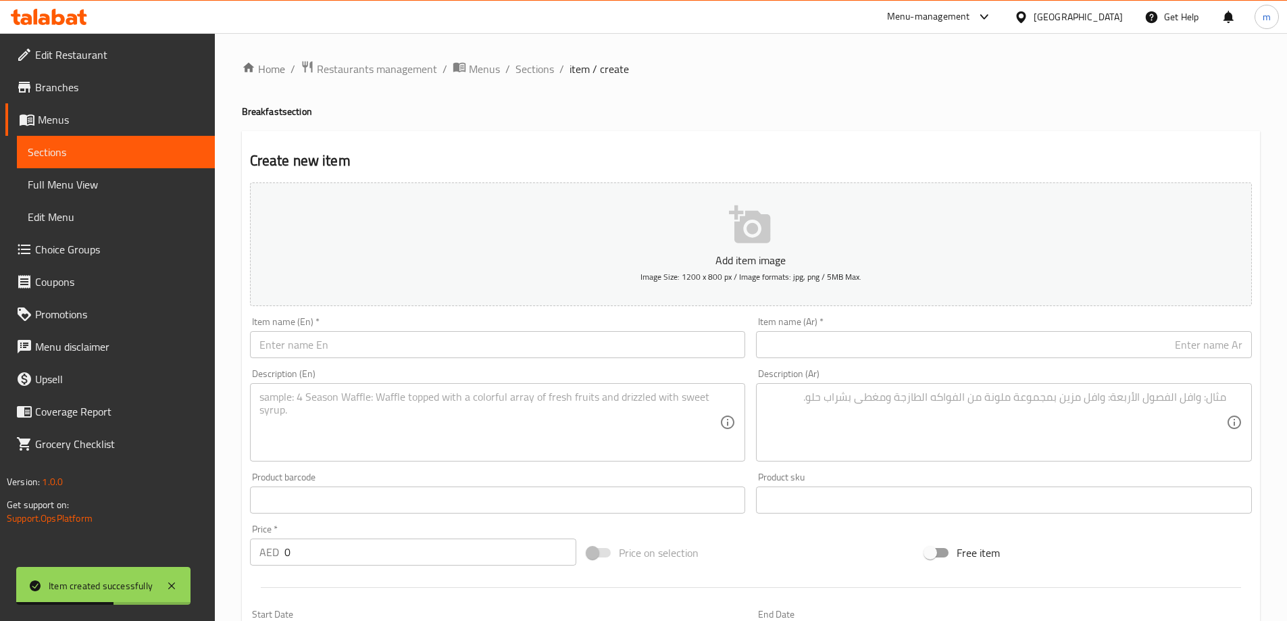
click at [273, 343] on input "text" at bounding box center [498, 344] width 496 height 27
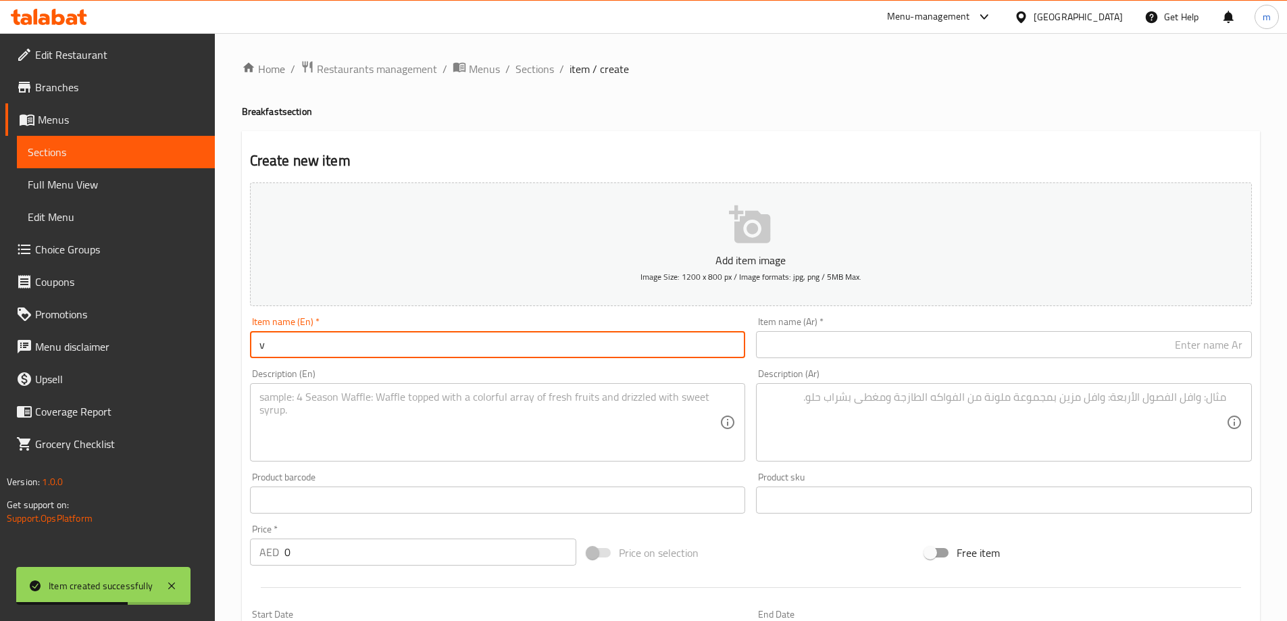
click at [275, 349] on input "v" at bounding box center [498, 344] width 496 height 27
paste input "Chicken Lollipop"
click at [311, 342] on input "Chicken Lollipop" at bounding box center [498, 344] width 496 height 27
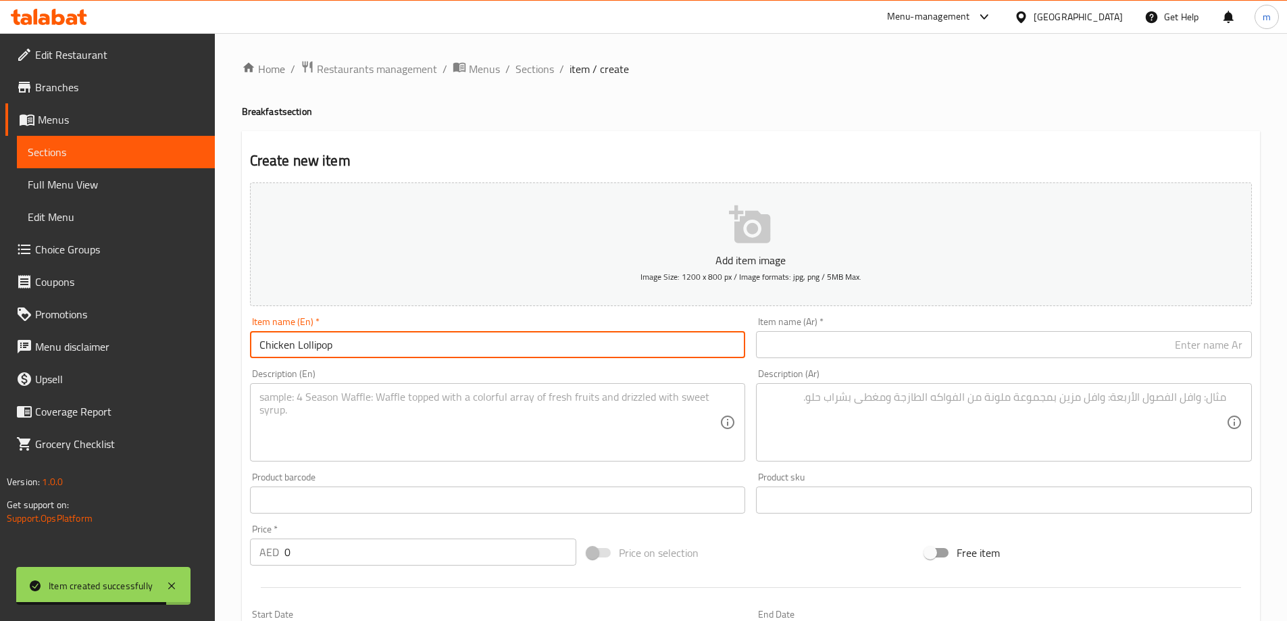
type input "Chicken Lollipop"
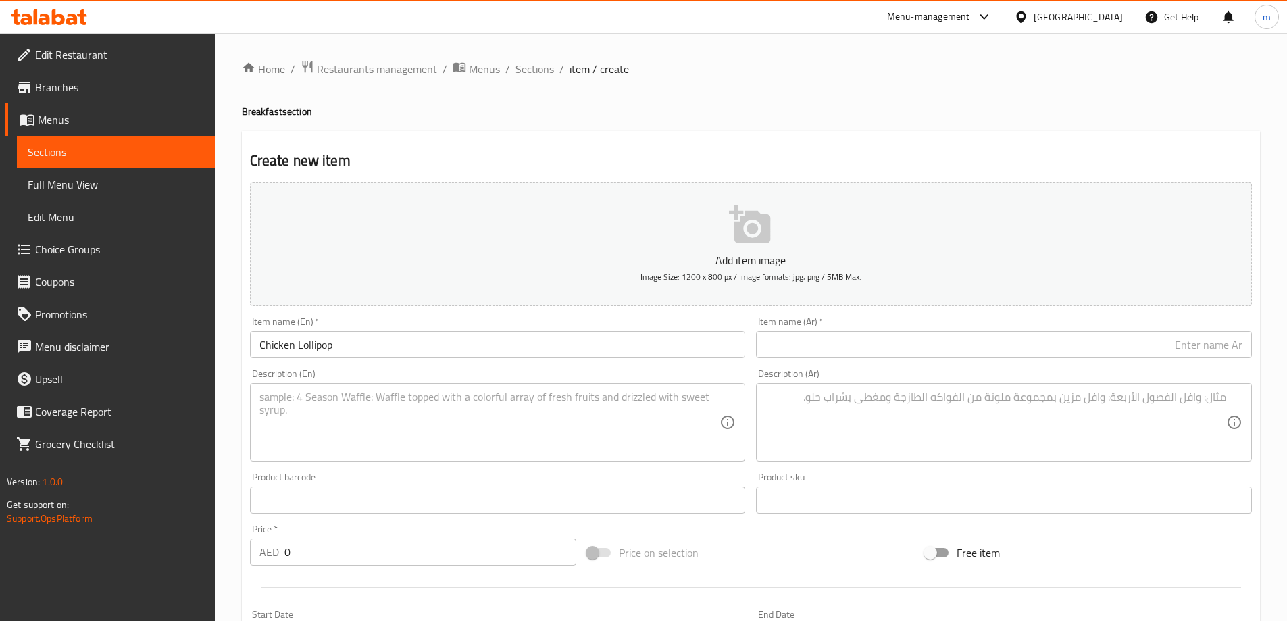
click at [953, 351] on input "text" at bounding box center [1004, 344] width 496 height 27
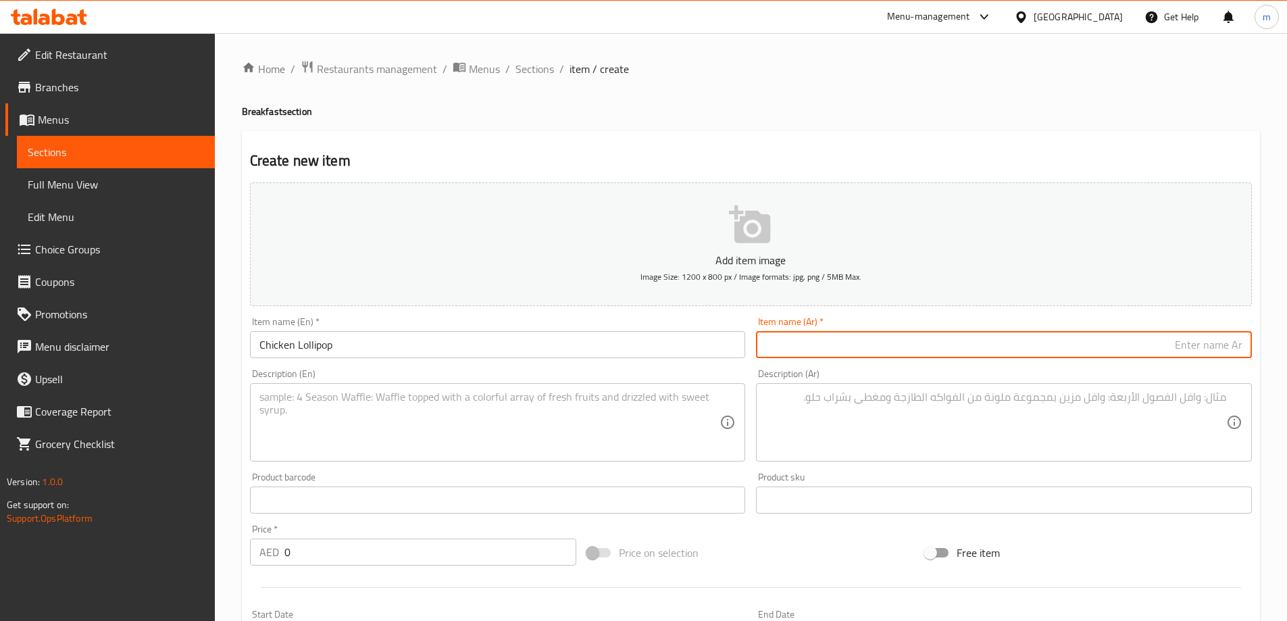
paste input "دجاج [PERSON_NAME]"
type input "دجاج [PERSON_NAME]"
click at [513, 413] on textarea at bounding box center [489, 423] width 461 height 64
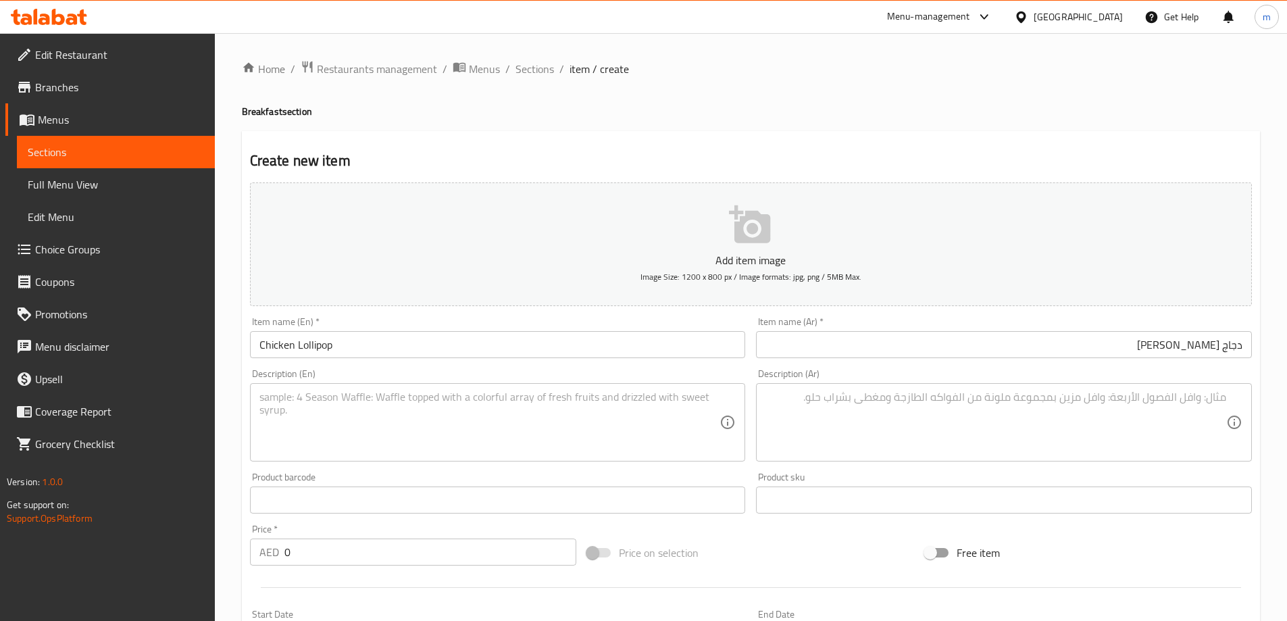
click at [363, 396] on textarea at bounding box center [489, 423] width 461 height 64
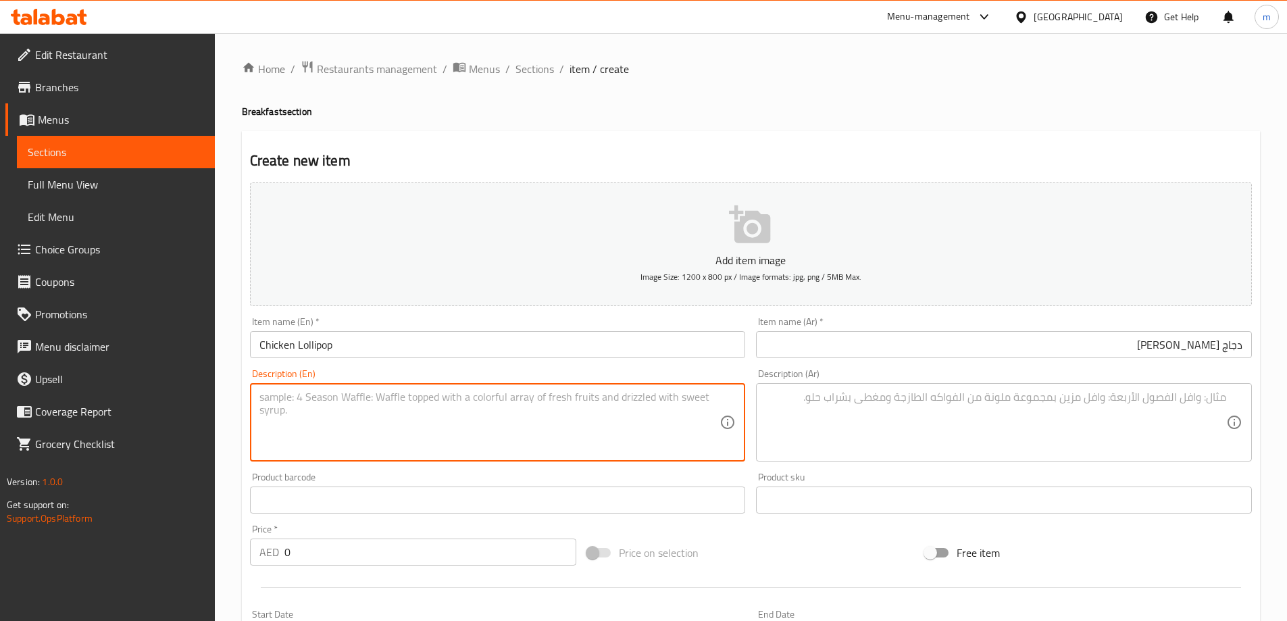
paste textarea "Lollipop-style chicken cooked in spicy Schezwan-style gravy."
click at [293, 403] on textarea "Lollipop-style chicken cooked in spicy Schezwan-style gravy." at bounding box center [489, 423] width 461 height 64
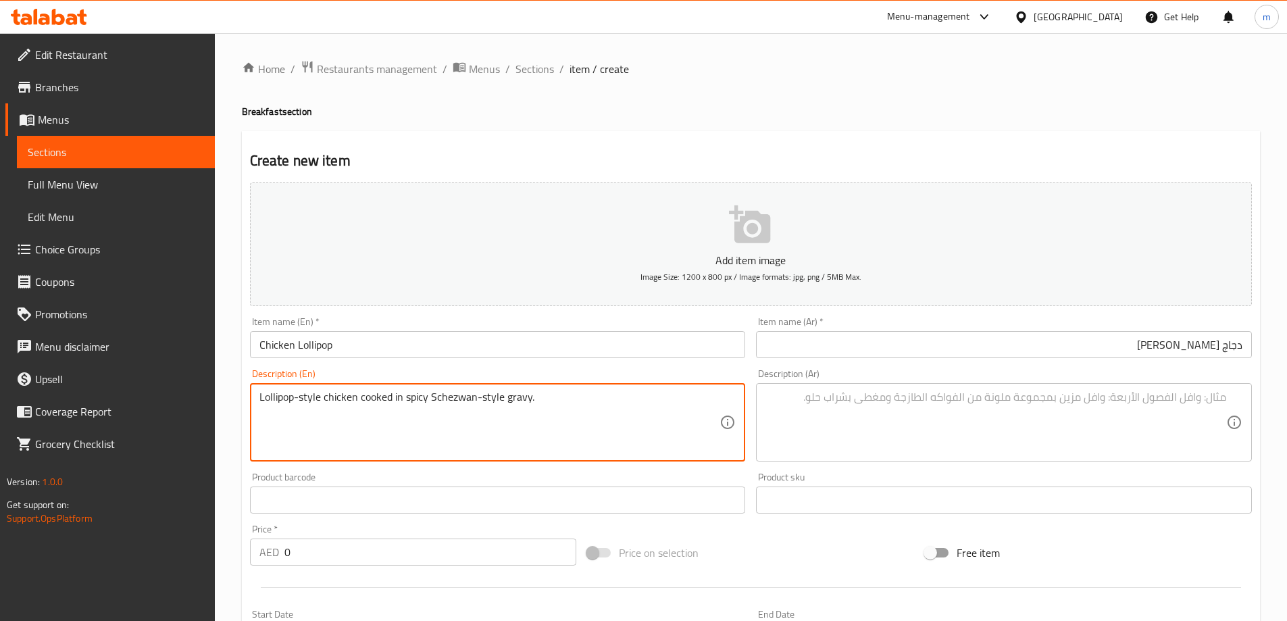
type textarea "Lollipop-style chicken cooked in spicy Schezwan-style gravy."
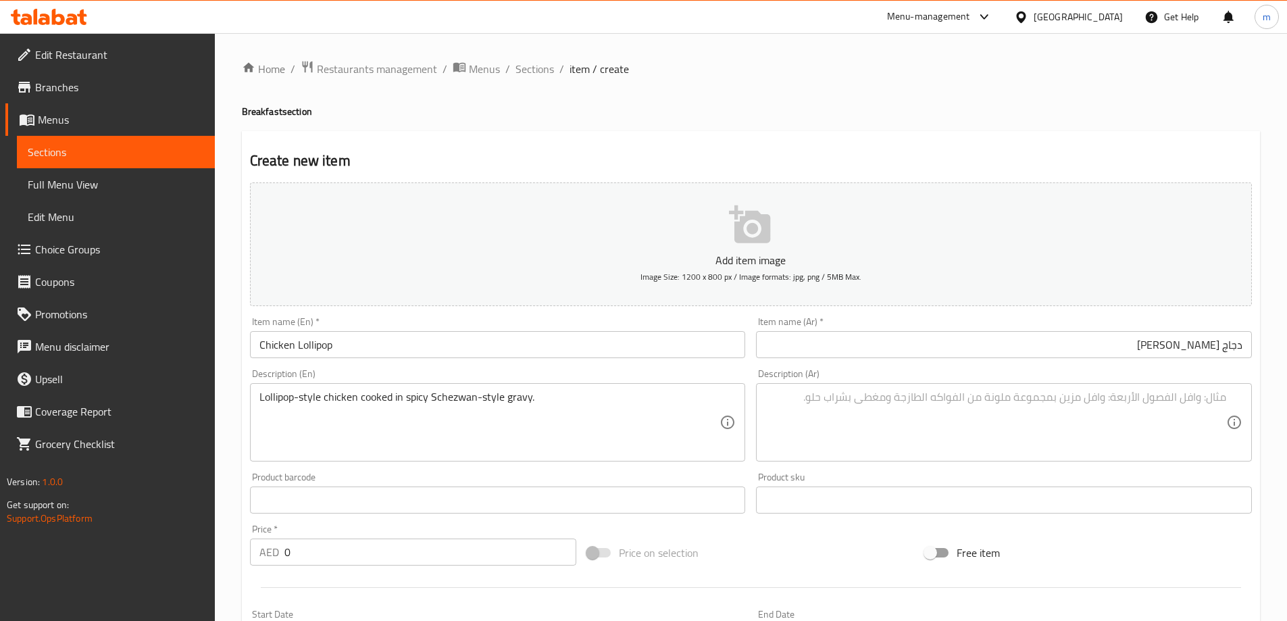
click at [861, 397] on textarea at bounding box center [995, 423] width 461 height 64
paste textarea "دجاج على طريقة المصاصة مطبوخ في مرق حار على طريقة شيزوان."
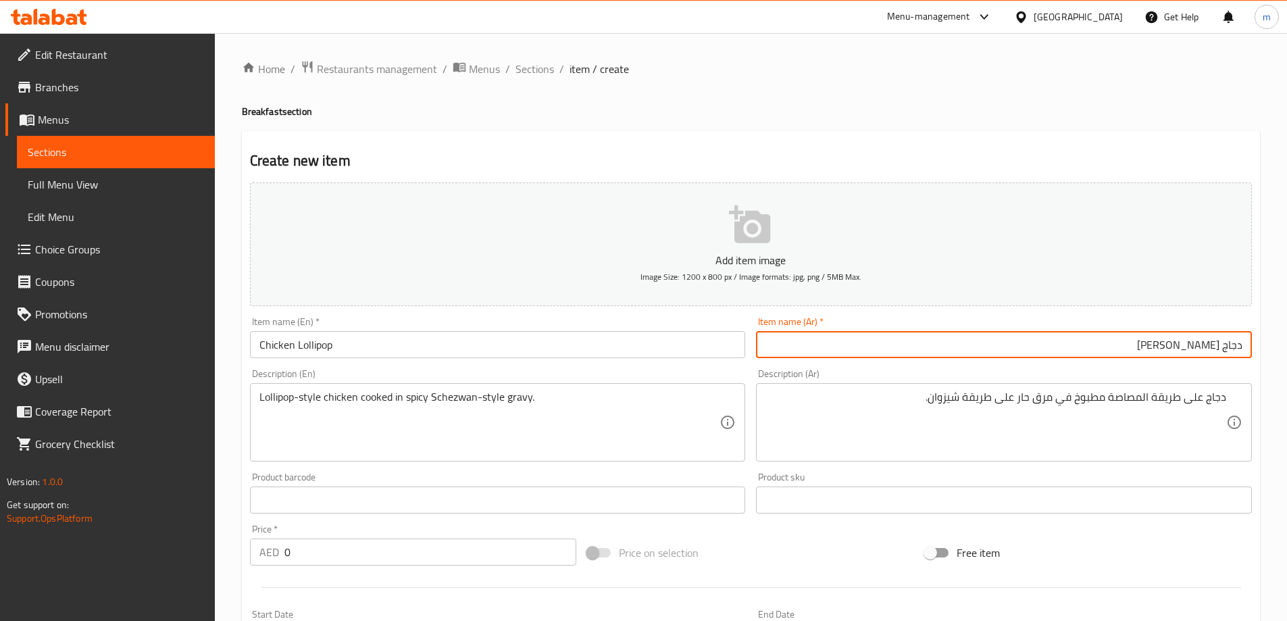
drag, startPoint x: 1178, startPoint y: 348, endPoint x: 1219, endPoint y: 358, distance: 42.4
click at [1219, 358] on input "دجاج [PERSON_NAME]" at bounding box center [1004, 344] width 496 height 27
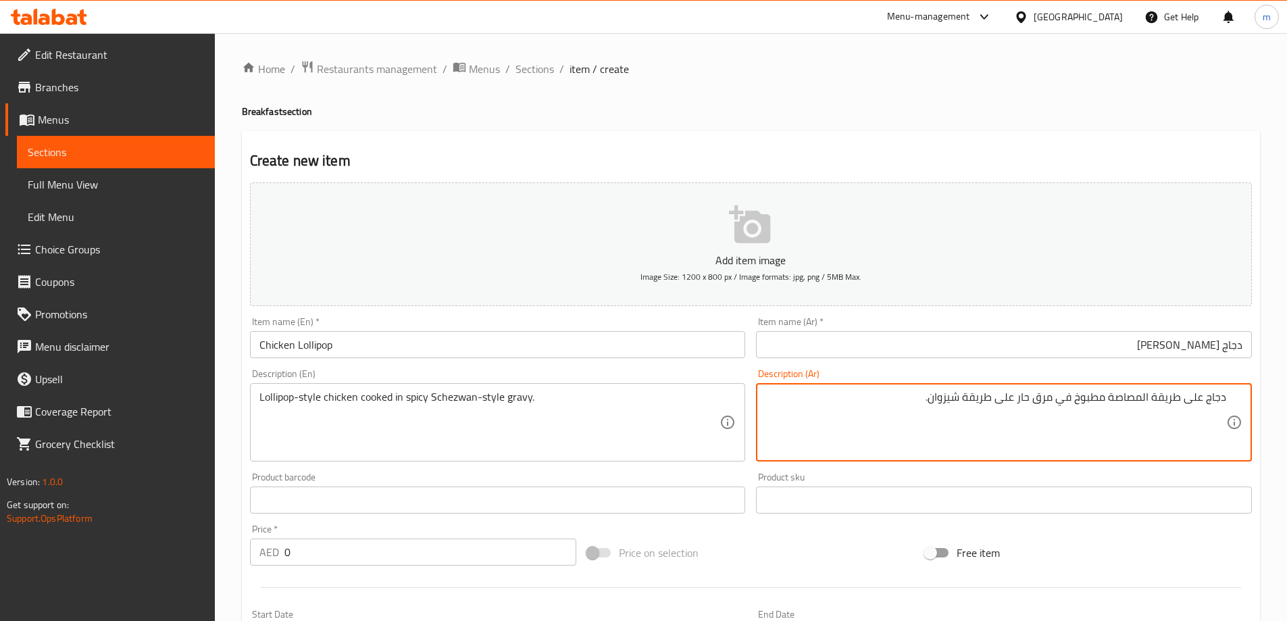
drag, startPoint x: 1109, startPoint y: 400, endPoint x: 1149, endPoint y: 406, distance: 41.0
click at [1149, 406] on textarea "دجاج على طريقة المصاصة مطبوخ في مرق حار على طريقة شيزوان." at bounding box center [995, 423] width 461 height 64
paste textarea "[PERSON_NAME]"
click at [1050, 400] on textarea "دجاج على طريقة لولي بوب مطبوخ في مرق حار على طريقة شيزوان." at bounding box center [995, 423] width 461 height 64
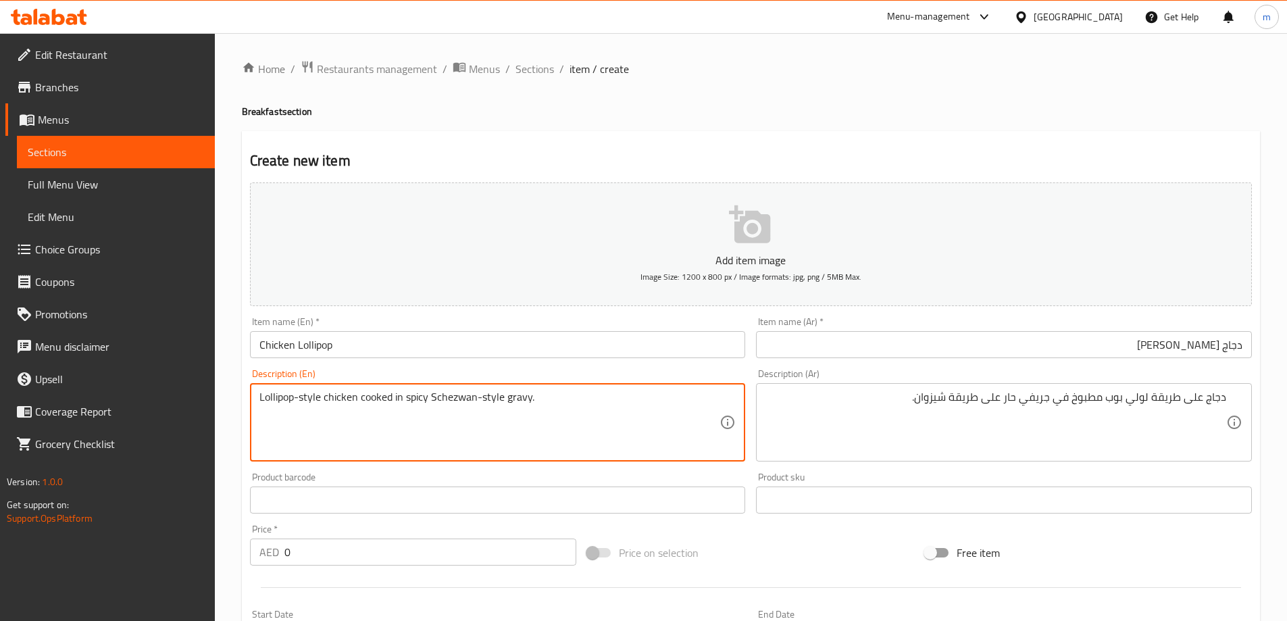
click at [464, 397] on textarea "Lollipop-style chicken cooked in spicy Schezwan-style gravy." at bounding box center [489, 423] width 461 height 64
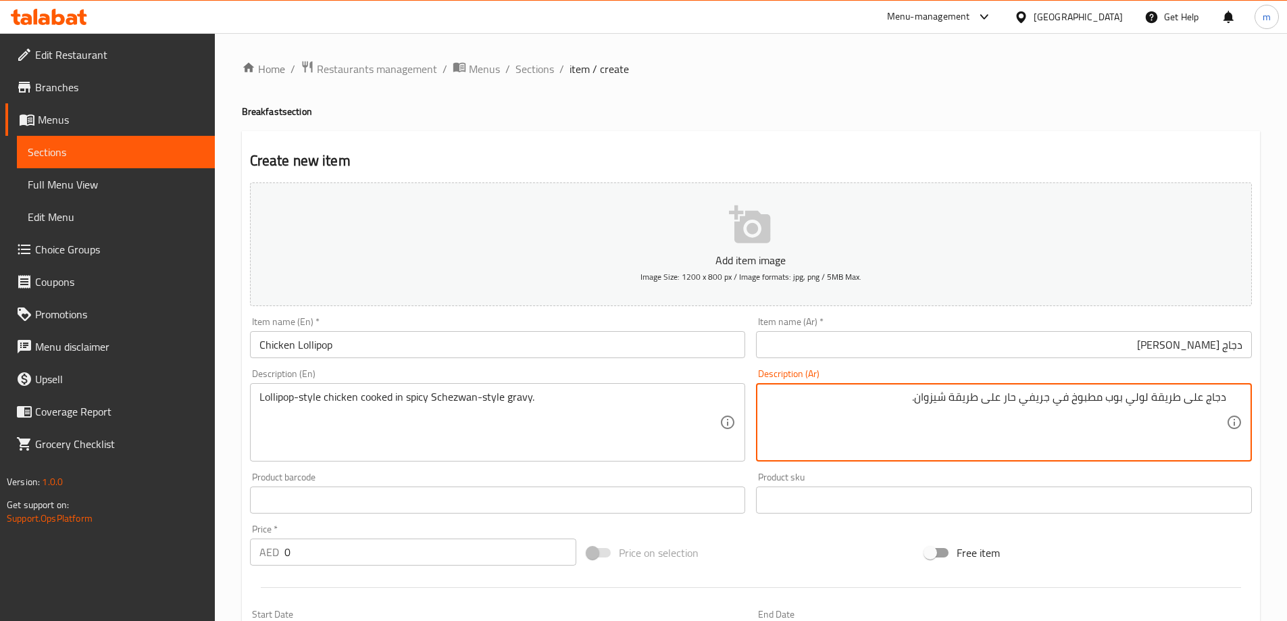
click at [941, 398] on textarea "دجاج على طريقة لولي بوب مطبوخ في جريفي حار على طريقة شيزوان." at bounding box center [995, 423] width 461 height 64
paste textarea "يشوان"
type textarea "دجاج على طريقة لولي بوب مطبوخ في جريفي حار على طريقة سيشوان."
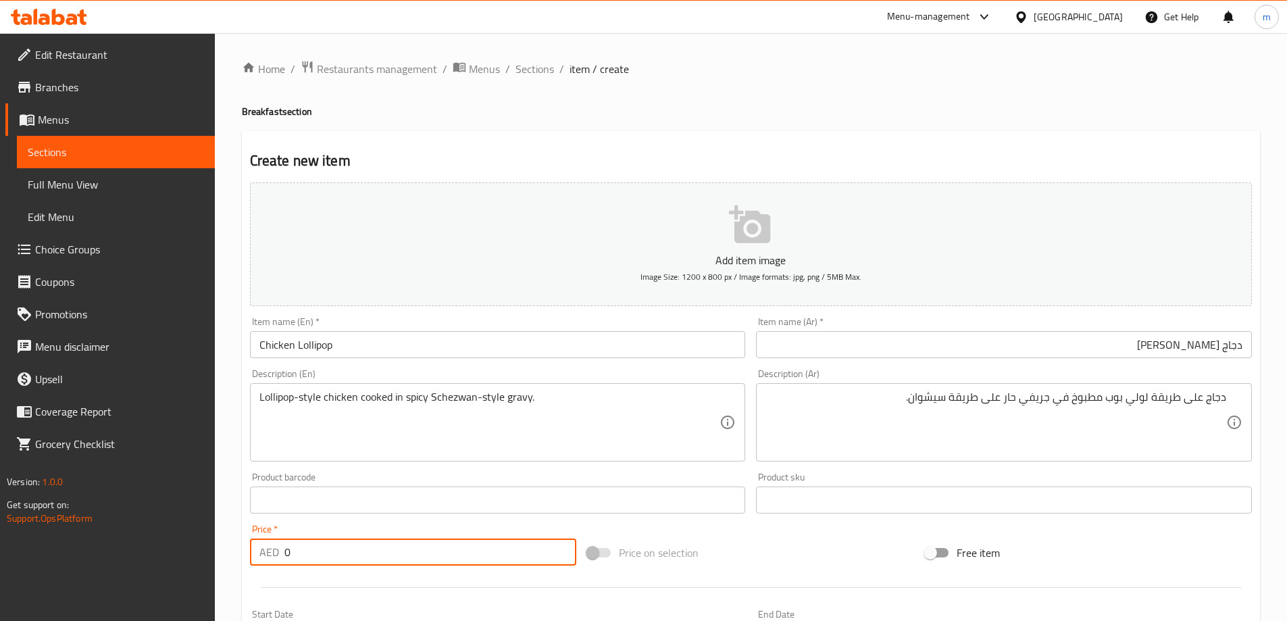
drag, startPoint x: 316, startPoint y: 555, endPoint x: 241, endPoint y: 557, distance: 75.0
click at [242, 557] on div "Create new item Add item image Image Size: 1200 x 800 px / Image formats: jpg, …" at bounding box center [751, 524] width 1018 height 786
type input "23"
click at [609, 570] on div "Price on selection" at bounding box center [751, 552] width 338 height 36
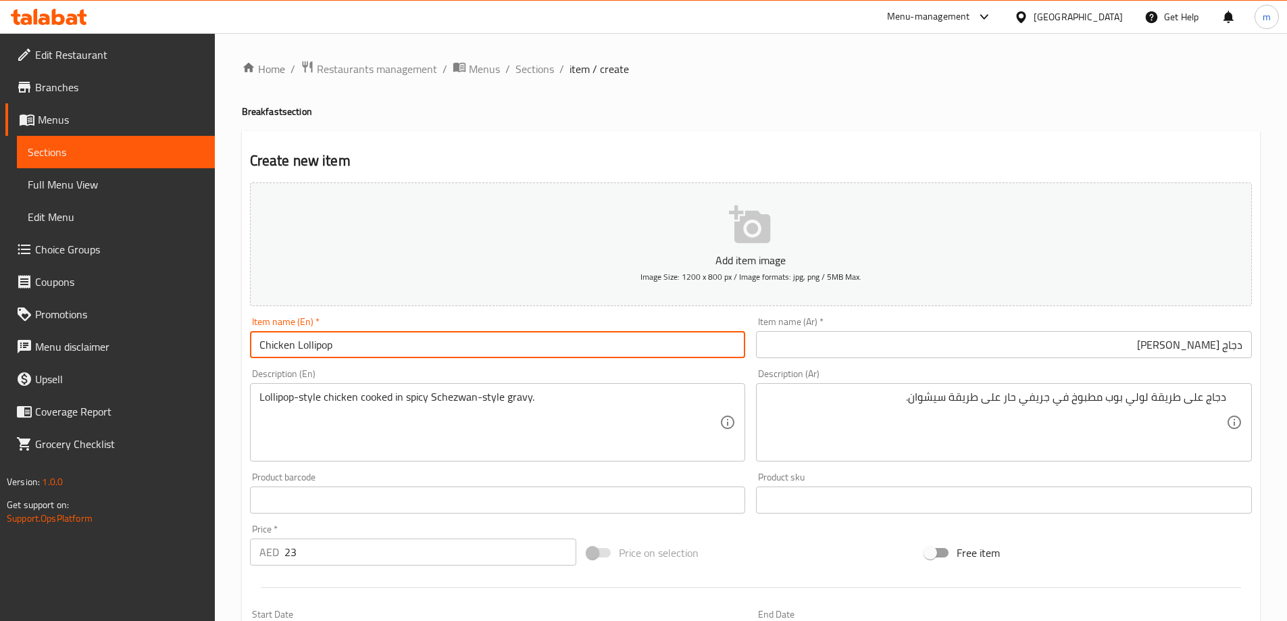
click at [405, 351] on input "Chicken Lollipop" at bounding box center [498, 344] width 496 height 27
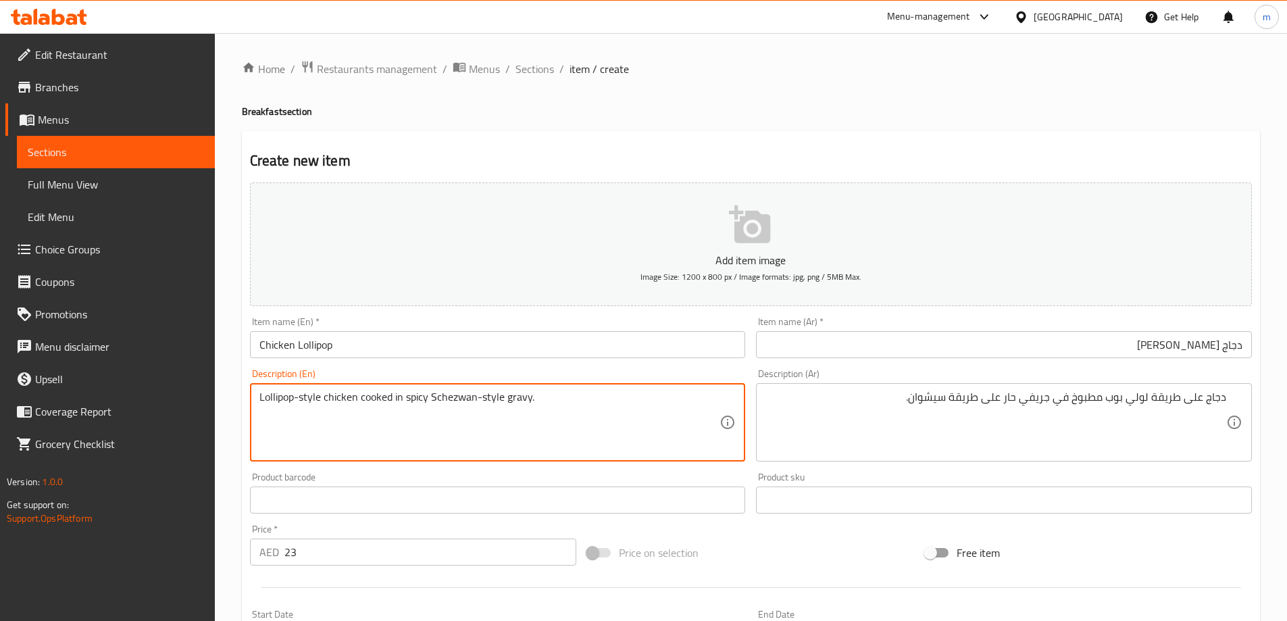
click at [453, 399] on textarea "Lollipop-style chicken cooked in spicy Schezwan-style gravy." at bounding box center [489, 423] width 461 height 64
click at [492, 397] on textarea "Lollipop-style chicken cooked in spicy Schezwan-style gravy." at bounding box center [489, 423] width 461 height 64
click at [453, 399] on textarea "Lollipop-style chicken cooked in spicy Schezwan-style gravy." at bounding box center [489, 423] width 461 height 64
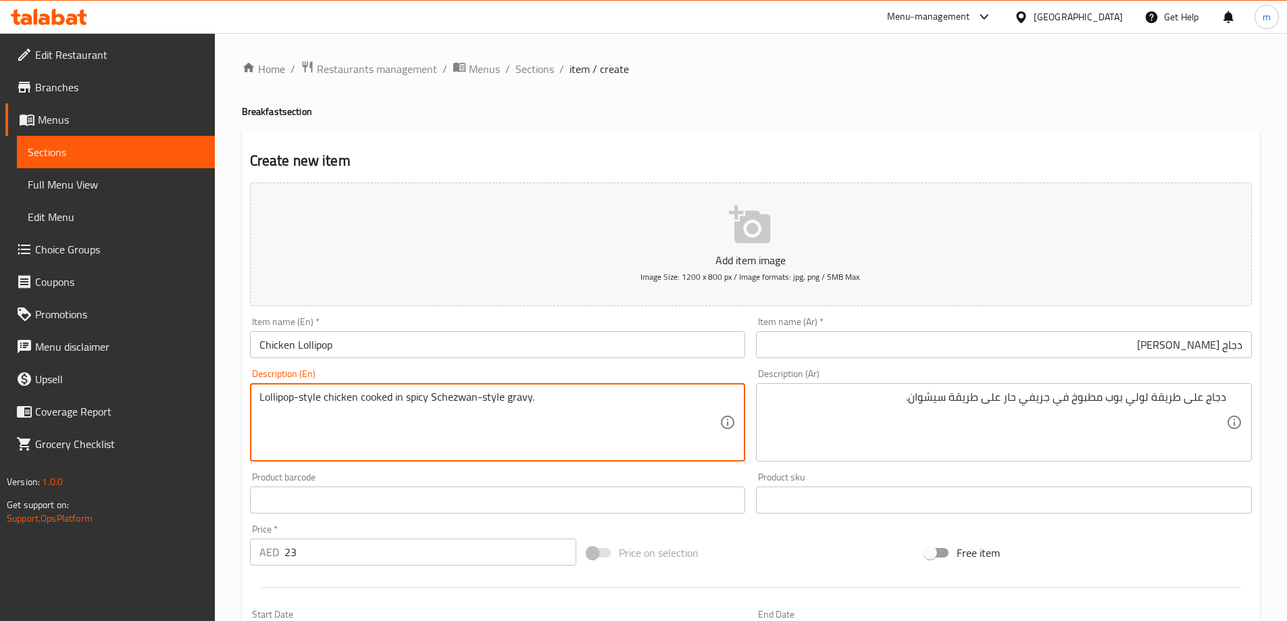
click at [423, 340] on input "Chicken Lollipop" at bounding box center [498, 344] width 496 height 27
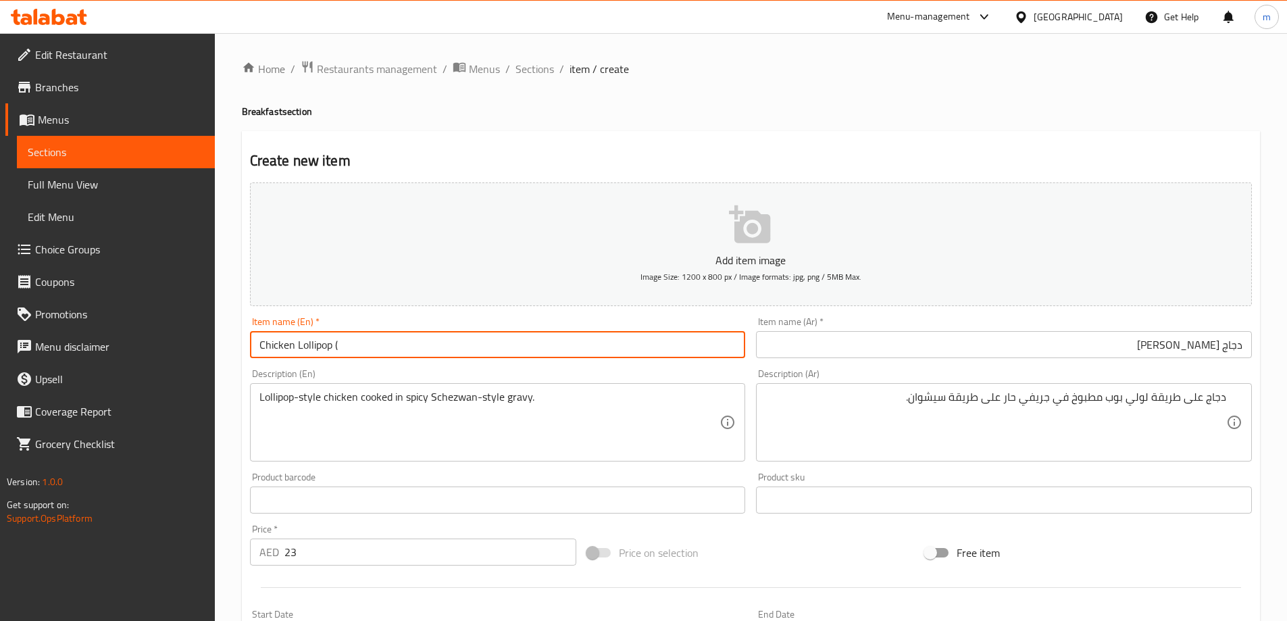
paste input "Schezwan-style"
type input "Chicken Lollipop (Schezwan-style)"
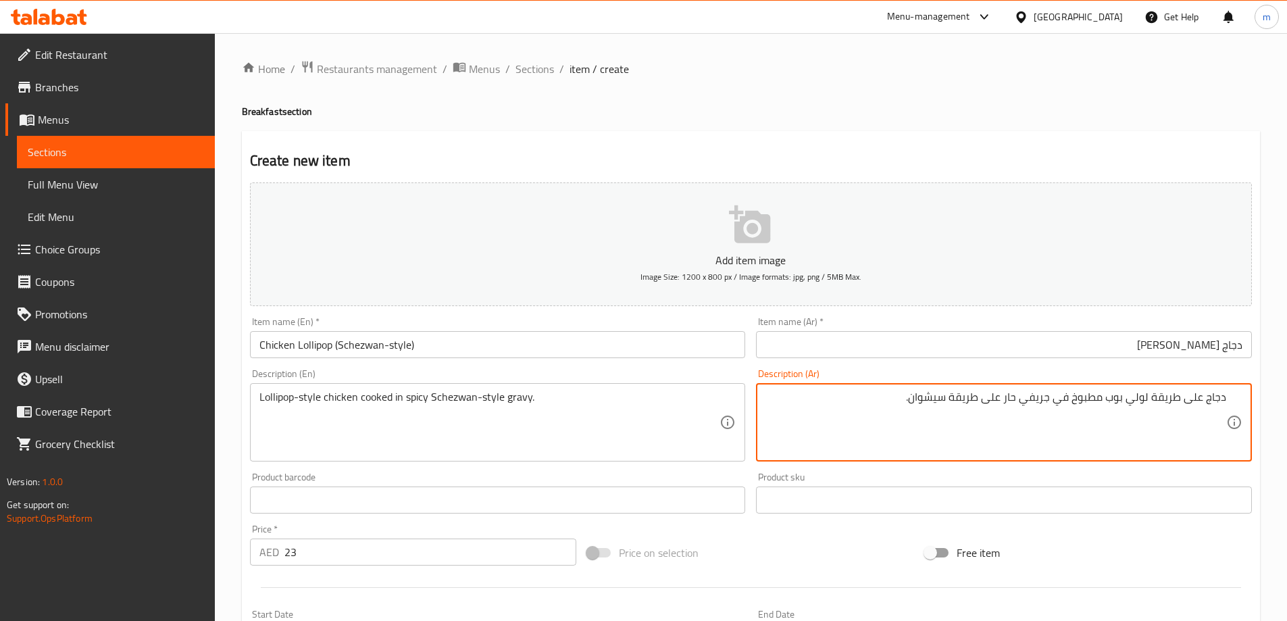
click at [933, 397] on textarea "دجاج على طريقة لولي بوب مطبوخ في جريفي حار على طريقة سيشوان." at bounding box center [995, 423] width 461 height 64
click at [965, 394] on textarea "دجاج على طريقة لولي بوب مطبوخ في جريفي حار على طريقة سيشوان." at bounding box center [995, 423] width 461 height 64
click at [1154, 338] on input "دجاج [PERSON_NAME]" at bounding box center [1004, 344] width 496 height 27
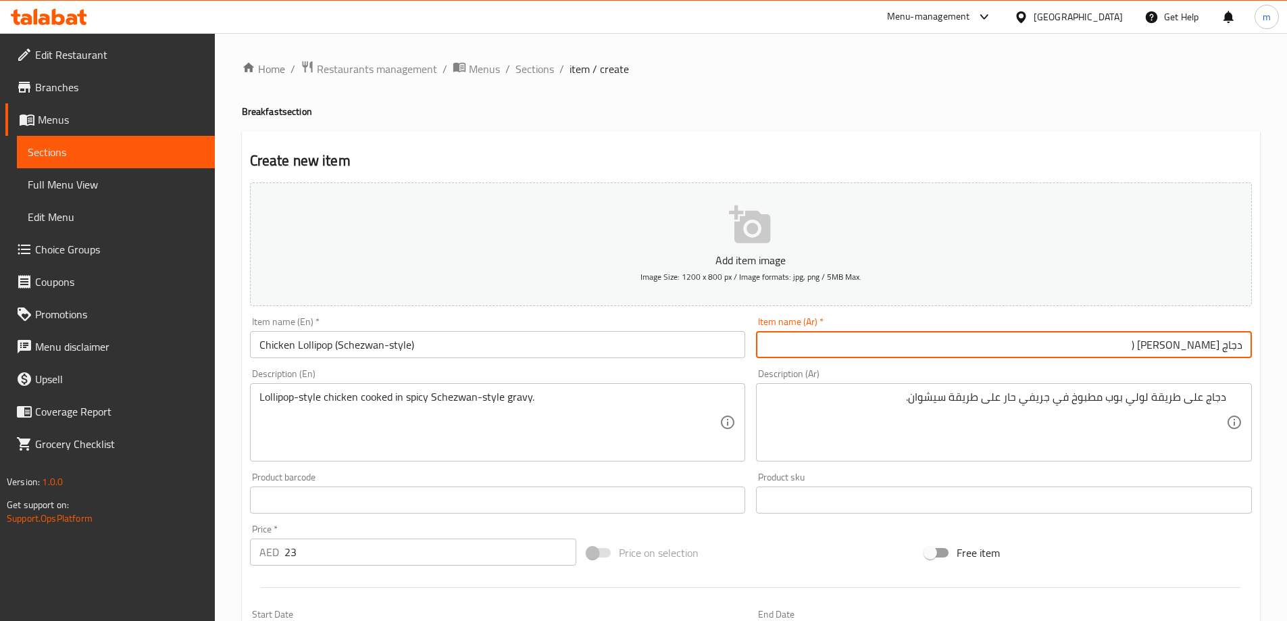
paste input "طريقة [PERSON_NAME]"
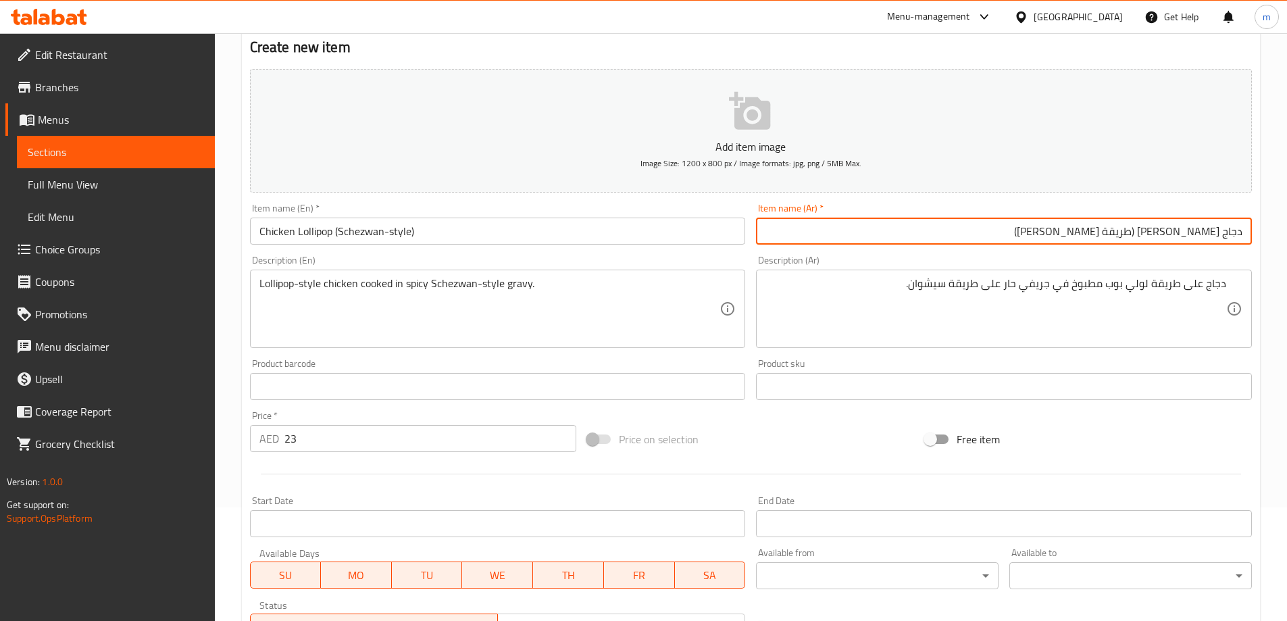
scroll to position [135, 0]
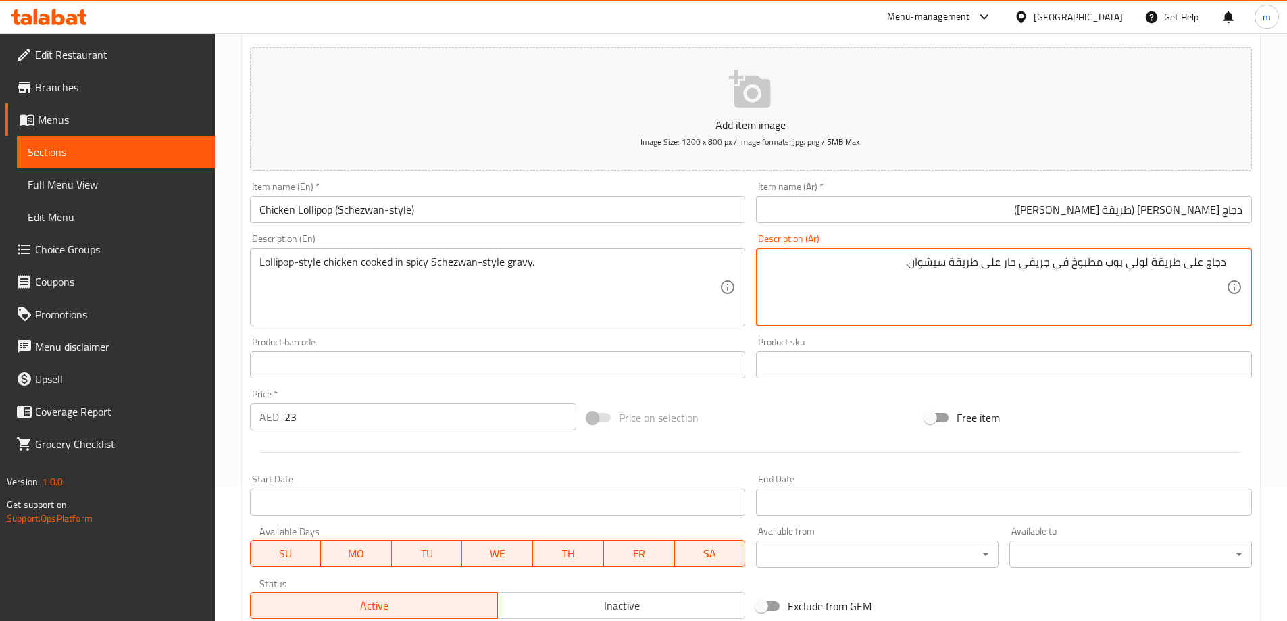
click at [1000, 261] on textarea "دجاج على طريقة لولي بوب مطبوخ في جريفي حار على طريقة سيشوان." at bounding box center [995, 287] width 461 height 64
click at [1172, 207] on input "دجاج [PERSON_NAME] (طريقة [PERSON_NAME])" at bounding box center [1004, 209] width 496 height 27
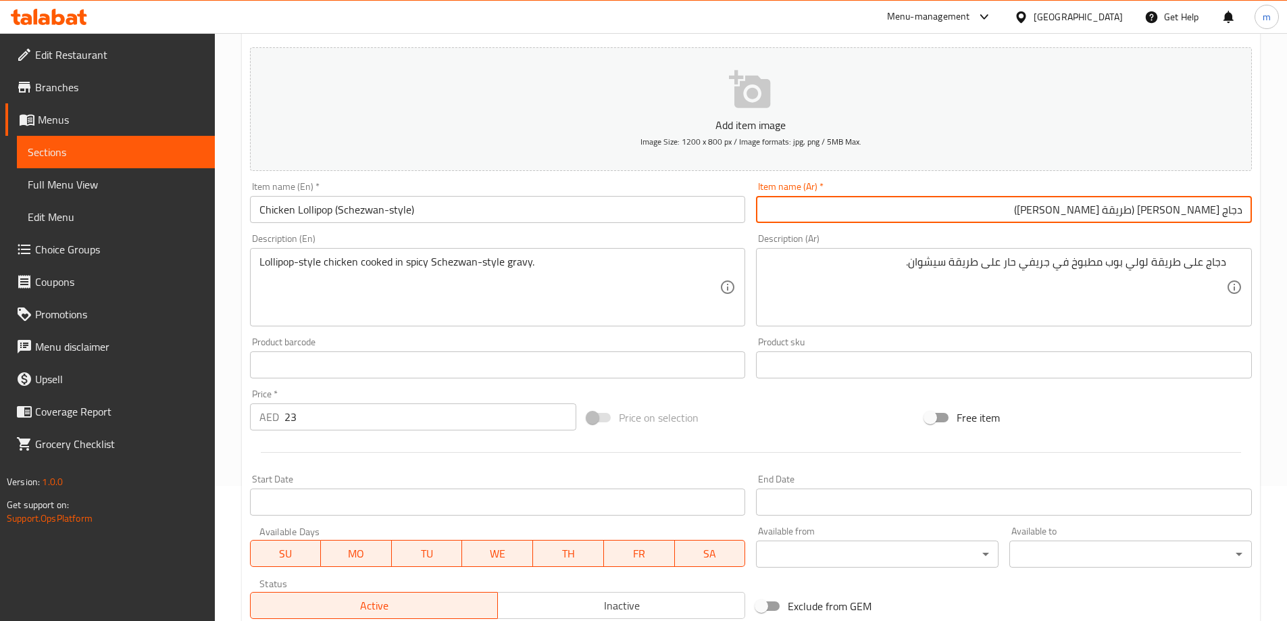
paste input "لى"
type input "دجاج [PERSON_NAME] (على طريقة سيشوان)"
click at [1138, 407] on div "Free item" at bounding box center [1089, 417] width 338 height 36
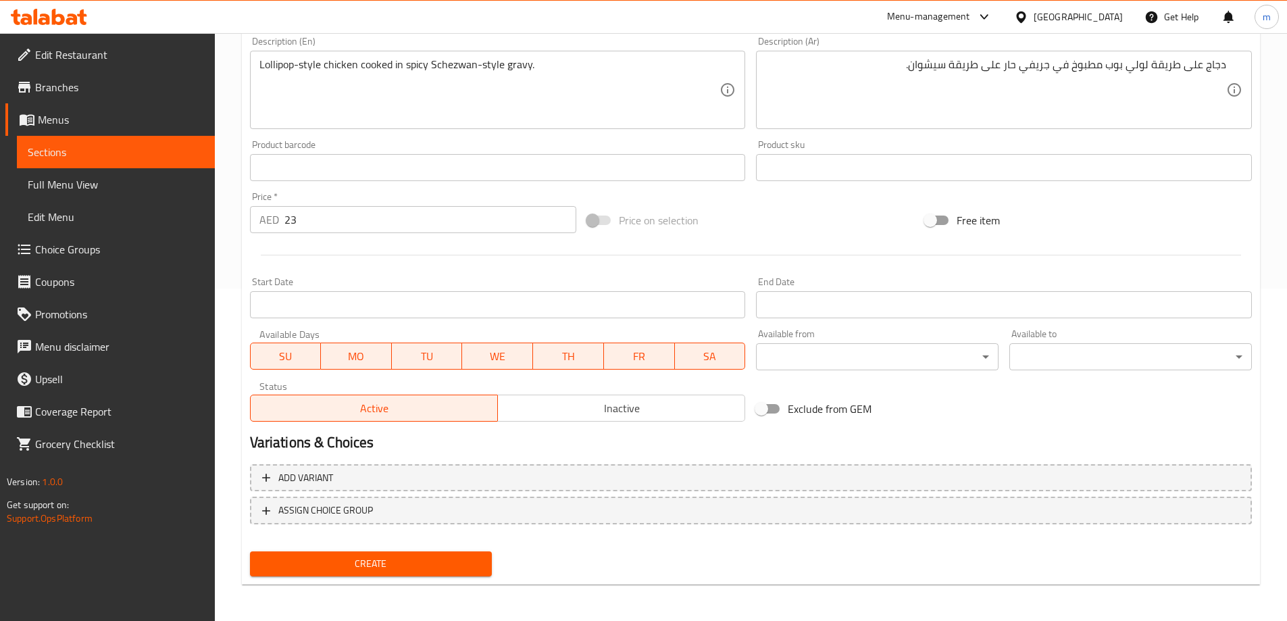
scroll to position [334, 0]
click at [451, 563] on span "Create" at bounding box center [371, 562] width 221 height 17
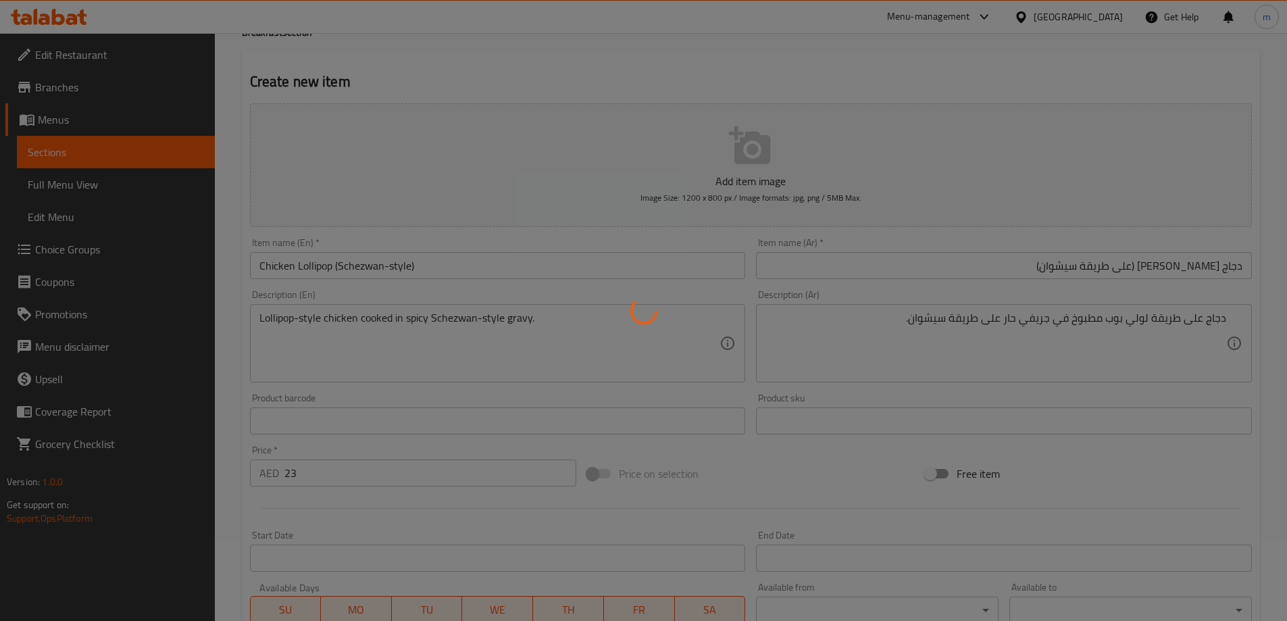
type input "0"
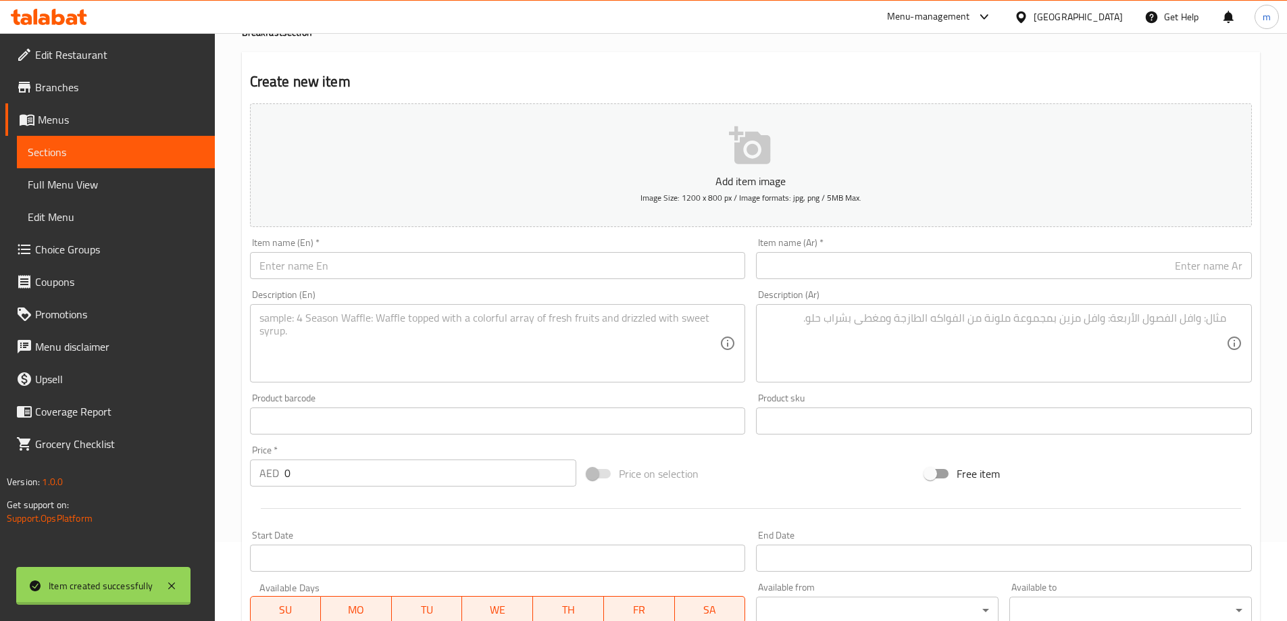
scroll to position [64, 0]
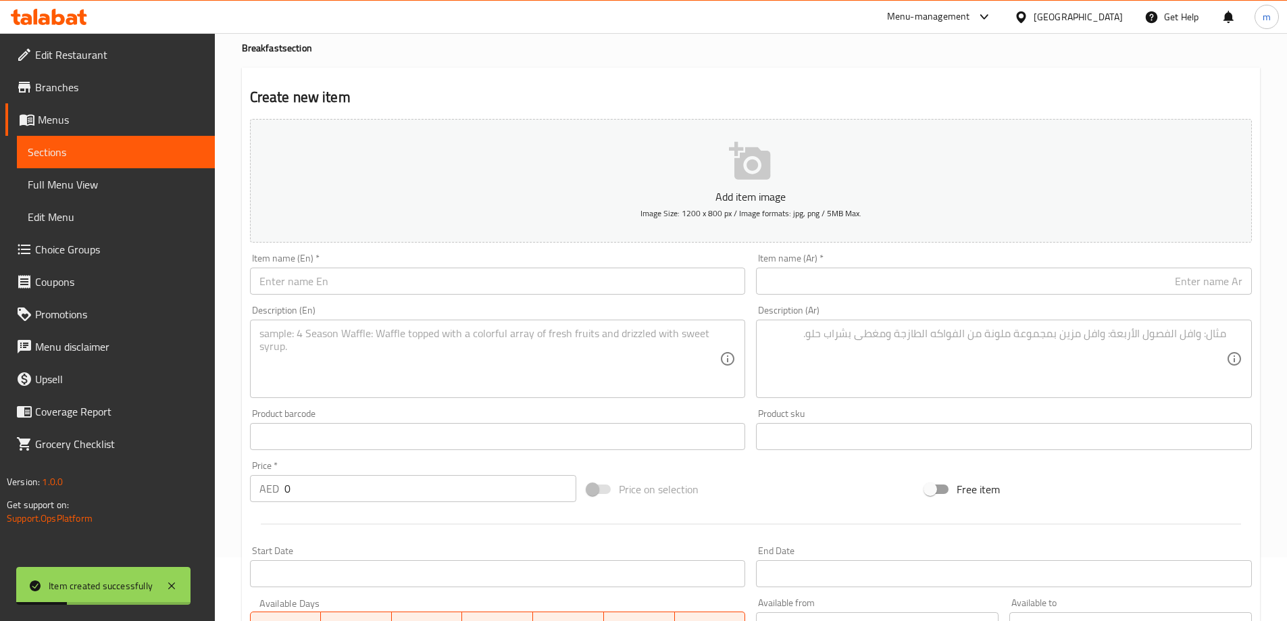
click at [363, 295] on div "Item name (En)   * Item name (En) *" at bounding box center [498, 274] width 507 height 52
click at [358, 276] on input "text" at bounding box center [498, 281] width 496 height 27
paste input "Chicken Lollipop"
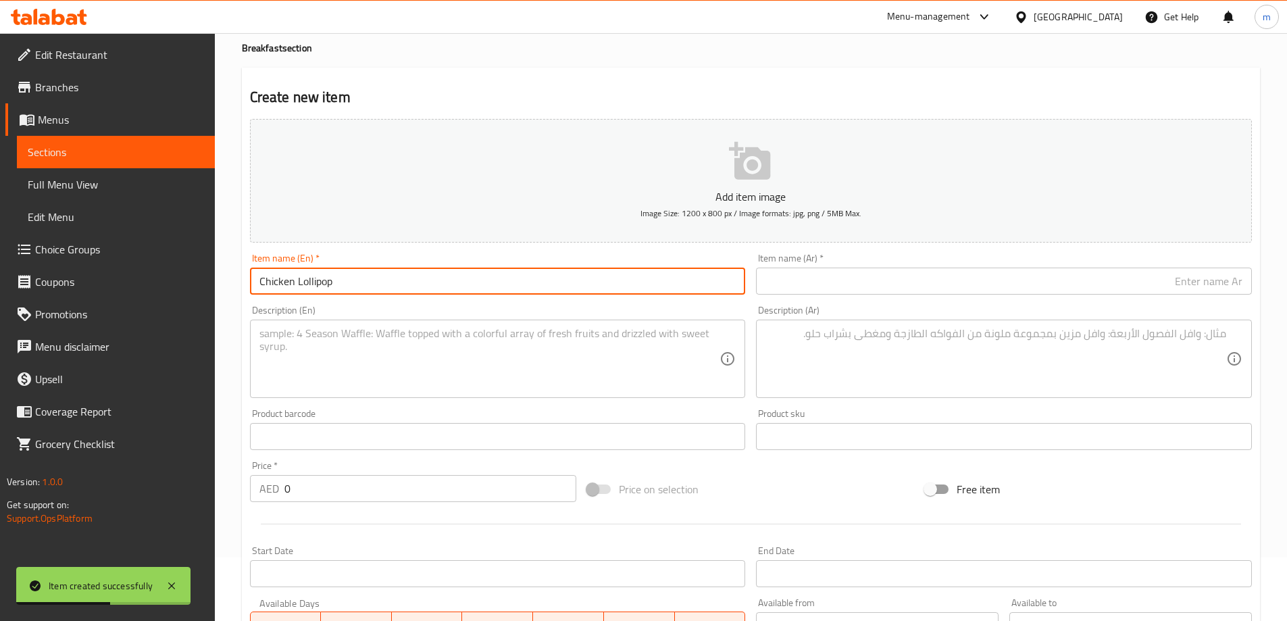
type input "Chicken Lollipop"
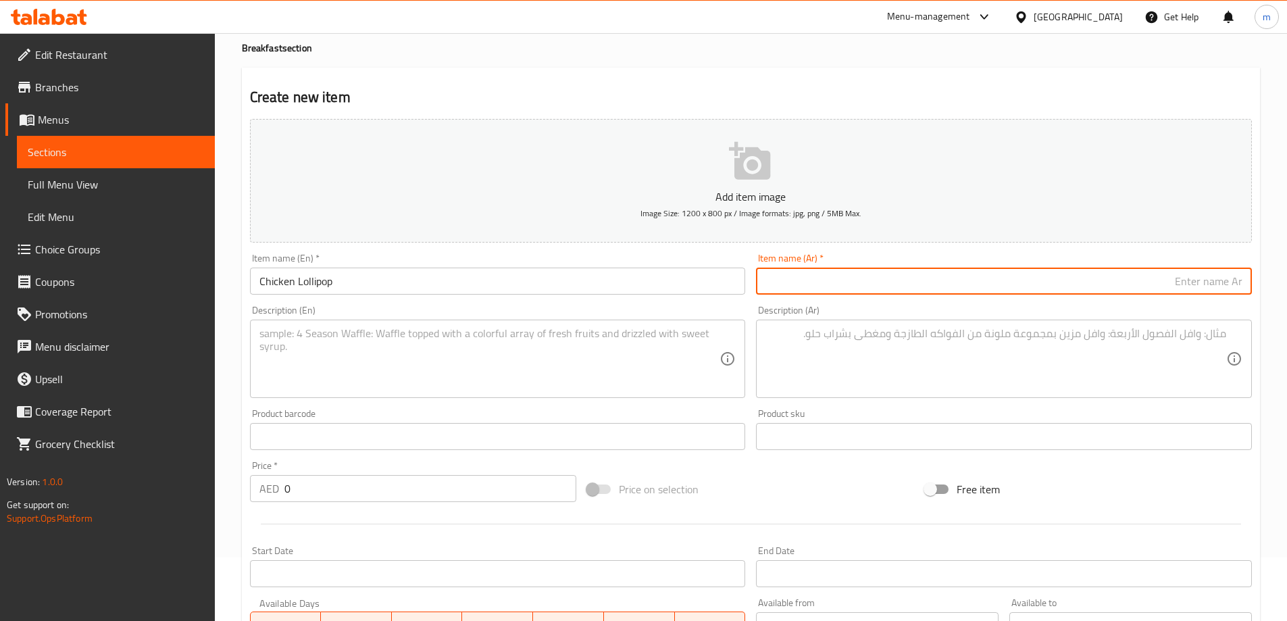
click at [850, 293] on input "text" at bounding box center [1004, 281] width 496 height 27
paste input "دجاج [PERSON_NAME]"
type input "دجاج [PERSON_NAME]"
click at [557, 335] on textarea at bounding box center [489, 359] width 461 height 64
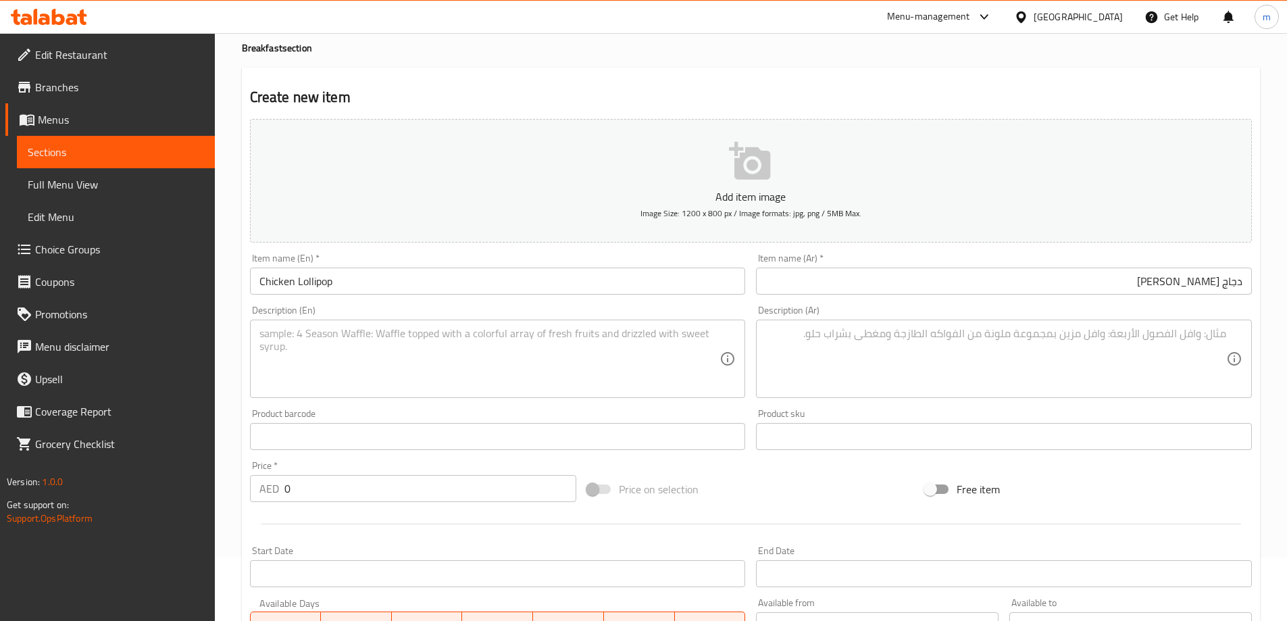
click at [422, 358] on textarea at bounding box center [489, 359] width 461 height 64
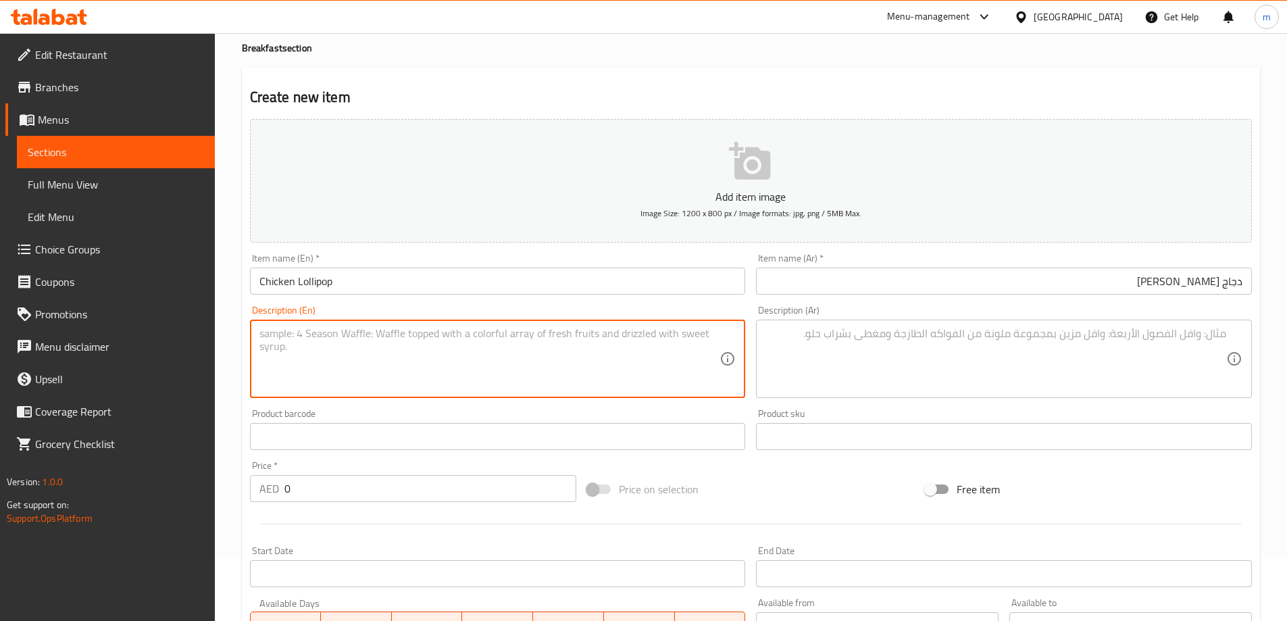
paste textarea "Deep-fried chicken wings coated in spicy marinade, served with Schezwan dip."
click at [616, 336] on textarea "Deep-fried chicken wings coated in spicy marinade, served with Schezwan dip." at bounding box center [489, 359] width 461 height 64
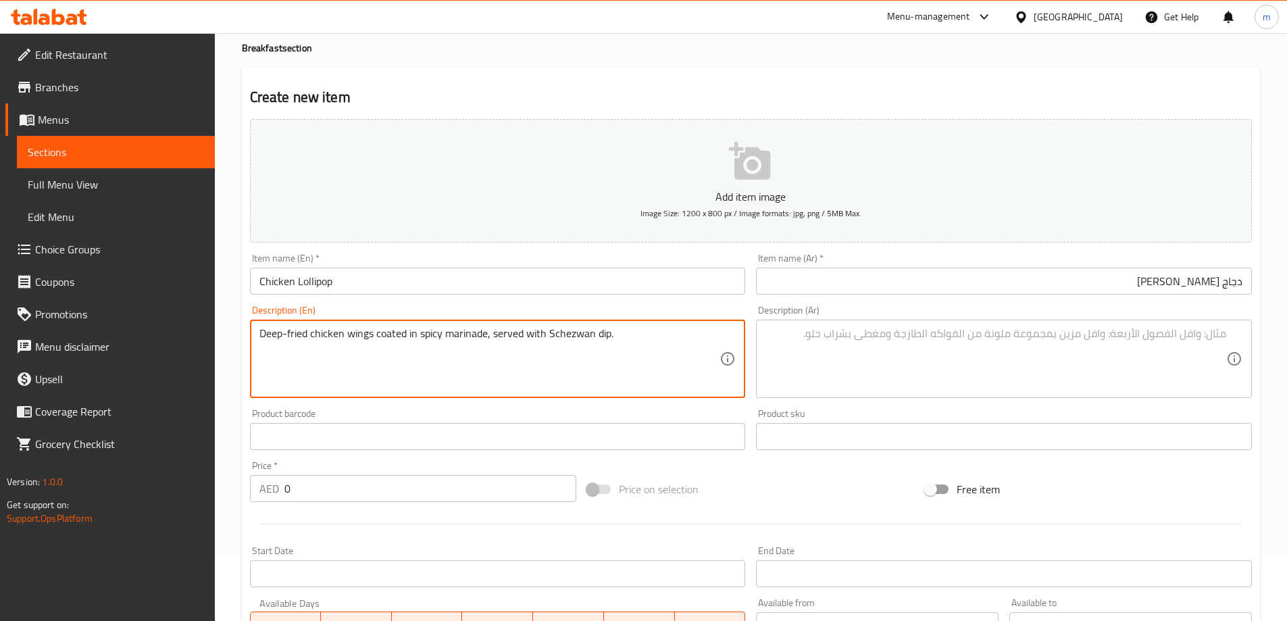
type textarea "Deep-fried chicken wings coated in spicy marinade, served with Schezwan dip."
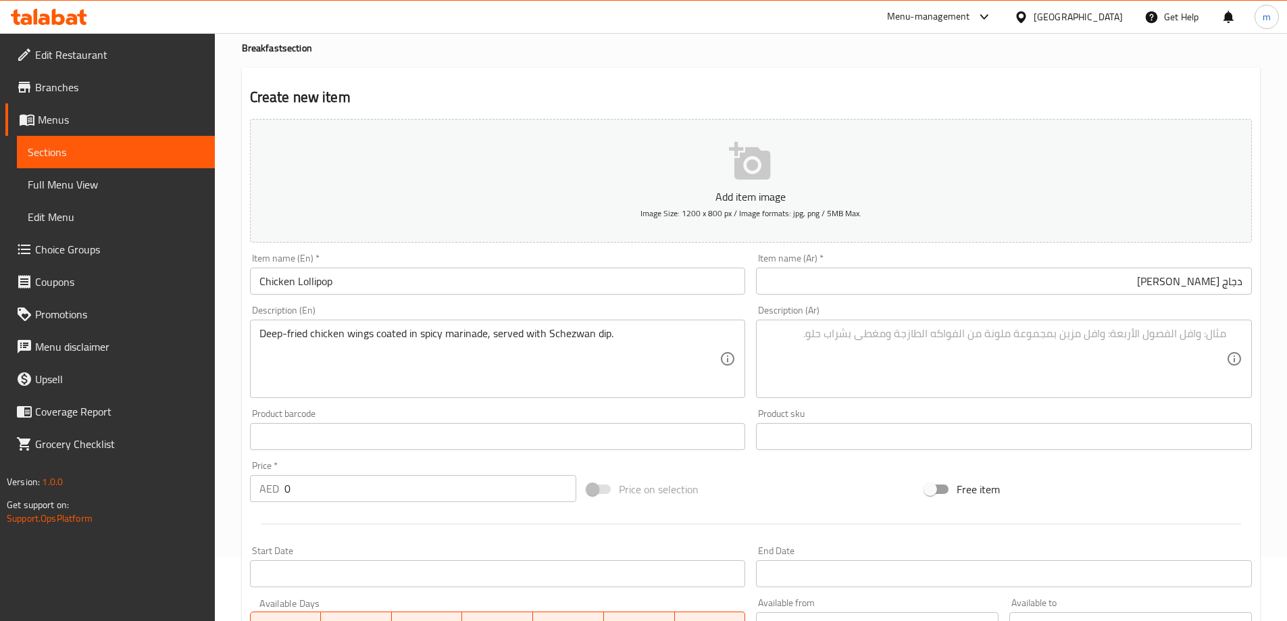
click at [852, 336] on textarea at bounding box center [995, 359] width 461 height 64
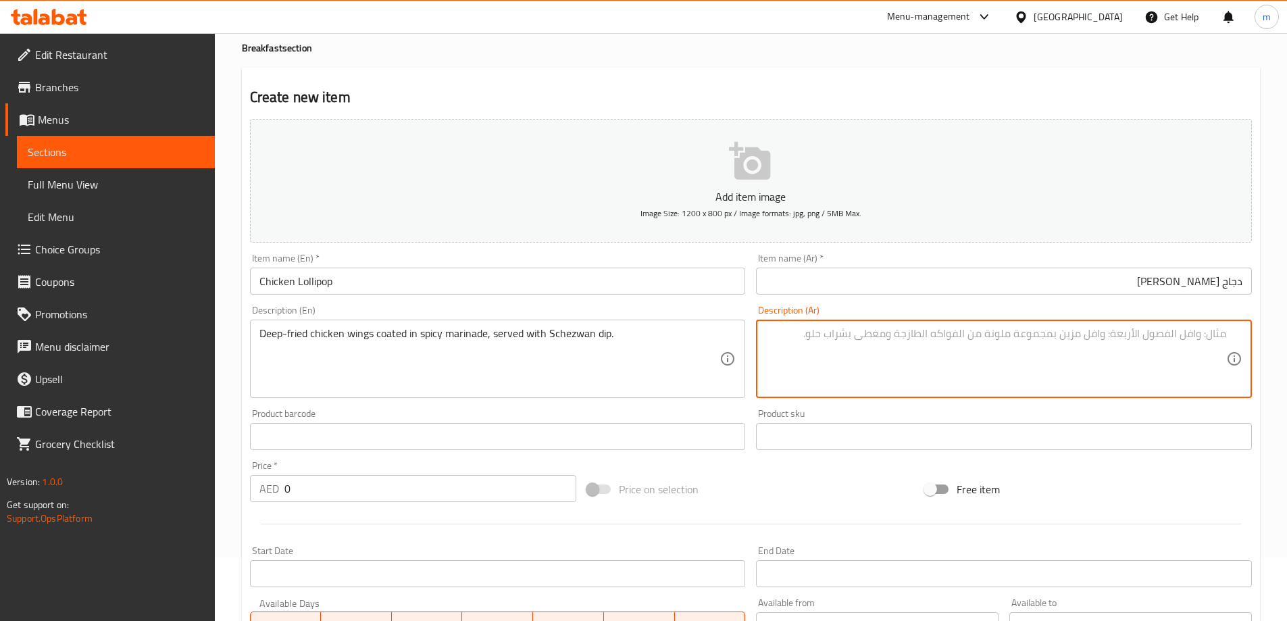
paste textarea "أجنحة دجاج مقلية مغطاة بالتتبيلة الحارة، تقدم مع صلصة شيزوان."
drag, startPoint x: 1076, startPoint y: 335, endPoint x: 1108, endPoint y: 346, distance: 33.5
click at [1108, 346] on textarea "أجنحة دجاج مقلية مغطاة بالتتبيلة الحارة، تقدم مع صلصة شيزوان." at bounding box center [995, 359] width 461 height 64
drag, startPoint x: 1055, startPoint y: 332, endPoint x: 1082, endPoint y: 341, distance: 28.0
click at [1082, 341] on textarea "أجنحة دجاج مقلية مغطاة بتتبيلة الحارة، تقدم مع صلصة شيزوان." at bounding box center [995, 359] width 461 height 64
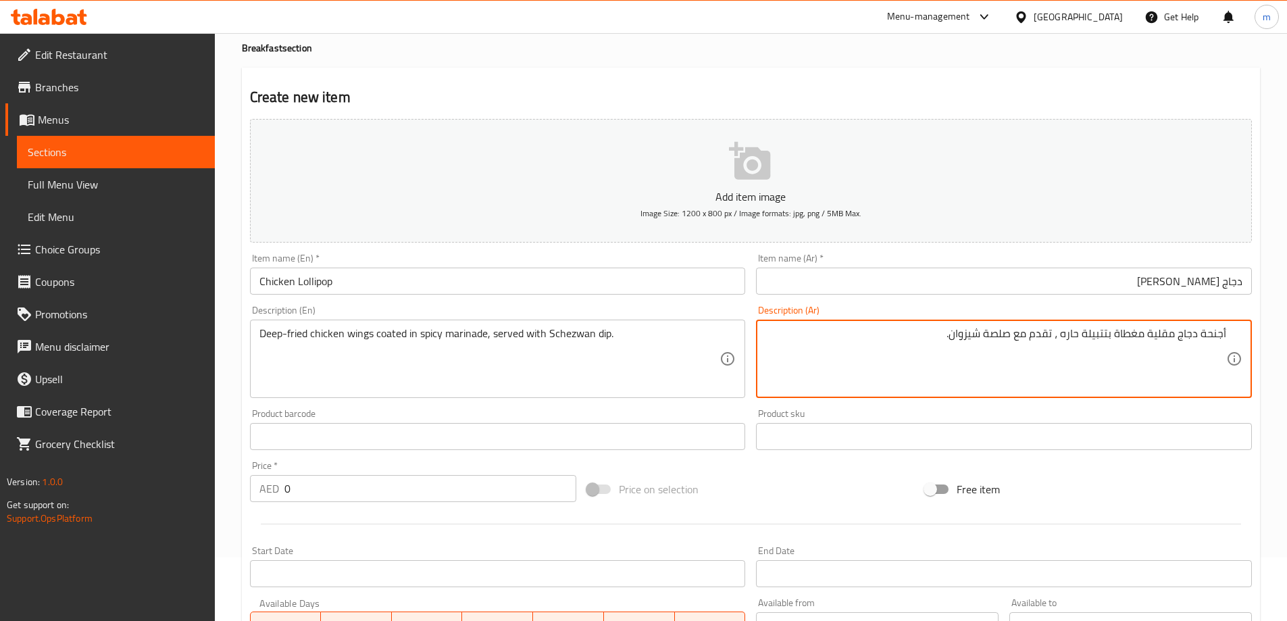
drag, startPoint x: 990, startPoint y: 336, endPoint x: 1002, endPoint y: 346, distance: 15.3
click at [1002, 346] on textarea "أجنحة دجاج مقلية مغطاة بتتبيلة حاره ، تقدم مع صلصة شيزوان." at bounding box center [995, 359] width 461 height 64
drag, startPoint x: 988, startPoint y: 338, endPoint x: 1005, endPoint y: 343, distance: 16.9
click at [1005, 343] on textarea "أجنحة دجاج مقلية مغطاة بتتبيلة حاره ، تقدم مع صلصة شيزوان." at bounding box center [995, 359] width 461 height 64
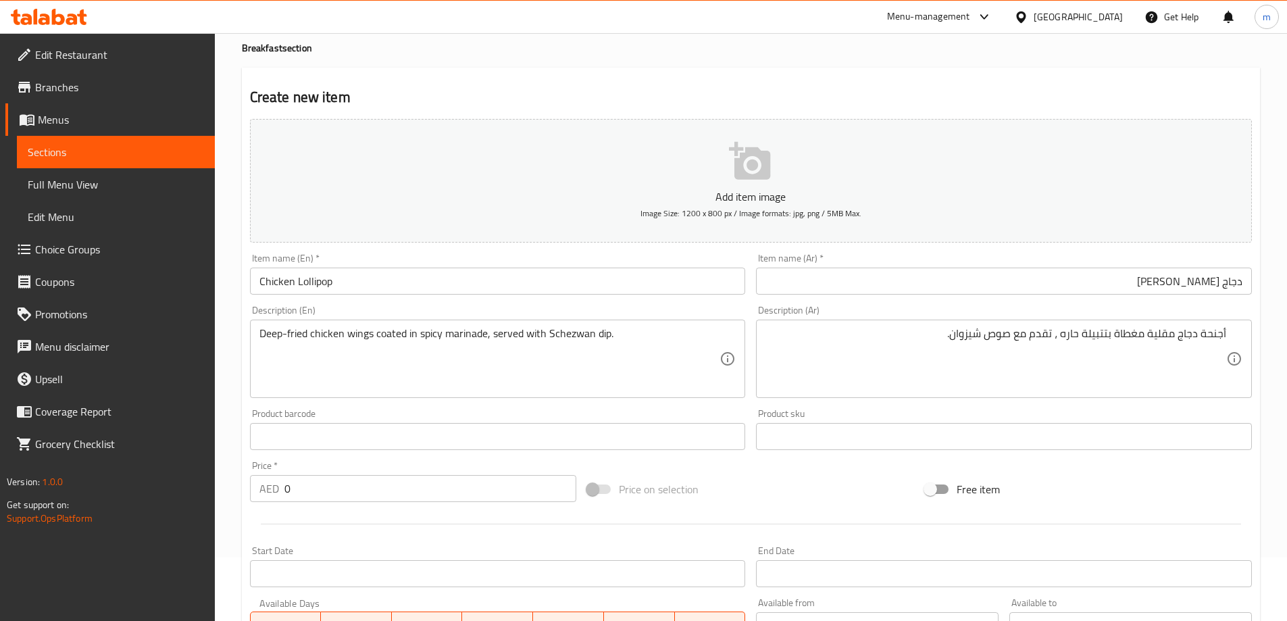
click at [970, 334] on textarea "أجنحة دجاج مقلية مغطاة بتتبيلة حاره ، تقدم مع صوص شيزوان." at bounding box center [995, 359] width 461 height 64
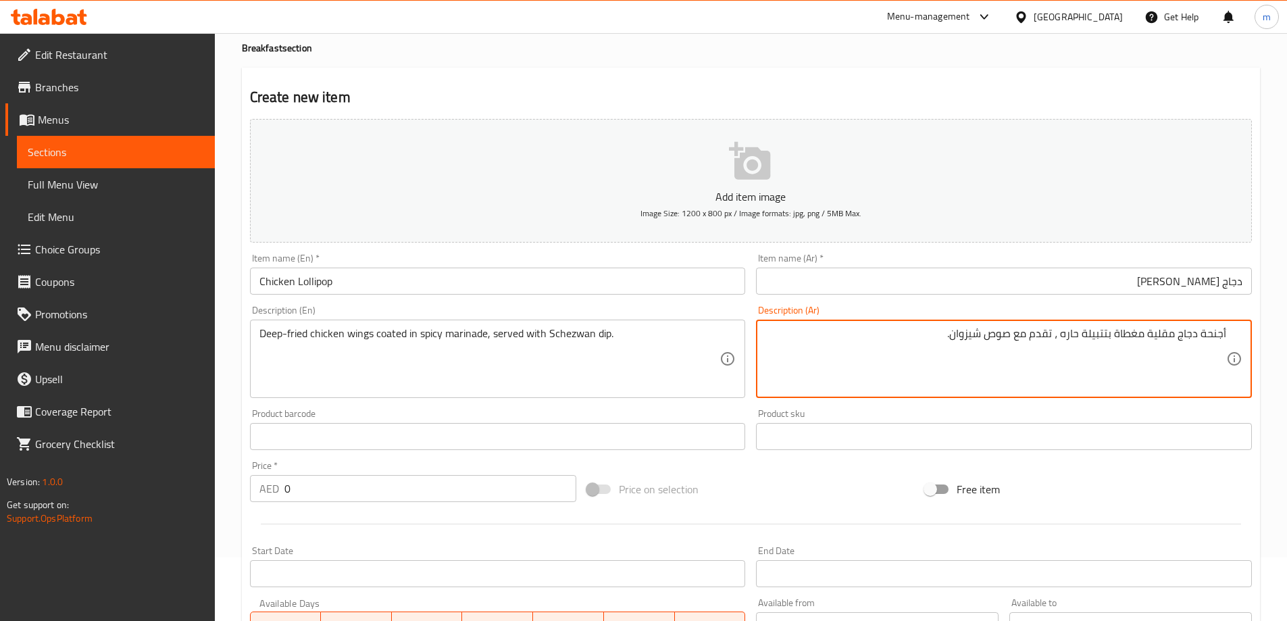
click at [970, 334] on textarea "أجنحة دجاج مقلية مغطاة بتتبيلة حاره ، تقدم مع صوص شيزوان." at bounding box center [995, 359] width 461 height 64
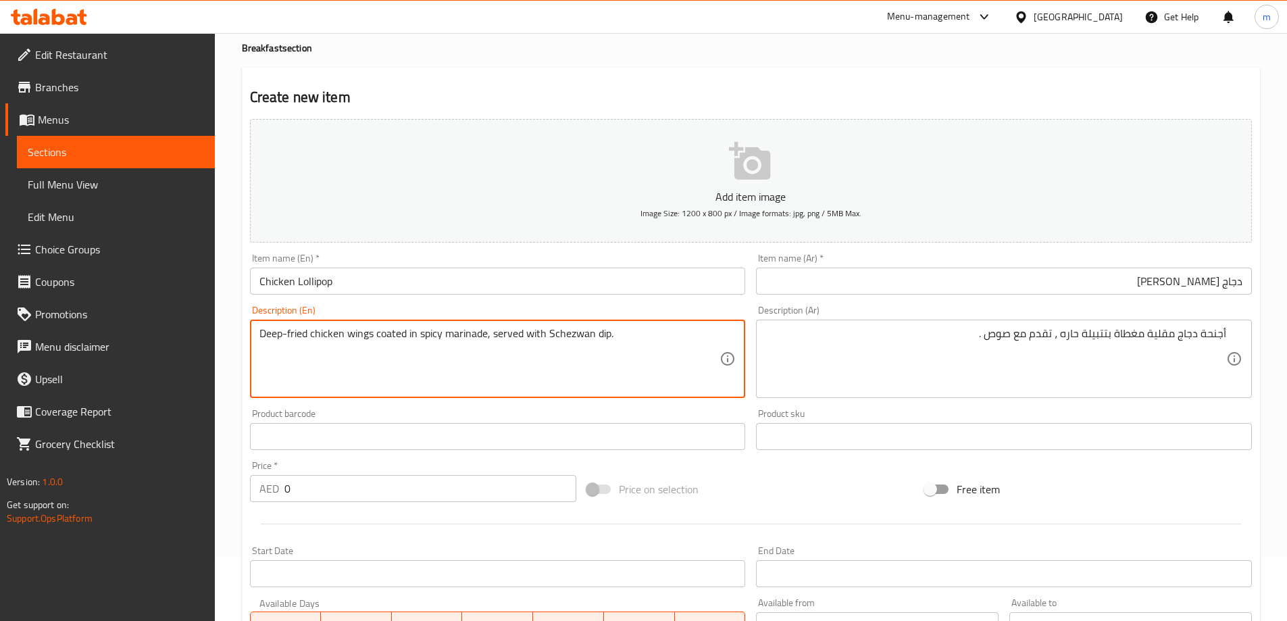
click at [557, 328] on textarea "Deep-fried chicken wings coated in spicy marinade, served with Schezwan dip." at bounding box center [489, 359] width 461 height 64
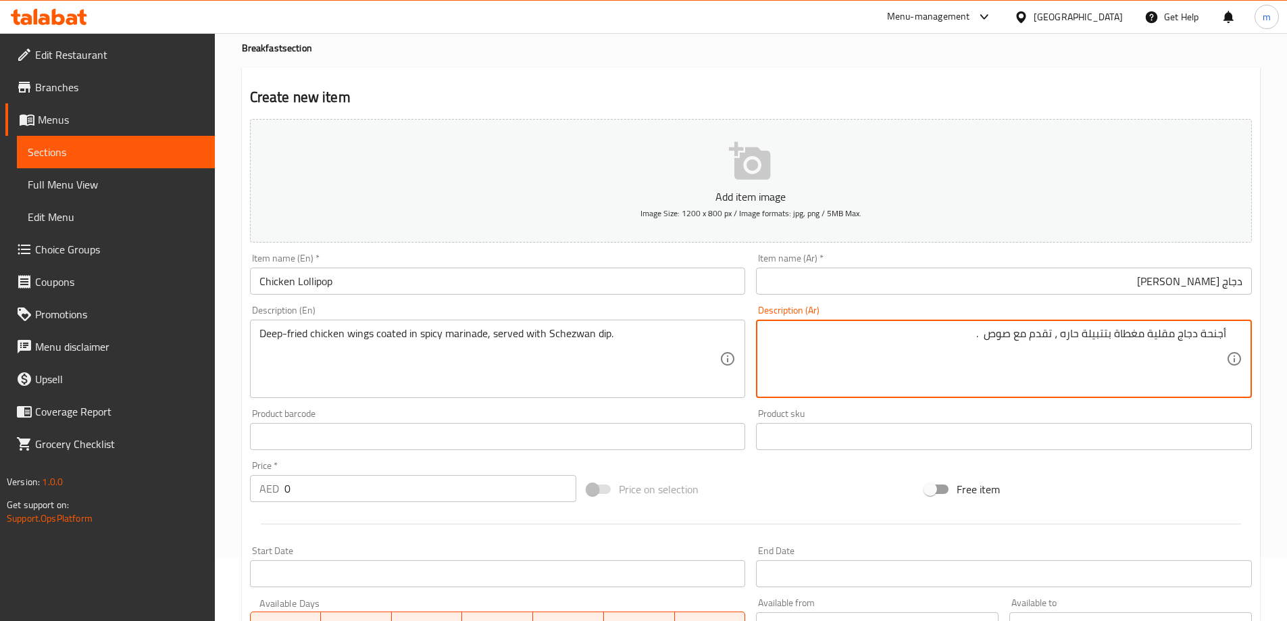
paste textarea "[PERSON_NAME]"
type textarea "أجنحة دجاج مقلية مغطاة بتتبيلة حاره ، تقدم مع صوص سيشوان ."
click at [1211, 334] on textarea "أجنحة دجاج مقلية مغطاة بتتبيلة حاره ، تقدم مع صوص سيشوان ." at bounding box center [995, 359] width 461 height 64
click at [1150, 279] on input "دجاج [PERSON_NAME]" at bounding box center [1004, 281] width 496 height 27
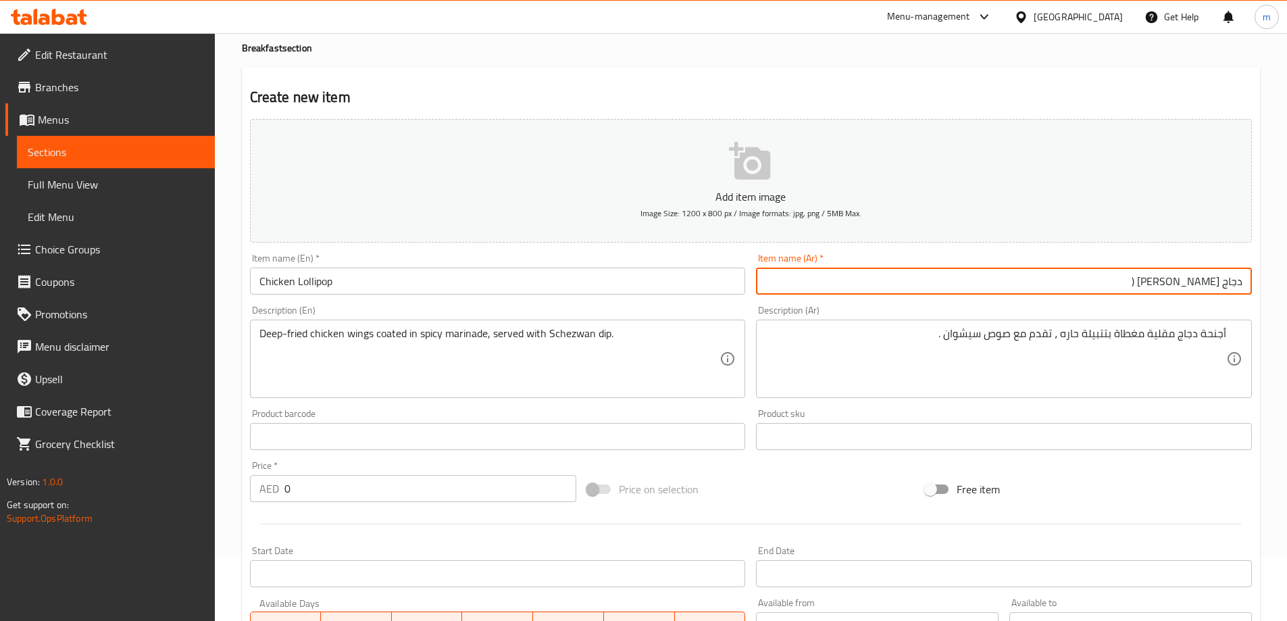
paste input "أجنحة"
click at [1147, 278] on input "دجاج [PERSON_NAME] (أجنحة )" at bounding box center [1004, 281] width 496 height 27
click at [1143, 285] on input "دجاج [PERSON_NAME] (أجنحة )" at bounding box center [1004, 281] width 496 height 27
click at [1145, 285] on input "دجاج [PERSON_NAME] (أجنحة )" at bounding box center [1004, 281] width 496 height 27
type input "دجاج [PERSON_NAME] (أجنحة)"
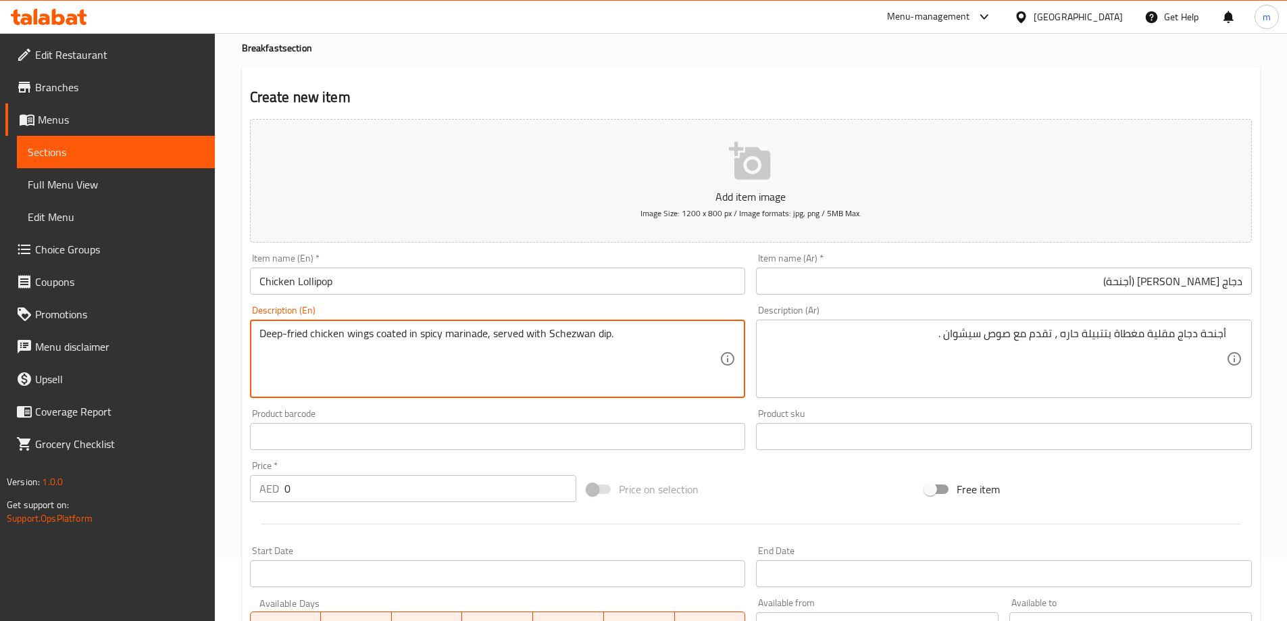
click at [357, 334] on textarea "Deep-fried chicken wings coated in spicy marinade, served with Schezwan dip." at bounding box center [489, 359] width 461 height 64
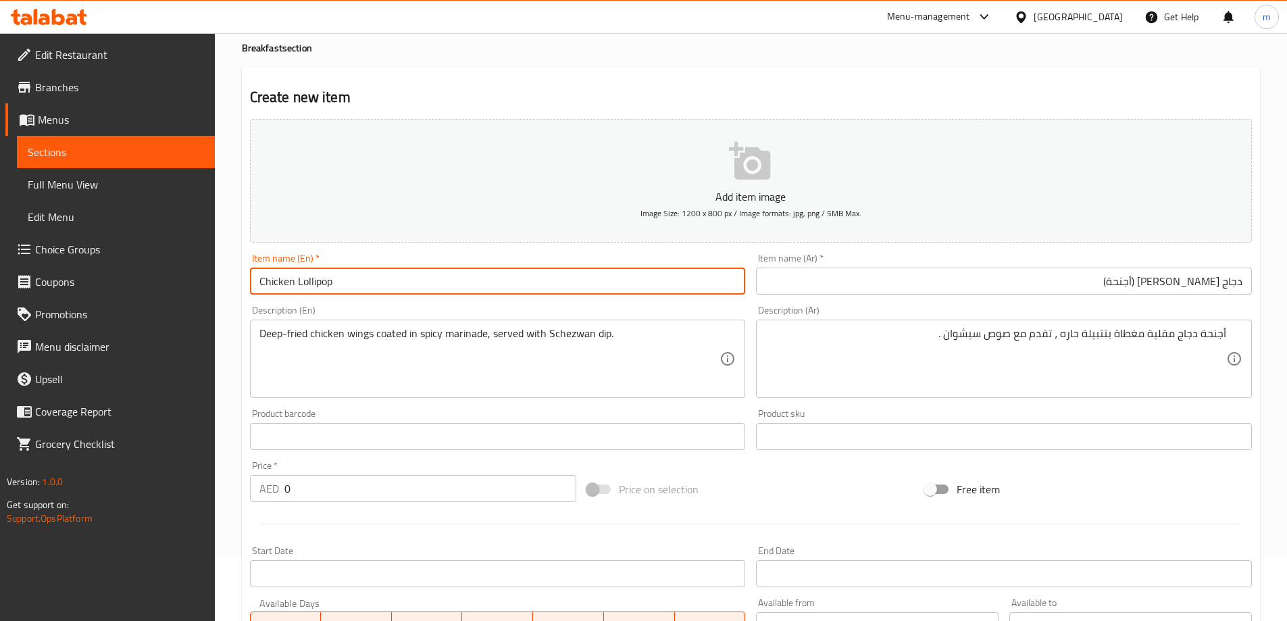
click at [349, 288] on input "Chicken Lollipop" at bounding box center [498, 281] width 496 height 27
paste input "wings"
click at [366, 289] on input "Chicken Lollipop (wings )" at bounding box center [498, 281] width 496 height 27
type input "Chicken Lollipop (wings)"
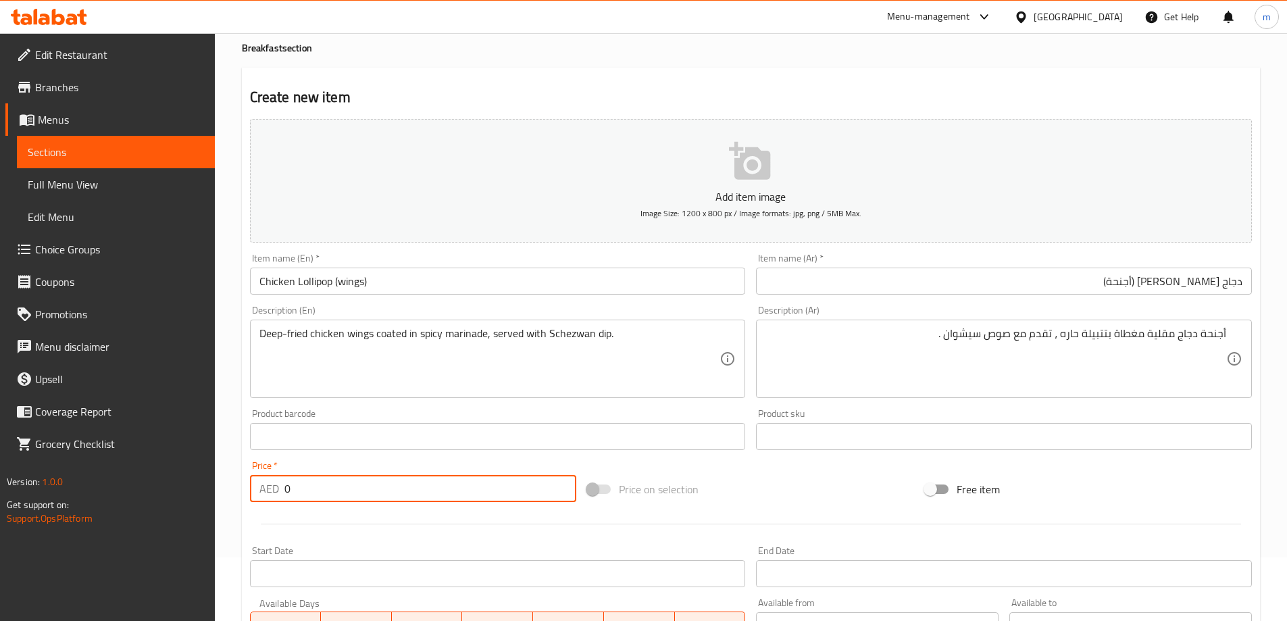
drag, startPoint x: 380, startPoint y: 484, endPoint x: 270, endPoint y: 486, distance: 110.1
click at [270, 486] on div "AED 0 Price *" at bounding box center [413, 488] width 327 height 27
type input "21"
click at [334, 531] on div at bounding box center [751, 523] width 1013 height 33
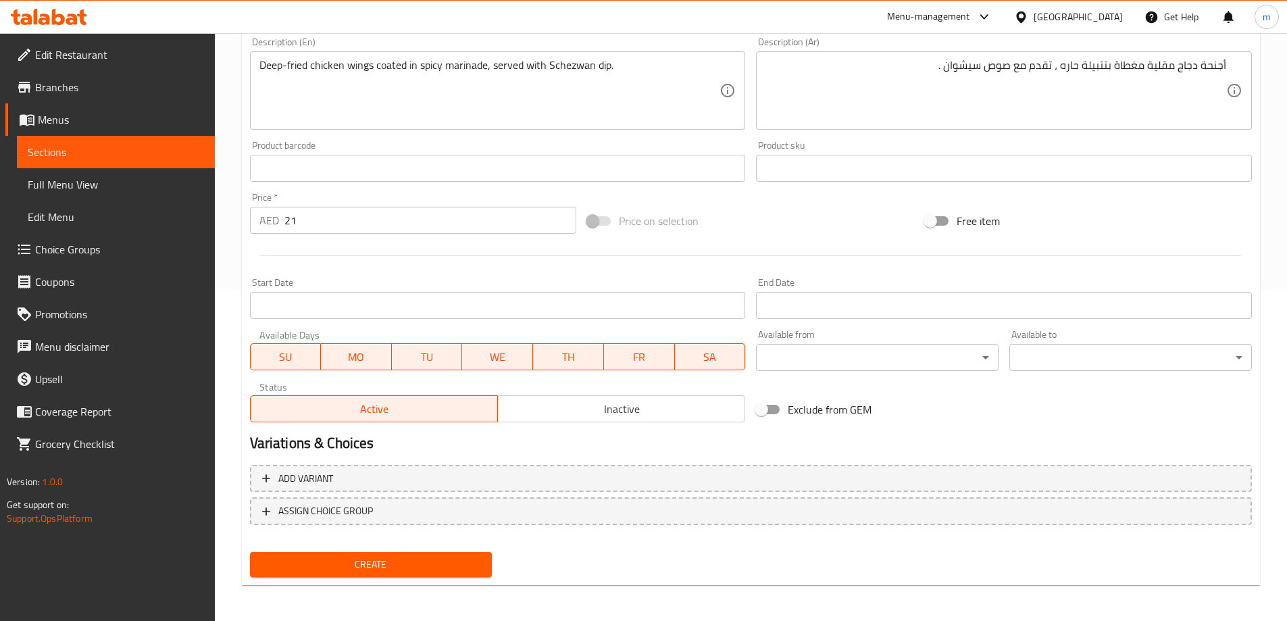
scroll to position [334, 0]
click at [373, 560] on span "Create" at bounding box center [371, 562] width 221 height 17
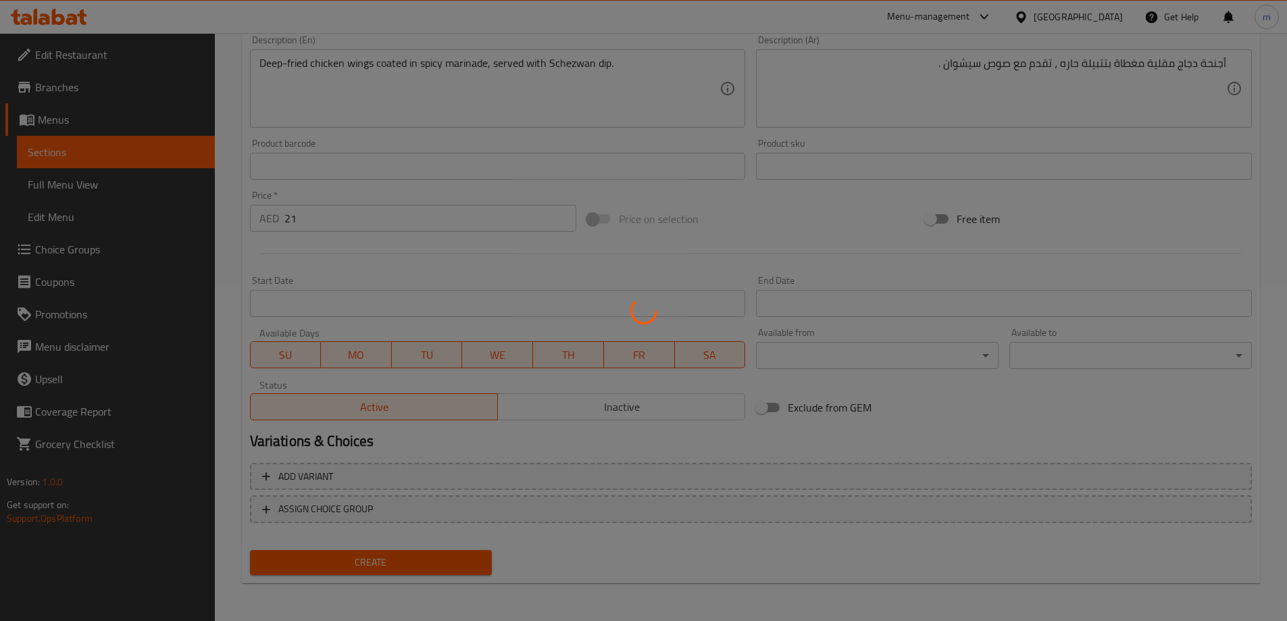
type input "0"
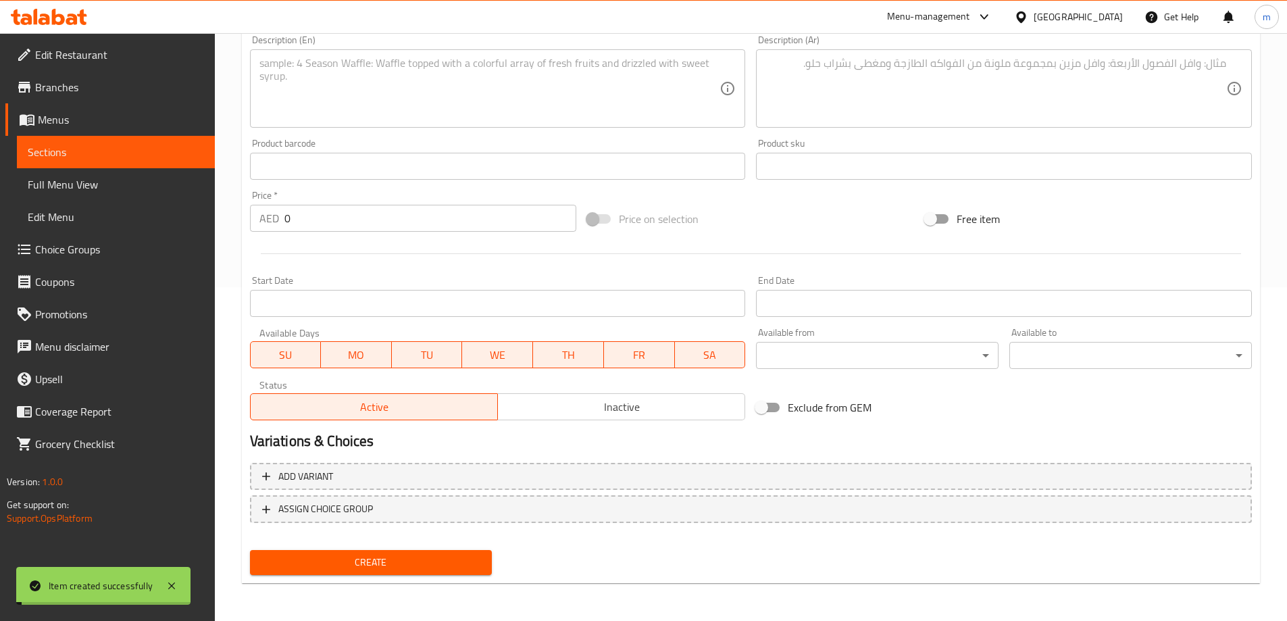
scroll to position [0, 0]
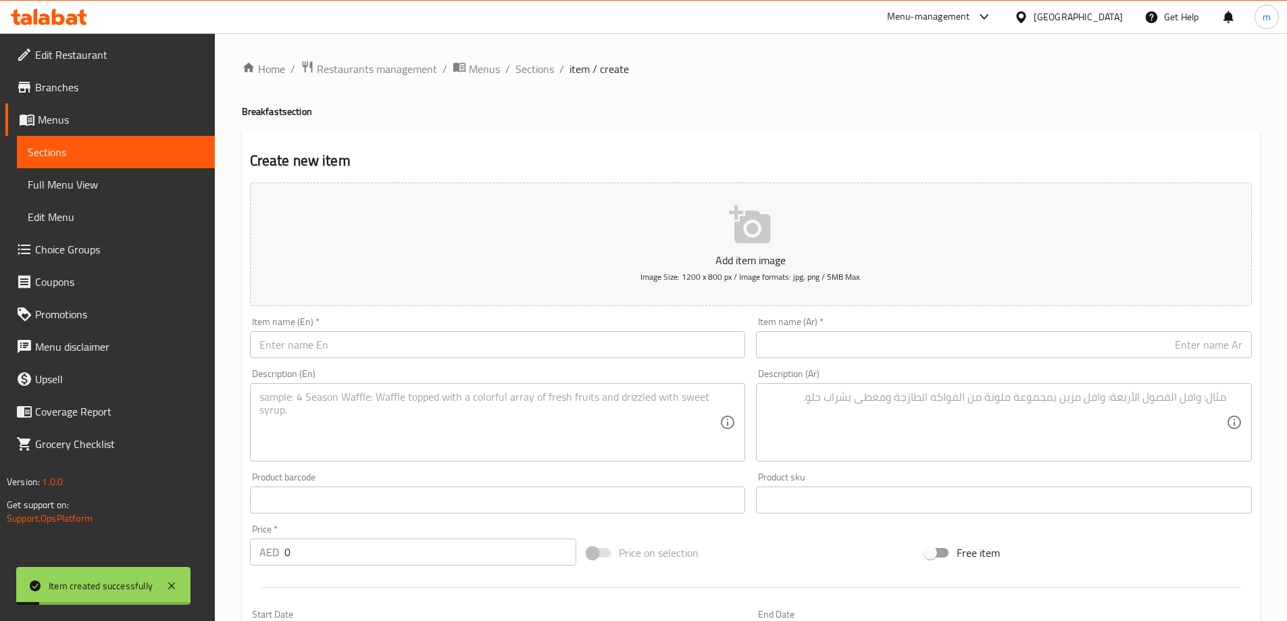
click at [128, 118] on span "Menus" at bounding box center [121, 119] width 166 height 16
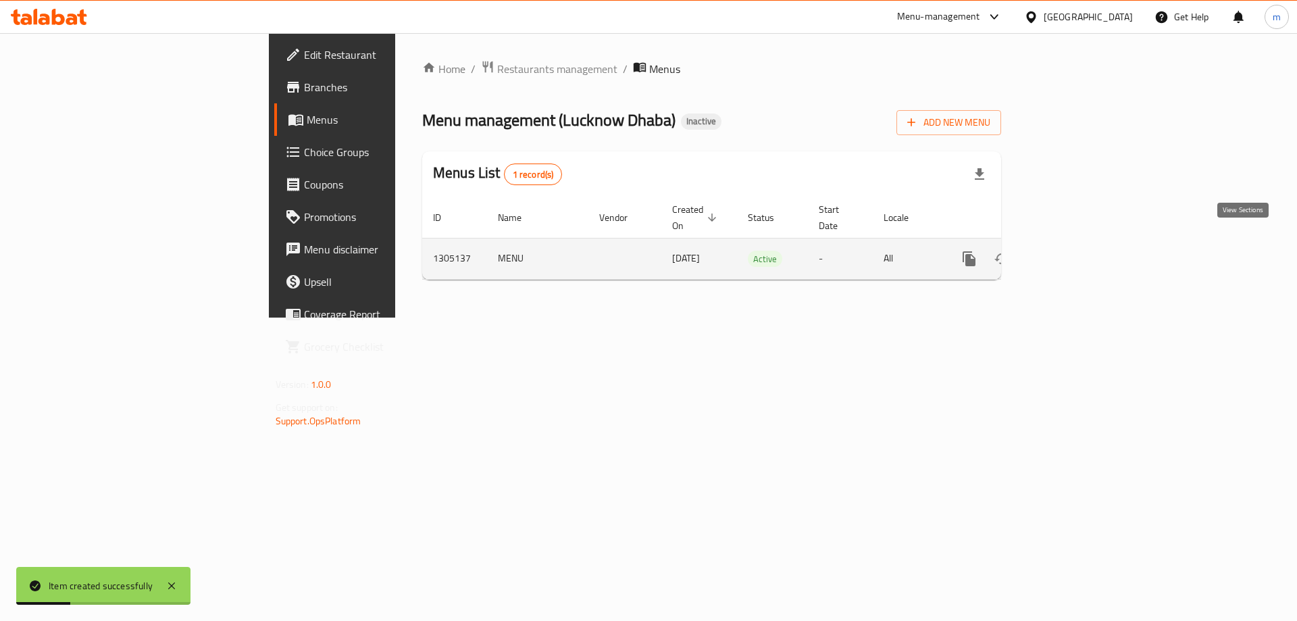
click at [1075, 251] on icon "enhanced table" at bounding box center [1067, 259] width 16 height 16
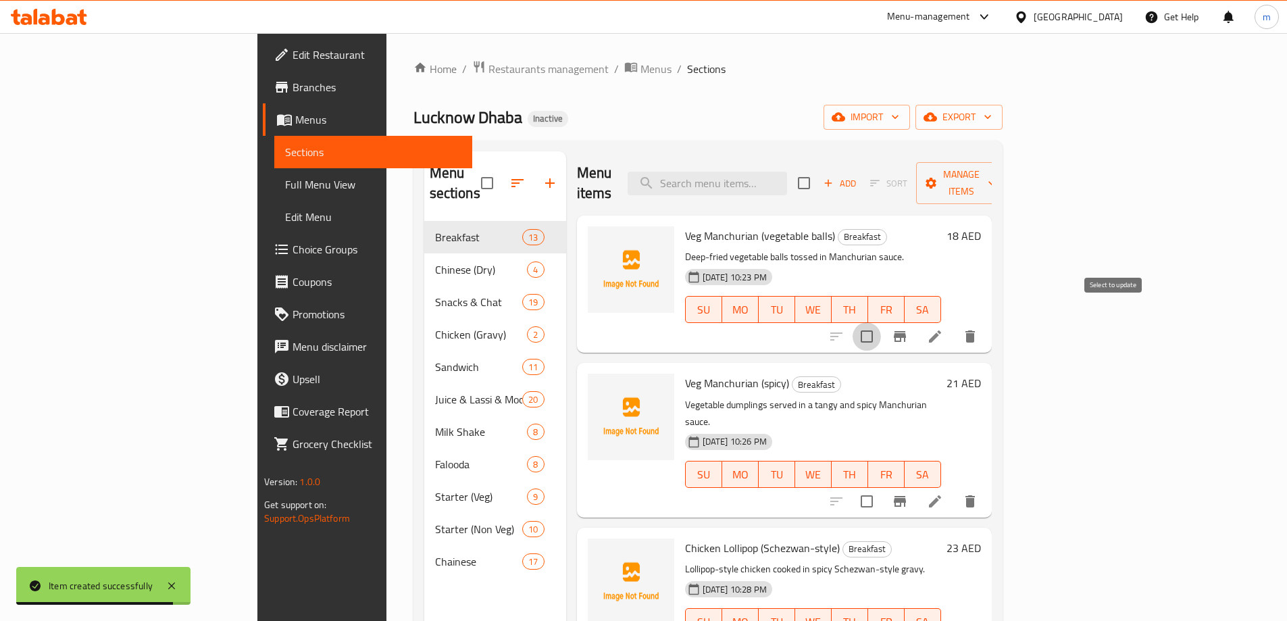
click at [881, 322] on input "checkbox" at bounding box center [867, 336] width 28 height 28
checkbox input "true"
click at [881, 487] on input "checkbox" at bounding box center [867, 501] width 28 height 28
checkbox input "true"
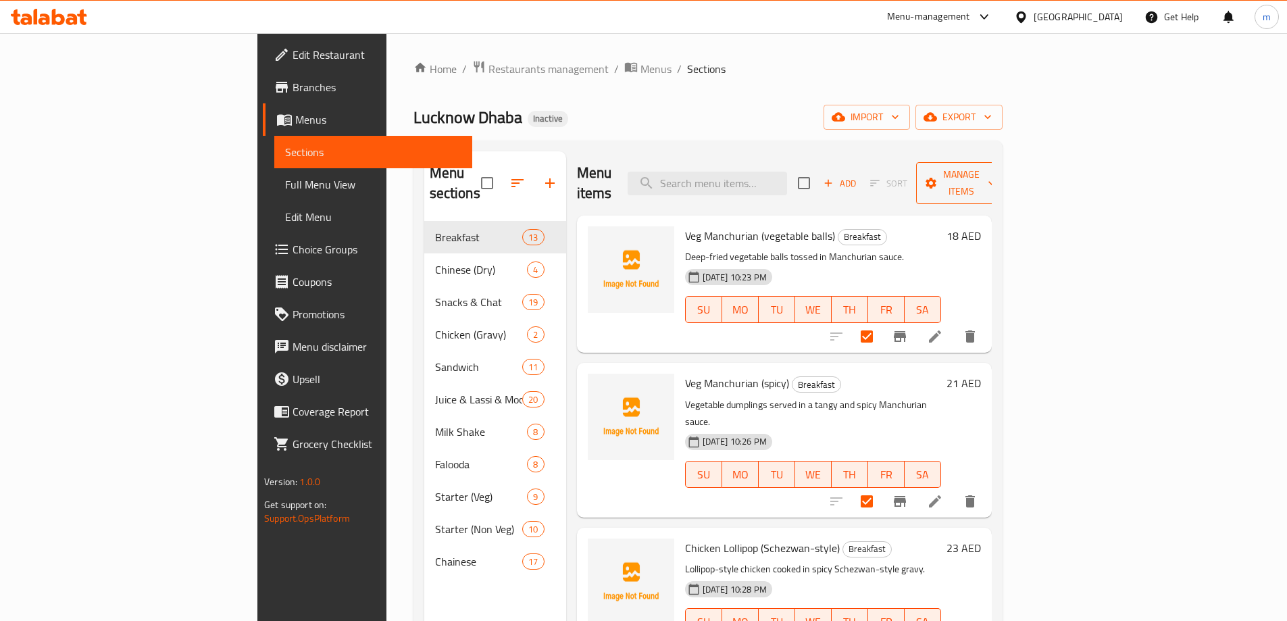
click at [996, 178] on span "Manage items" at bounding box center [961, 183] width 69 height 34
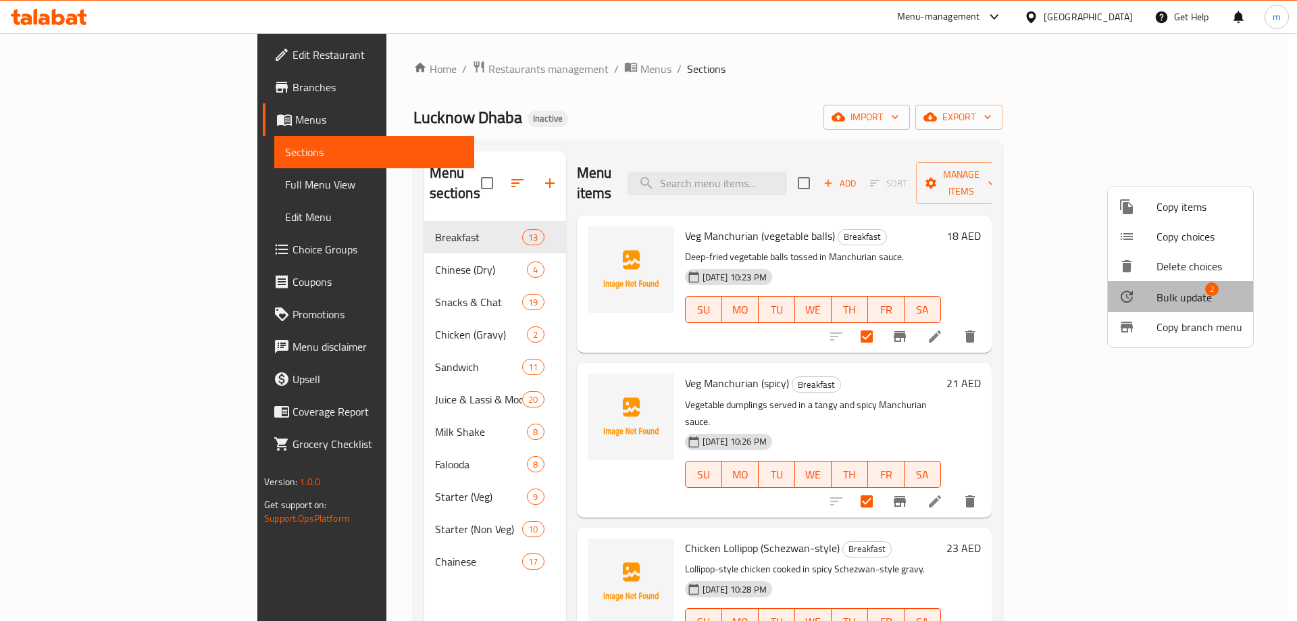
click at [1197, 301] on span "Bulk update" at bounding box center [1184, 297] width 55 height 16
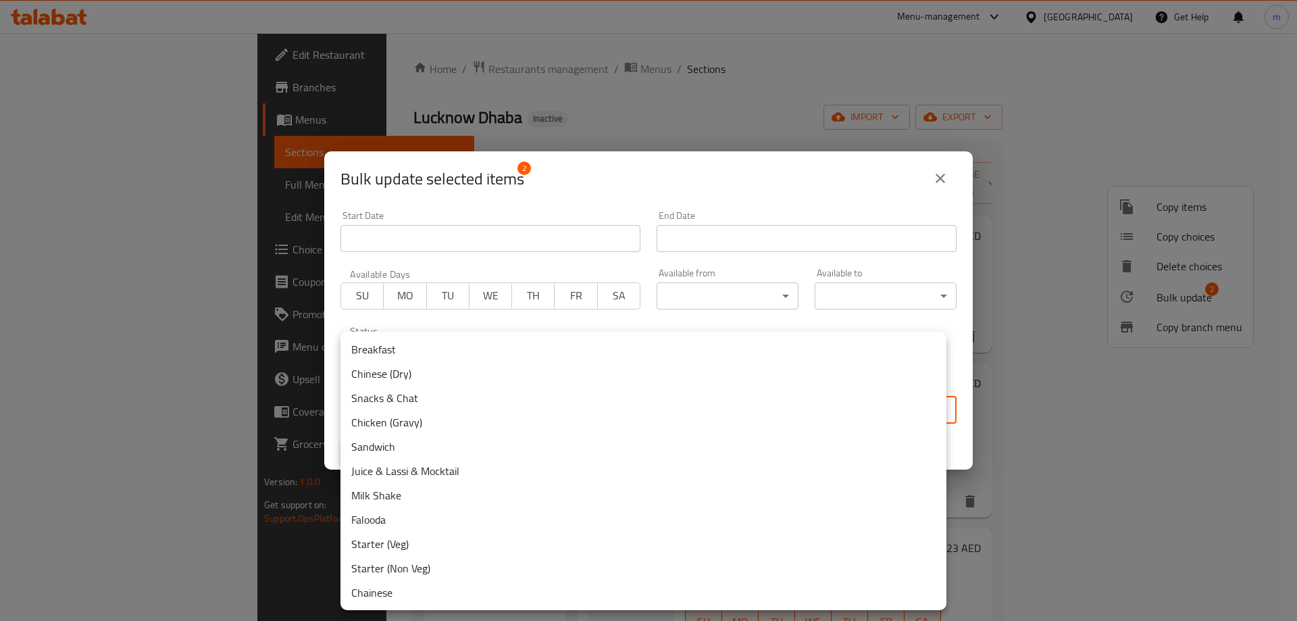
click at [776, 408] on body "​ Menu-management [GEOGRAPHIC_DATA] Get Help m Edit Restaurant Branches Menus S…" at bounding box center [648, 327] width 1297 height 588
click at [409, 377] on li "Chinese (Dry)" at bounding box center [644, 373] width 606 height 24
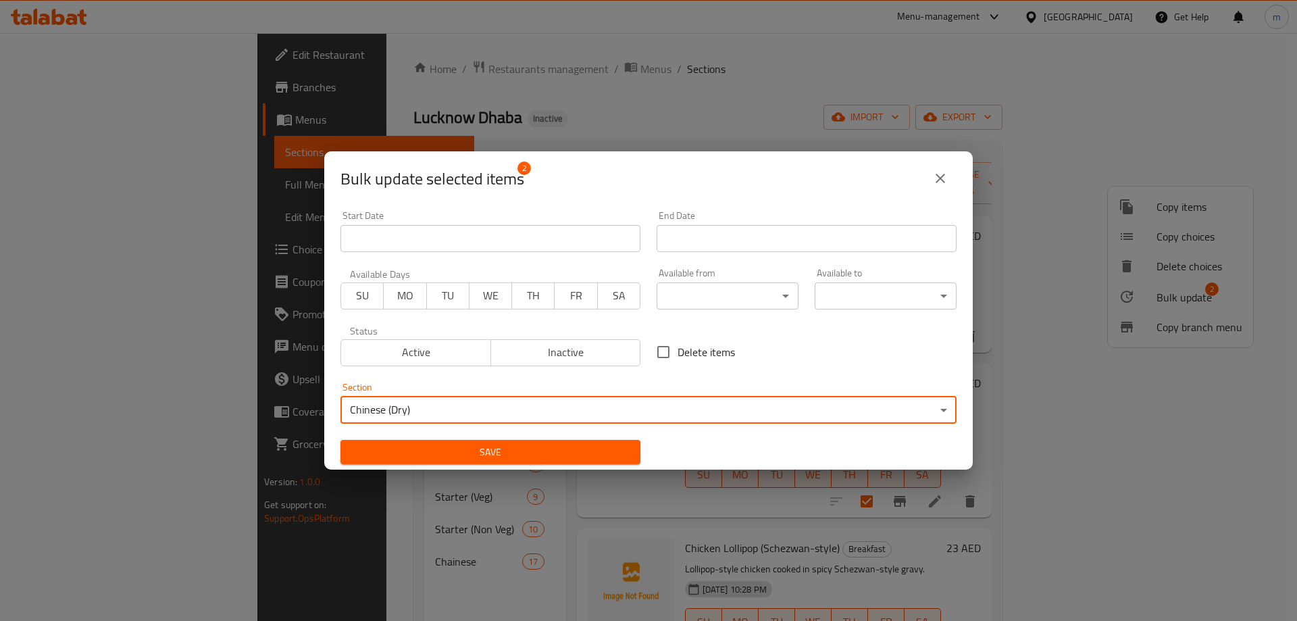
click at [499, 447] on span "Save" at bounding box center [490, 452] width 278 height 17
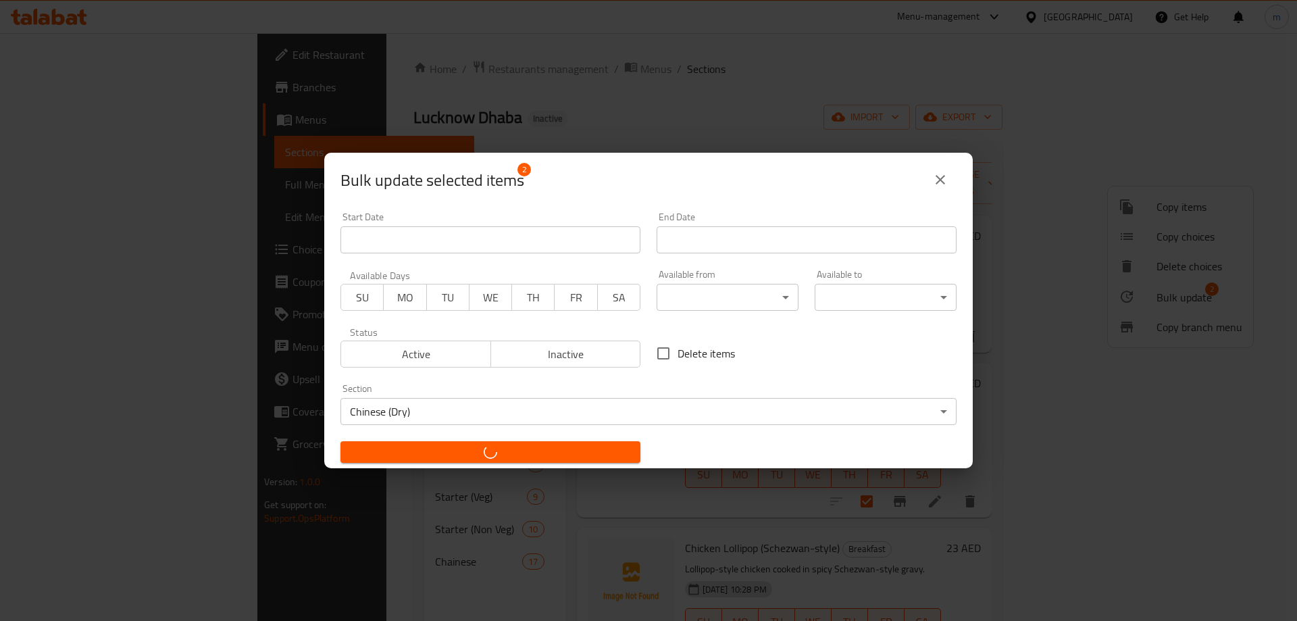
checkbox input "false"
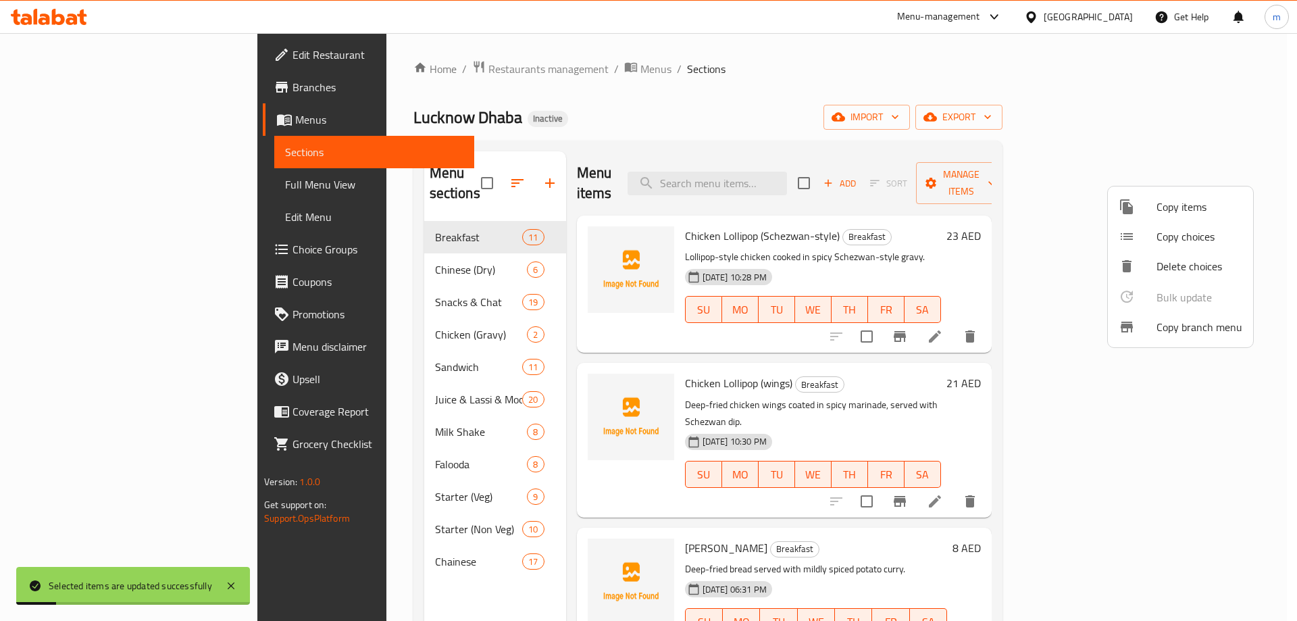
click at [1139, 389] on div at bounding box center [648, 310] width 1297 height 621
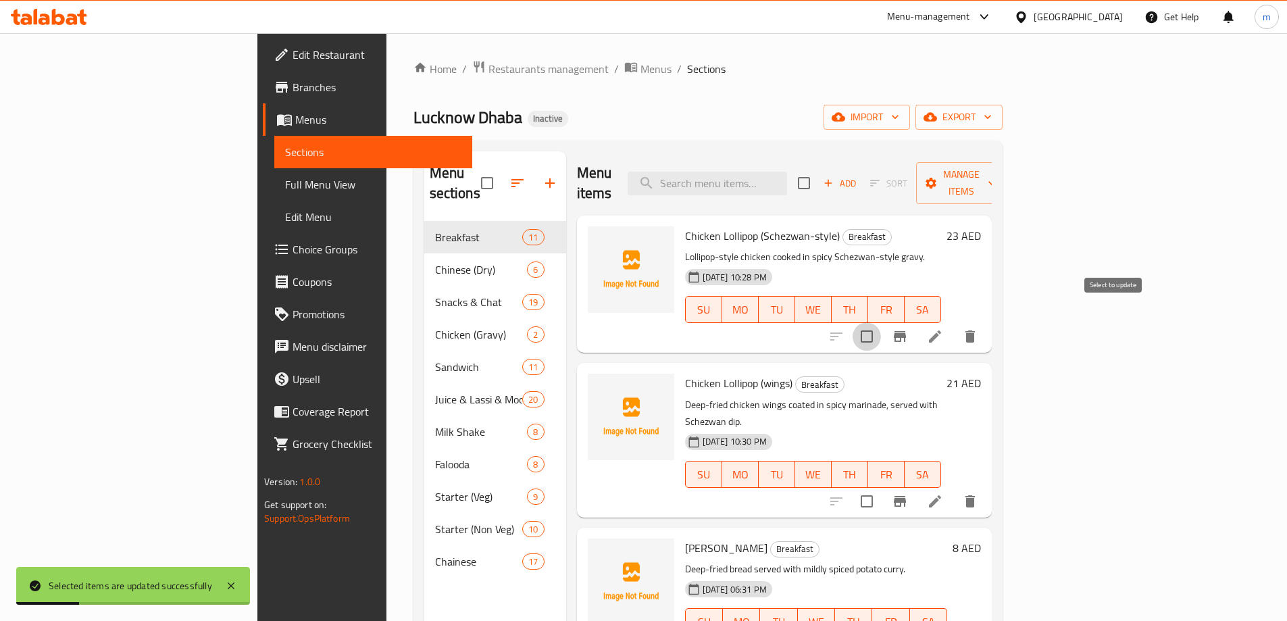
click at [881, 326] on input "checkbox" at bounding box center [867, 336] width 28 height 28
checkbox input "true"
click at [881, 487] on input "checkbox" at bounding box center [867, 501] width 28 height 28
checkbox input "true"
click at [996, 176] on span "Manage items" at bounding box center [961, 183] width 69 height 34
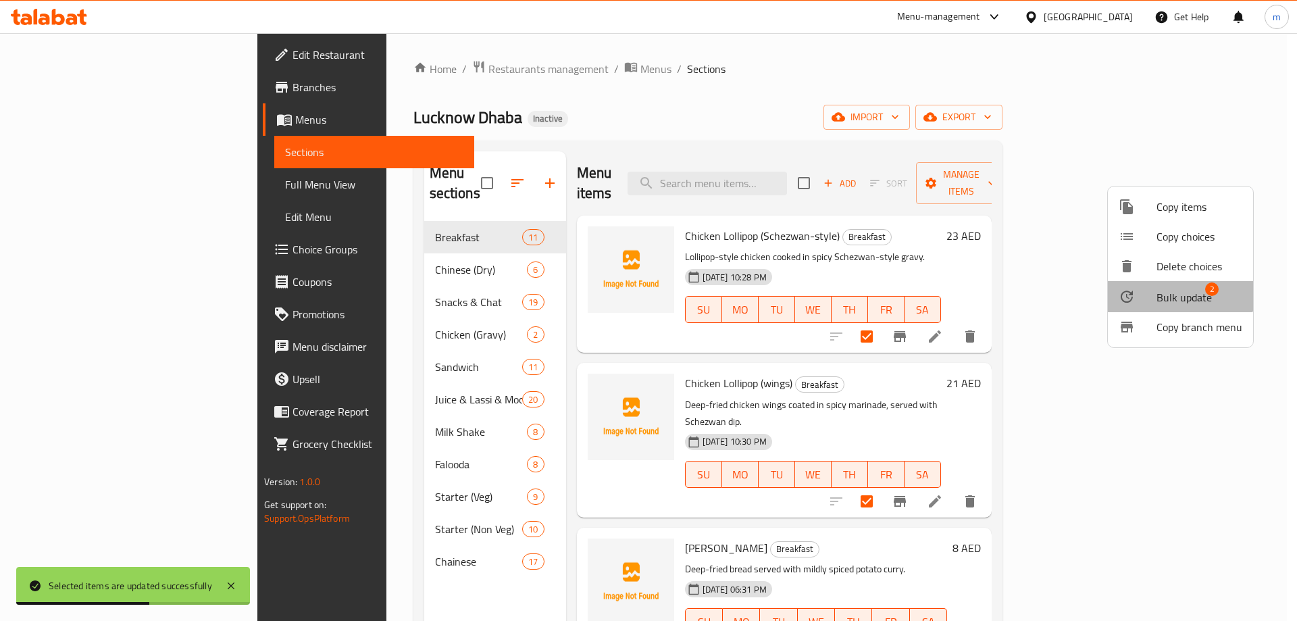
click at [1170, 292] on span "Bulk update" at bounding box center [1184, 297] width 55 height 16
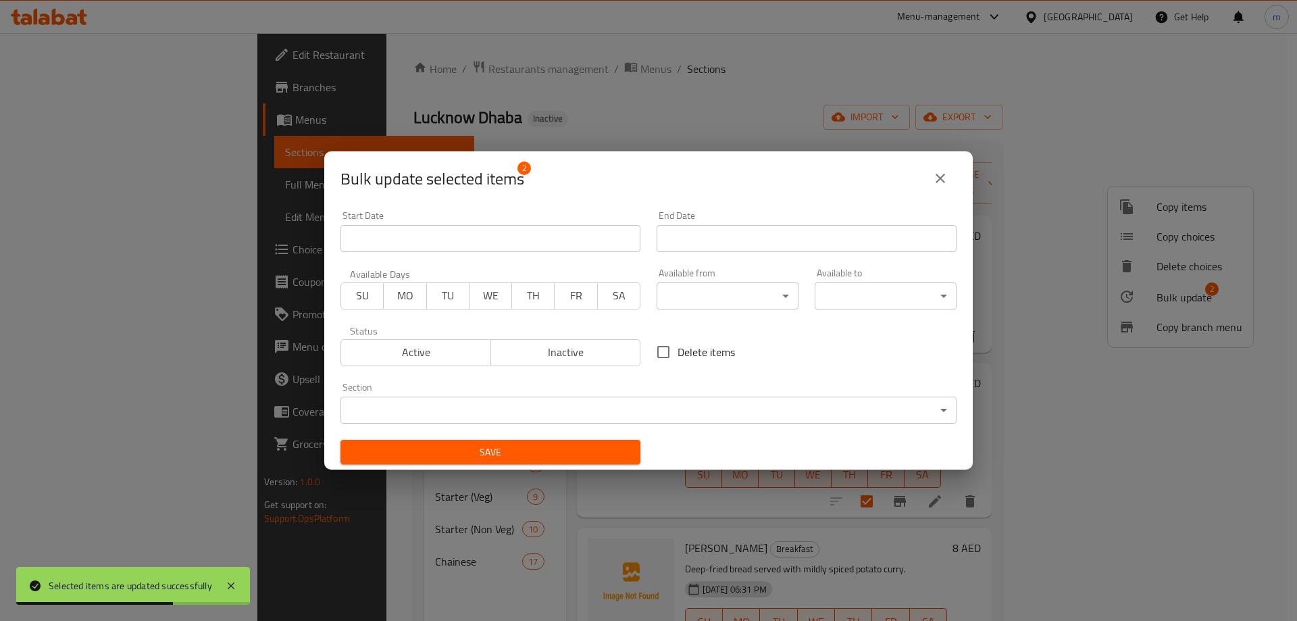
click at [641, 418] on body "Selected items are updated successfully ​ Menu-management [GEOGRAPHIC_DATA] Get…" at bounding box center [648, 327] width 1297 height 588
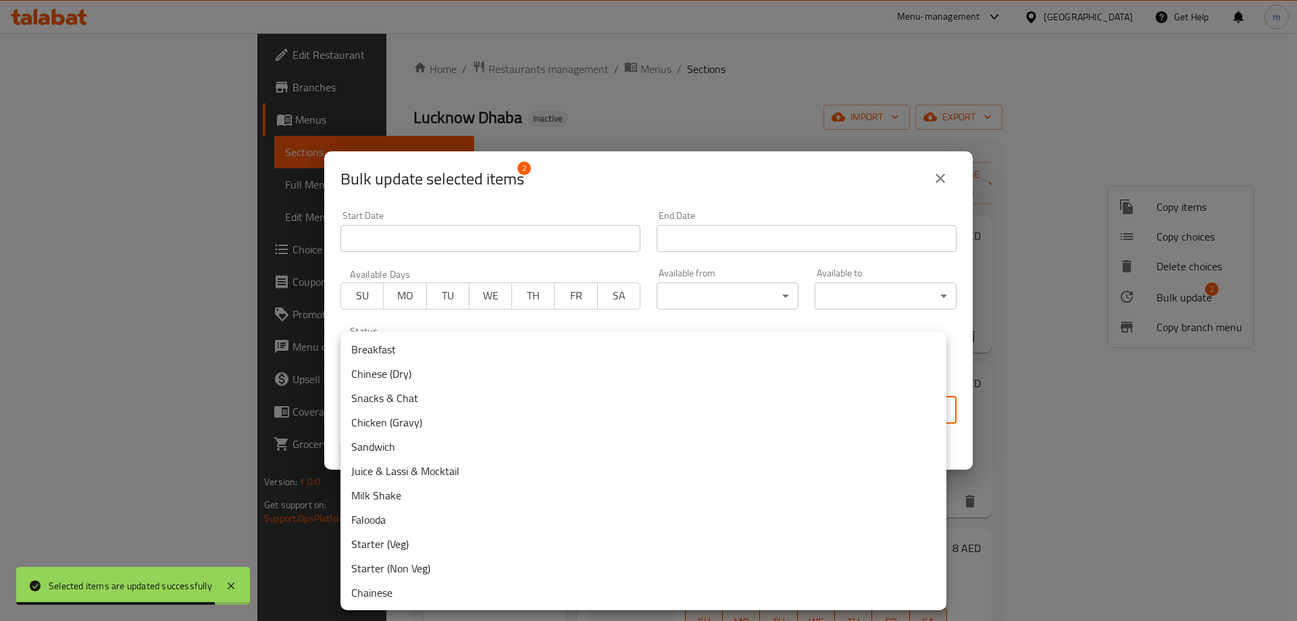
click at [421, 418] on li "Chicken (Gravy)" at bounding box center [644, 422] width 606 height 24
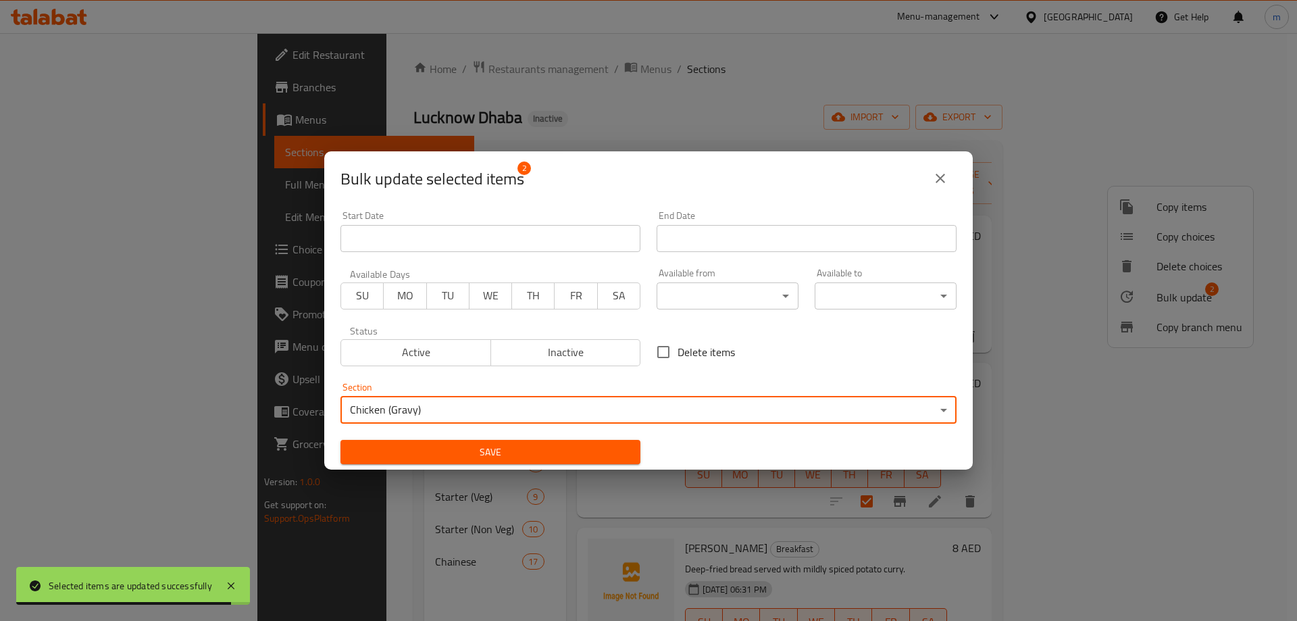
click at [483, 448] on span "Save" at bounding box center [490, 452] width 278 height 17
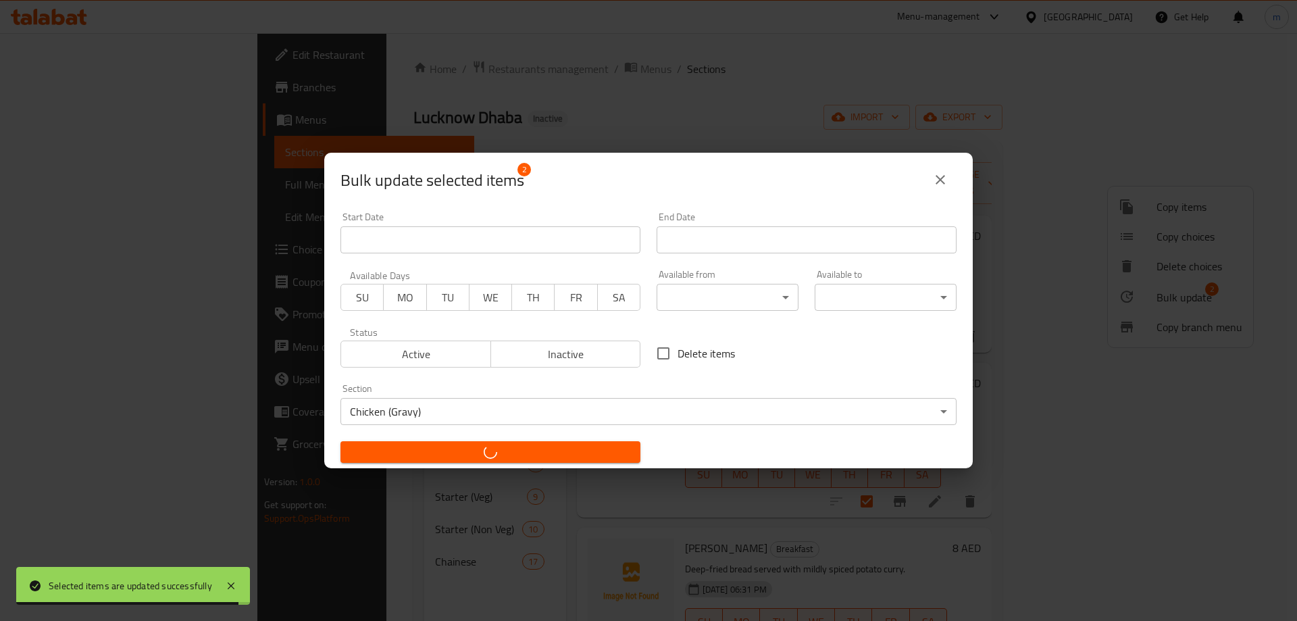
checkbox input "false"
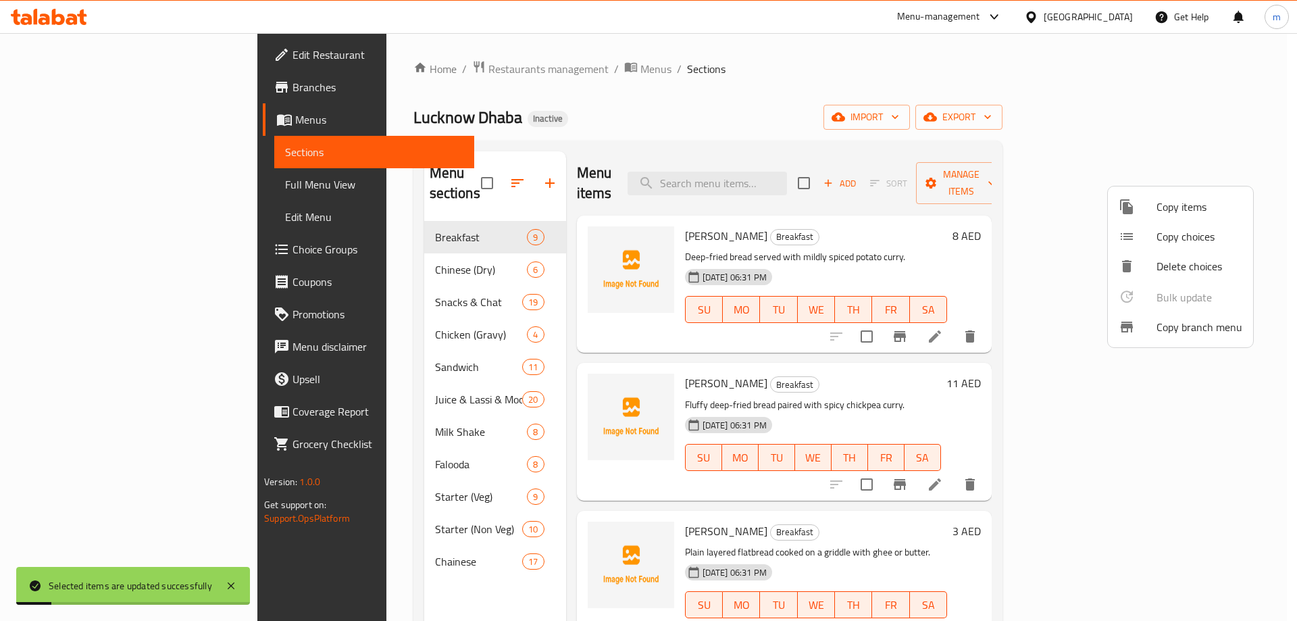
click at [125, 173] on div at bounding box center [648, 310] width 1297 height 621
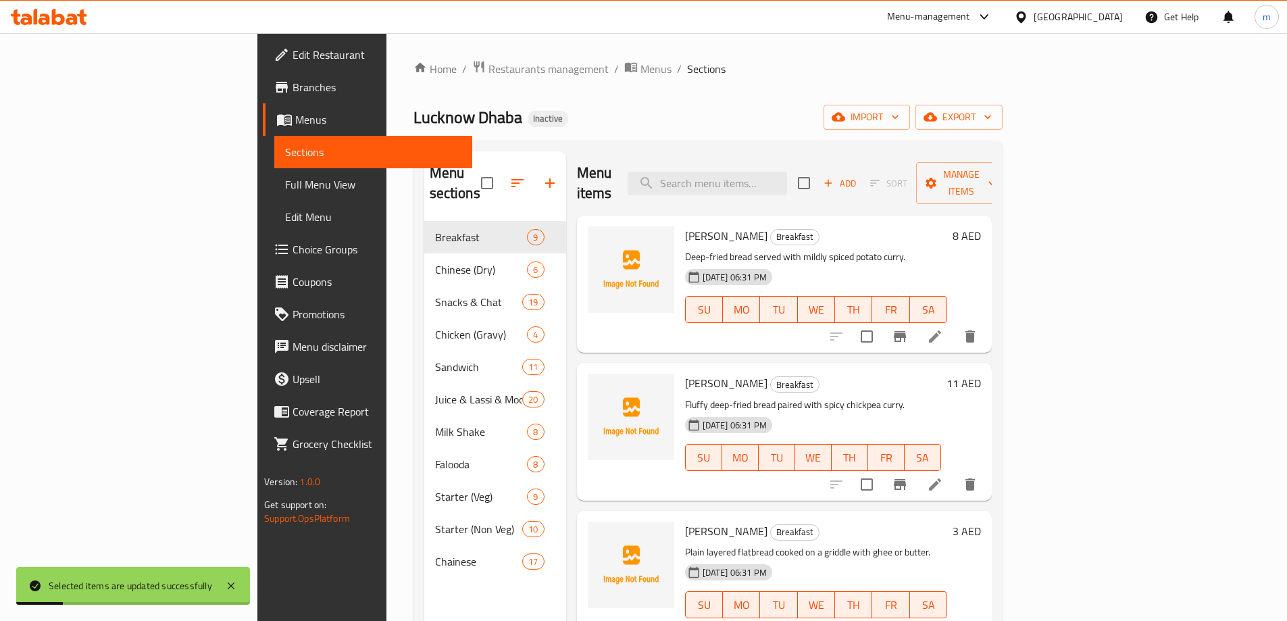
click at [274, 173] on link "Full Menu View" at bounding box center [373, 184] width 198 height 32
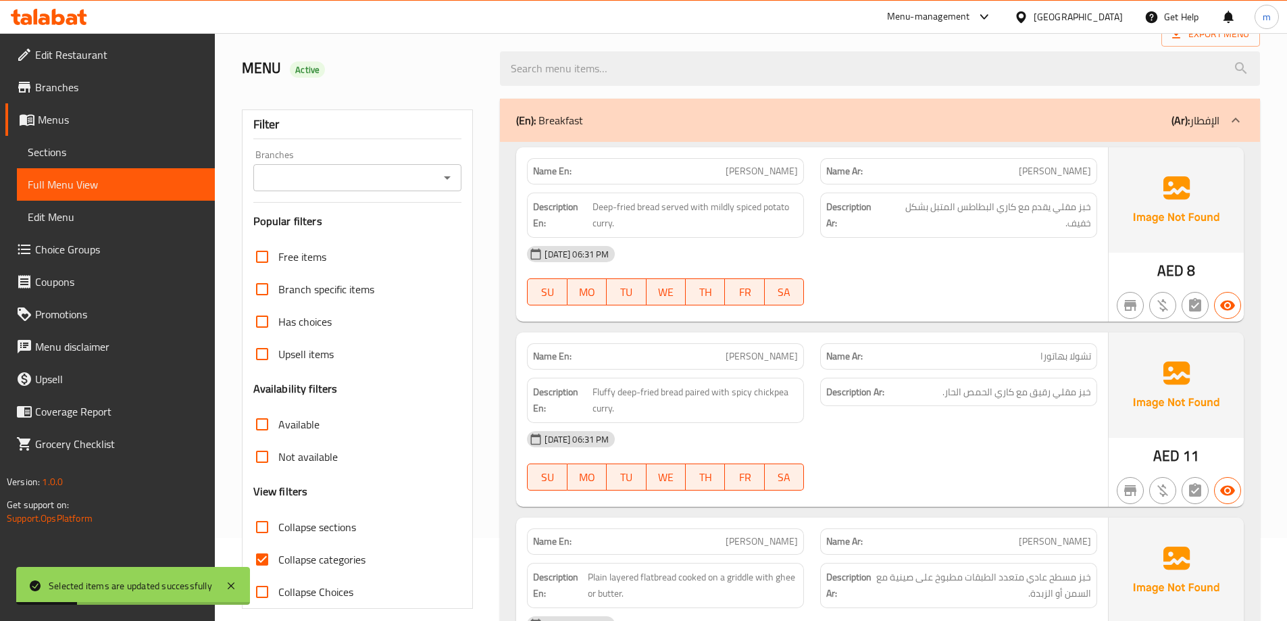
scroll to position [135, 0]
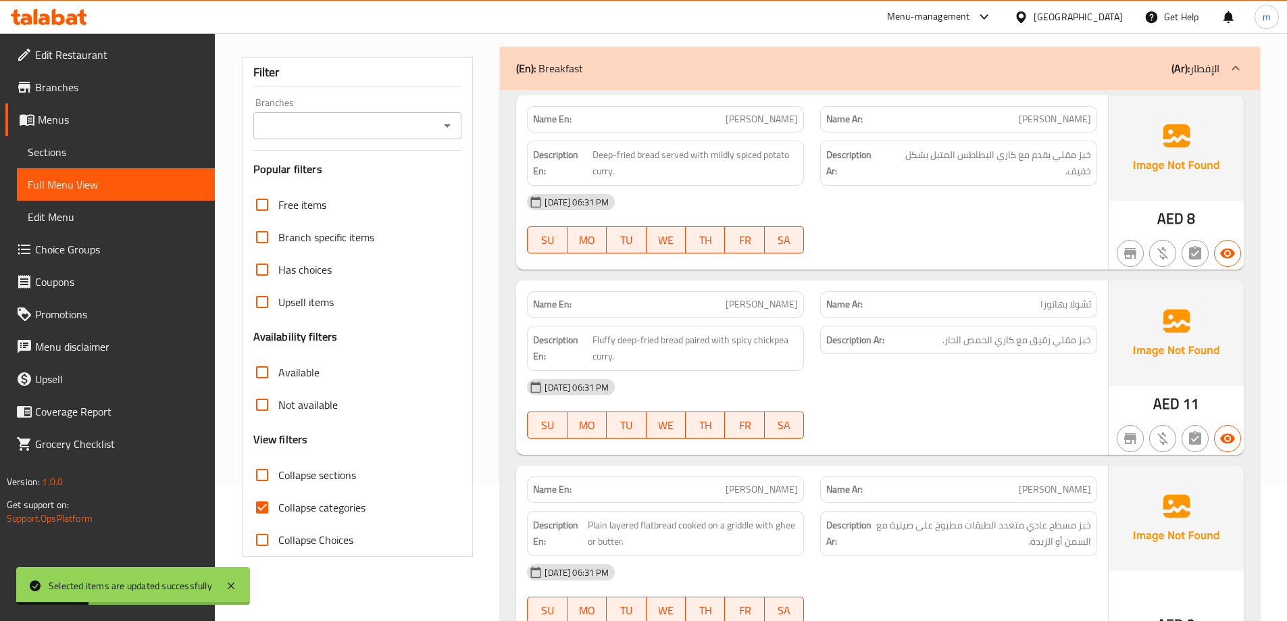
click at [341, 513] on span "Collapse categories" at bounding box center [321, 507] width 87 height 16
click at [278, 513] on input "Collapse categories" at bounding box center [262, 507] width 32 height 32
checkbox input "false"
click at [330, 480] on span "Collapse sections" at bounding box center [317, 475] width 78 height 16
click at [278, 480] on input "Collapse sections" at bounding box center [262, 475] width 32 height 32
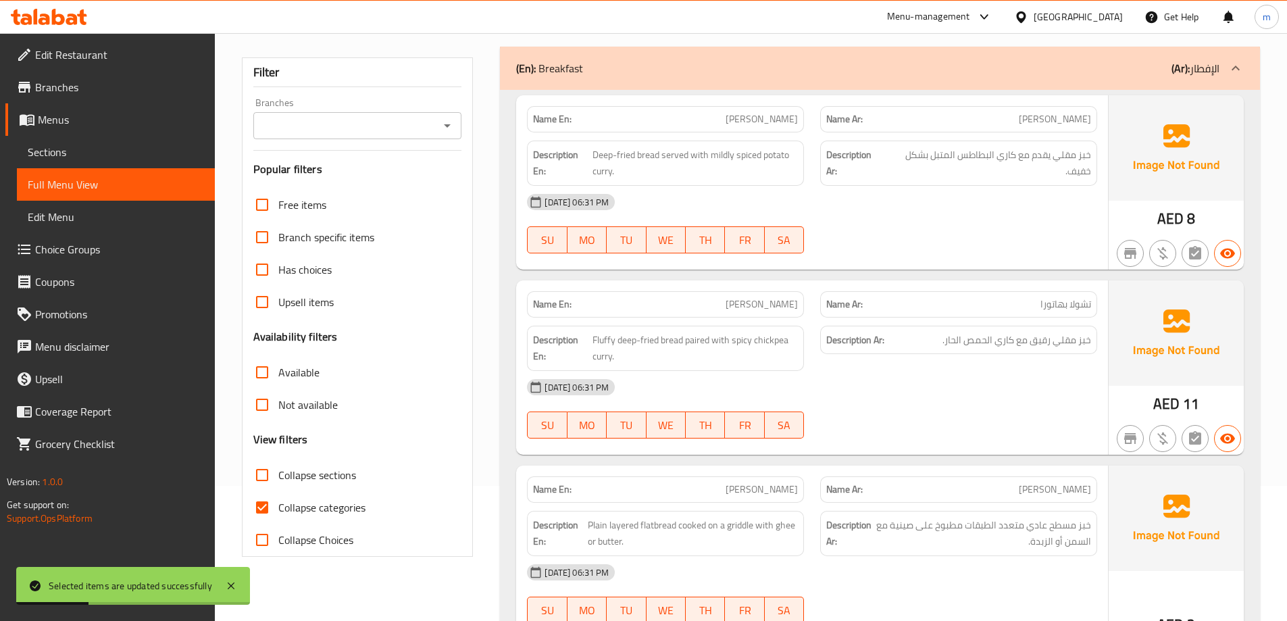
checkbox input "true"
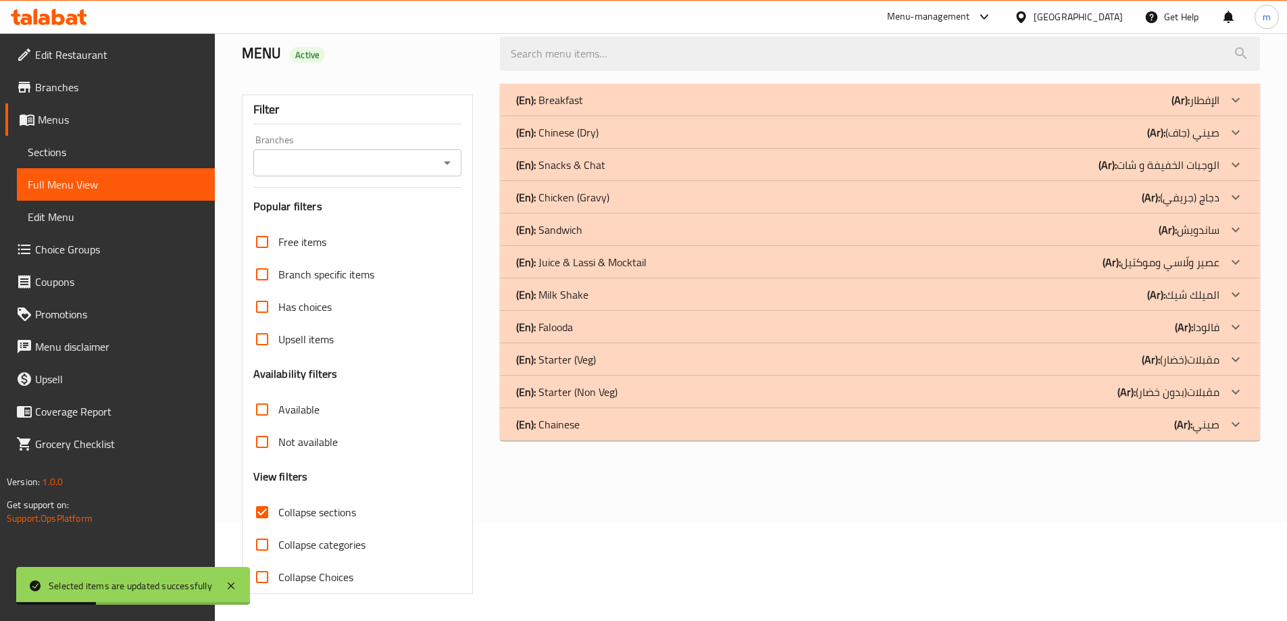
scroll to position [98, 0]
click at [1197, 108] on p "(Ar): [PERSON_NAME] (جاف)" at bounding box center [1196, 100] width 48 height 16
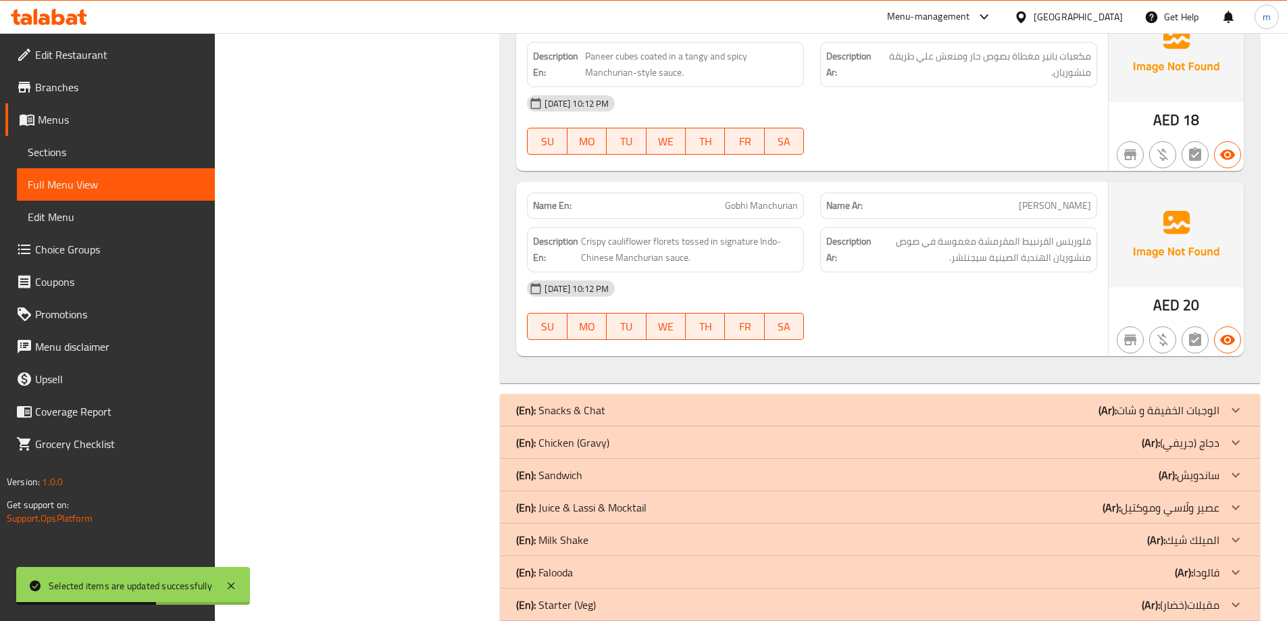
scroll to position [1109, 0]
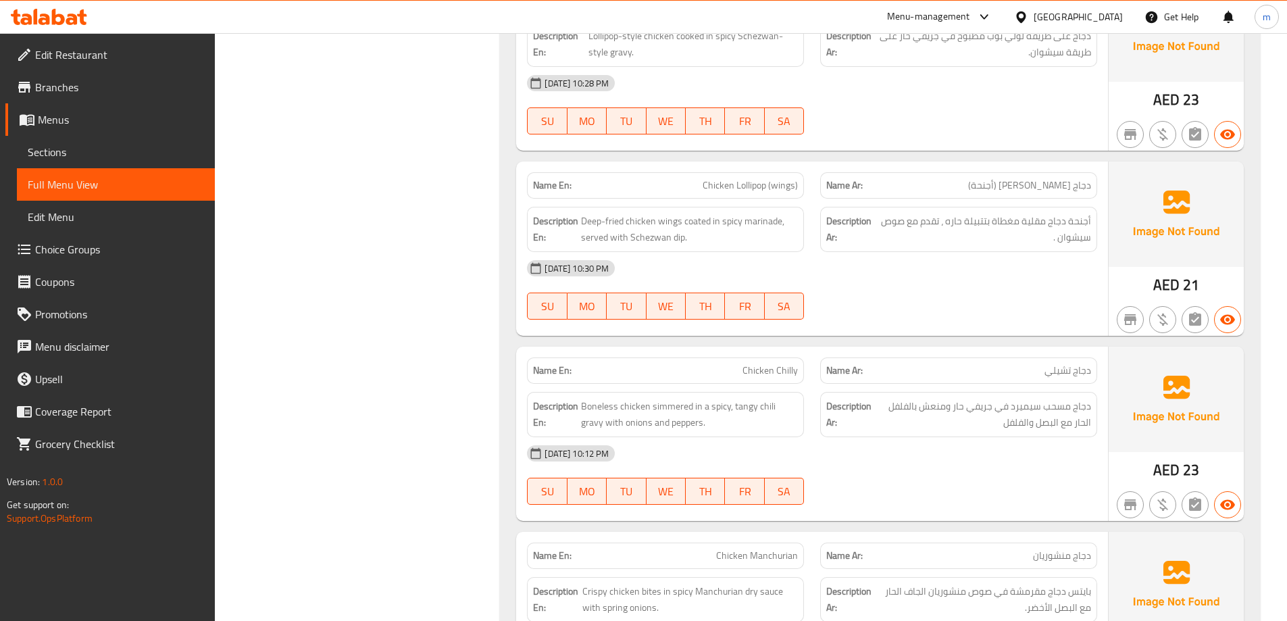
scroll to position [1431, 0]
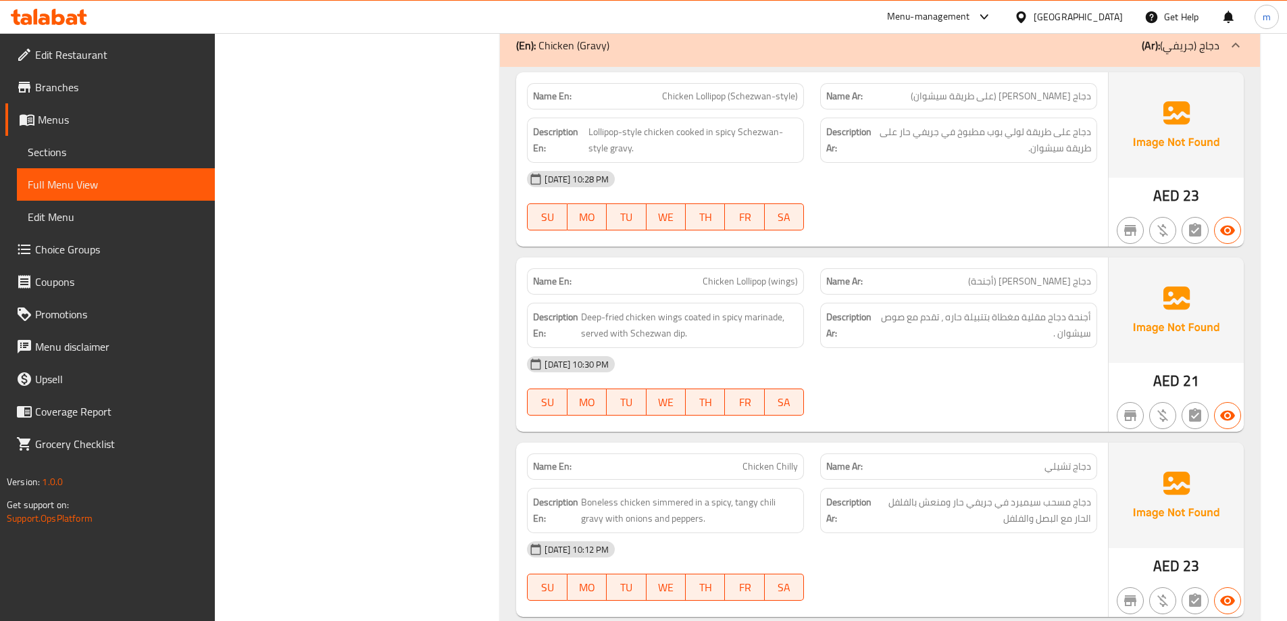
copy span "Chicken Lollipop"
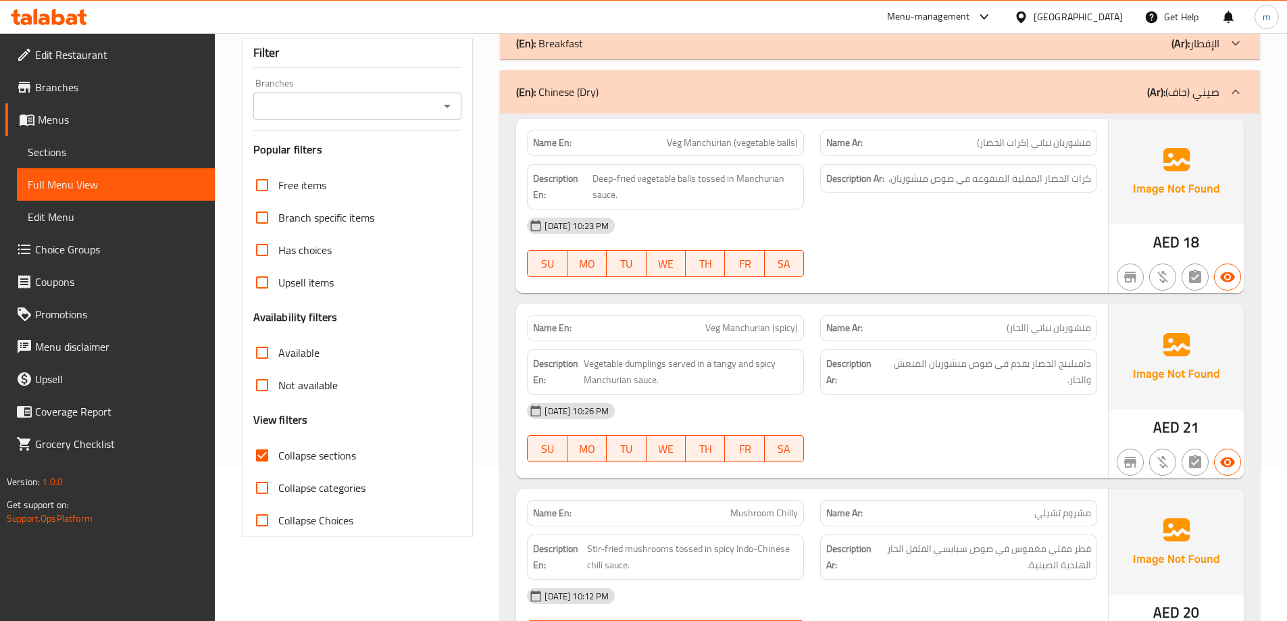
scroll to position [147, 0]
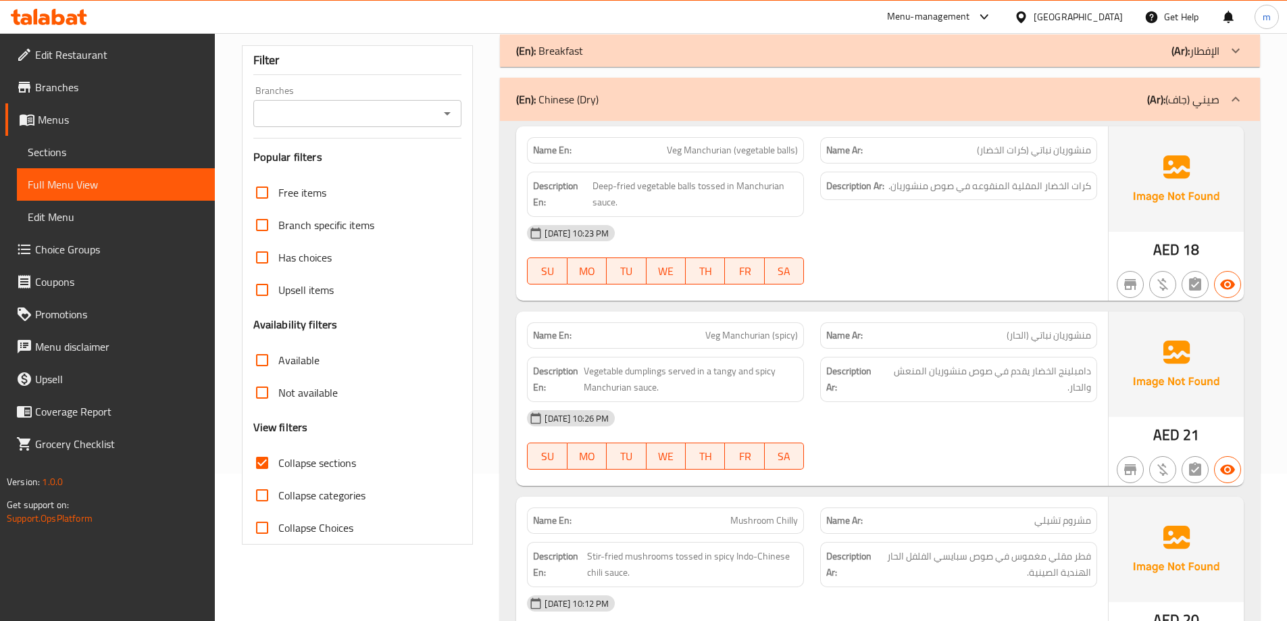
click at [740, 334] on span "Veg Manchurian (spicy)" at bounding box center [751, 335] width 93 height 14
click at [713, 338] on span "Veg Manchurian (spicy)" at bounding box center [751, 335] width 93 height 14
copy span "Veg Manchurian"
